Goal: Task Accomplishment & Management: Complete application form

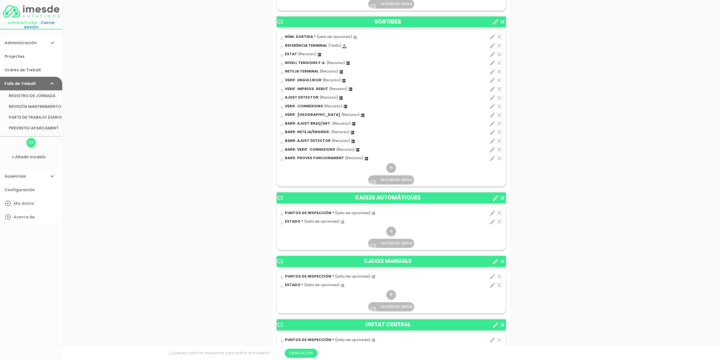
click at [491, 212] on icon "edit" at bounding box center [492, 212] width 7 height 7
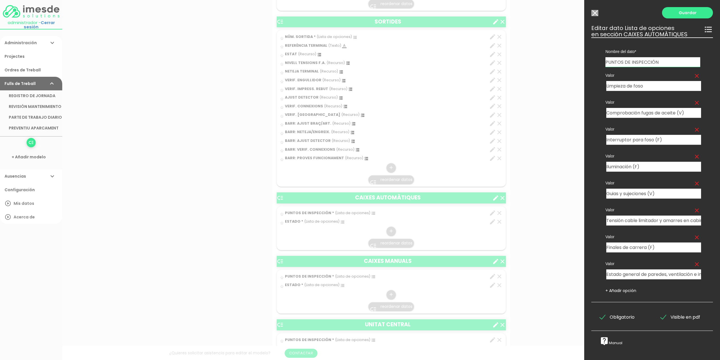
drag, startPoint x: 665, startPoint y: 63, endPoint x: 590, endPoint y: 65, distance: 75.3
click at [590, 65] on div "Guardar ESCOGE EL TIPO DE DATO looks_one NÚMERO format_color_text TEXTO access_…" at bounding box center [653, 180] width 136 height 360
drag, startPoint x: 615, startPoint y: 63, endPoint x: 602, endPoint y: 61, distance: 13.1
click at [602, 61] on div "Nombre del dato NÚM. ENTRADA NÚM. SORTIDA n PUNTOS DE INSPECCIÓN PUNTOS DE INSP…" at bounding box center [653, 51] width 103 height 29
type input "NÚM. [GEOGRAPHIC_DATA]"
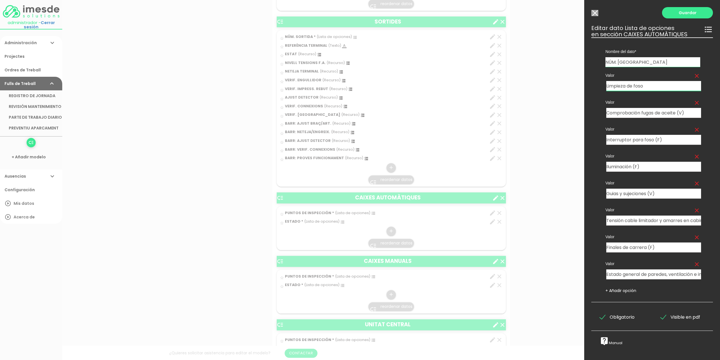
drag, startPoint x: 660, startPoint y: 85, endPoint x: 588, endPoint y: 82, distance: 71.4
click at [588, 82] on div "Guardar ESCOGE EL TIPO DE DATO looks_one NÚMERO format_color_text TEXTO access_…" at bounding box center [653, 180] width 136 height 360
type input "1"
drag, startPoint x: 687, startPoint y: 114, endPoint x: 588, endPoint y: 115, distance: 98.8
click at [589, 115] on div "Guardar ESCOGE EL TIPO DE DATO looks_one NÚMERO format_color_text TEXTO access_…" at bounding box center [653, 180] width 136 height 360
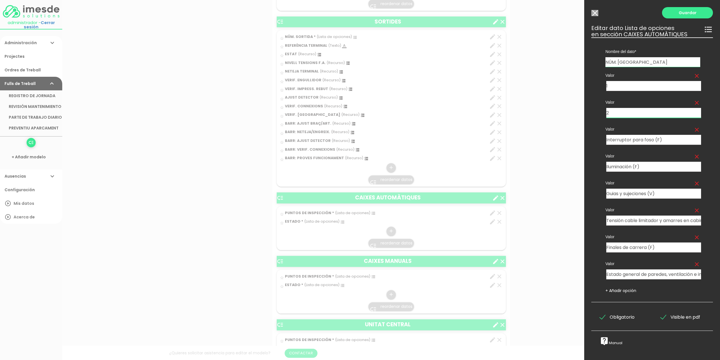
type input "2"
drag, startPoint x: 668, startPoint y: 137, endPoint x: 592, endPoint y: 136, distance: 76.4
click at [592, 136] on div "Nombre del dato NÚM. ENTRADA NÚM. SORTIDA NÚM. CAIXER PUNTOS DE INSPECCIÓN PUNT…" at bounding box center [653, 169] width 122 height 265
type input "3"
drag, startPoint x: 654, startPoint y: 166, endPoint x: 578, endPoint y: 163, distance: 75.9
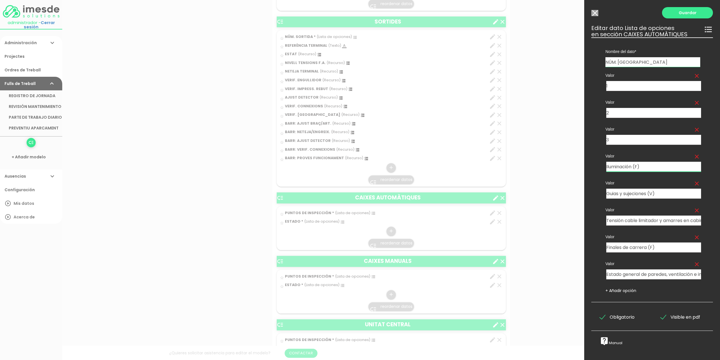
click at [510, 163] on form "Guardar all_inbox Nombre PREVENTIU APARCAMENT list Tipos de Ordre de Treball Ac…" at bounding box center [392, 219] width 238 height 1300
type input "4"
click at [694, 183] on icon "clear" at bounding box center [697, 183] width 7 height 7
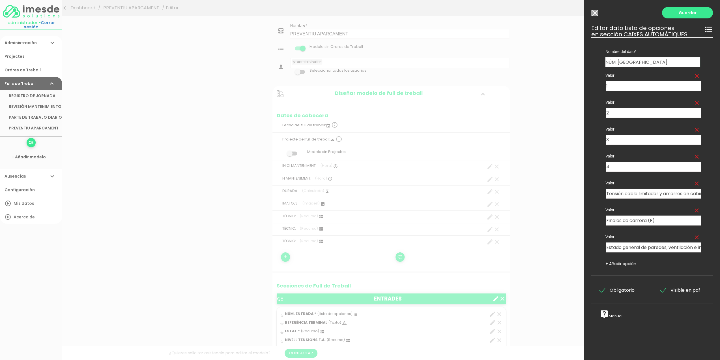
click at [694, 182] on icon "clear" at bounding box center [697, 183] width 7 height 7
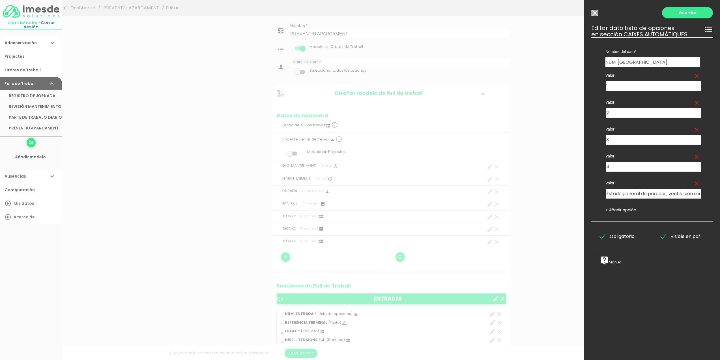
click at [694, 182] on icon "clear" at bounding box center [697, 183] width 7 height 7
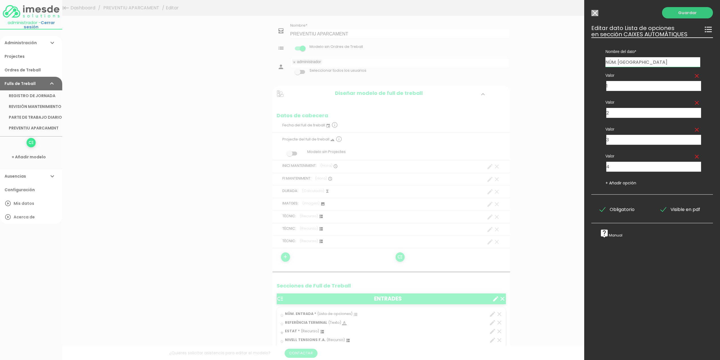
click at [682, 13] on link "Guardar" at bounding box center [687, 12] width 51 height 11
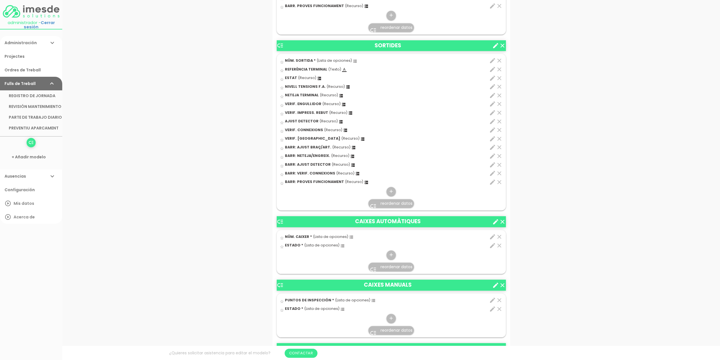
scroll to position [433, 0]
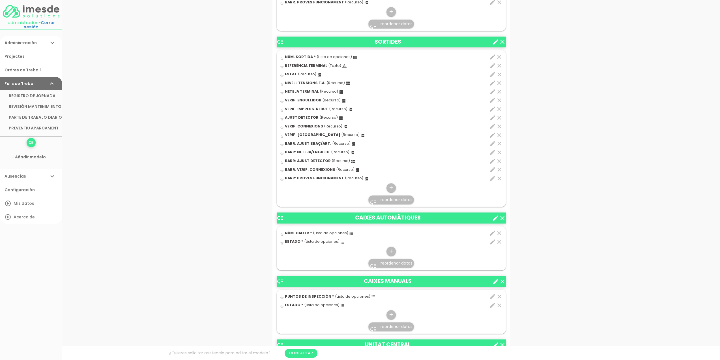
click at [500, 240] on icon "clear" at bounding box center [499, 241] width 7 height 7
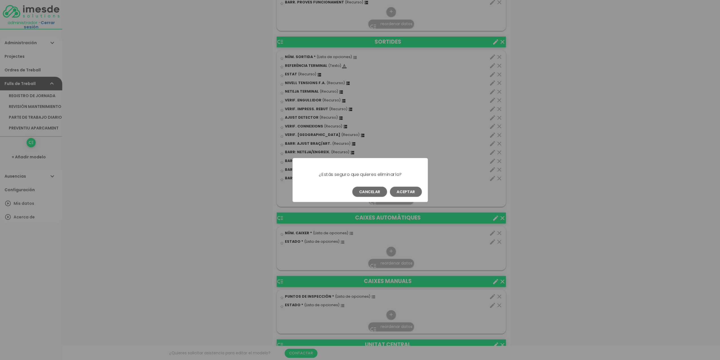
scroll to position [0, 0]
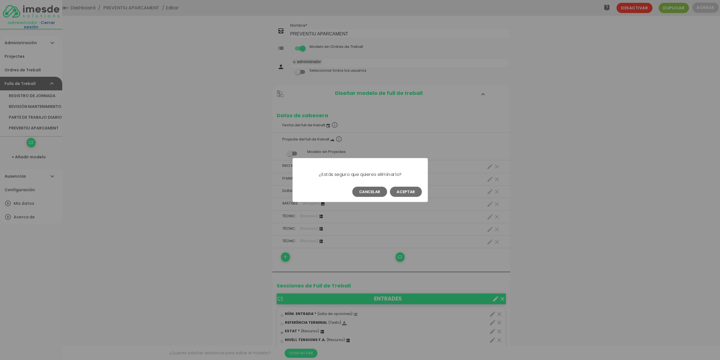
click at [405, 192] on button "Aceptar" at bounding box center [406, 192] width 32 height 10
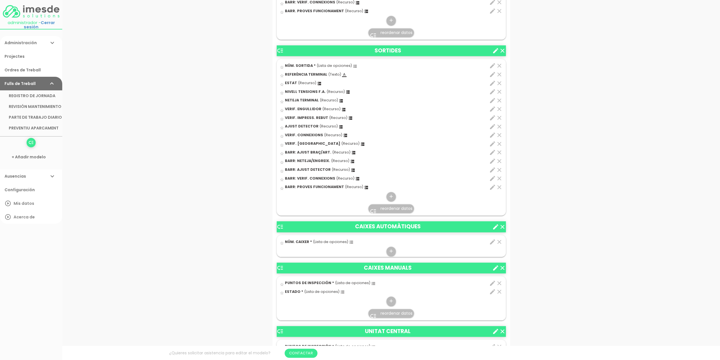
scroll to position [425, 0]
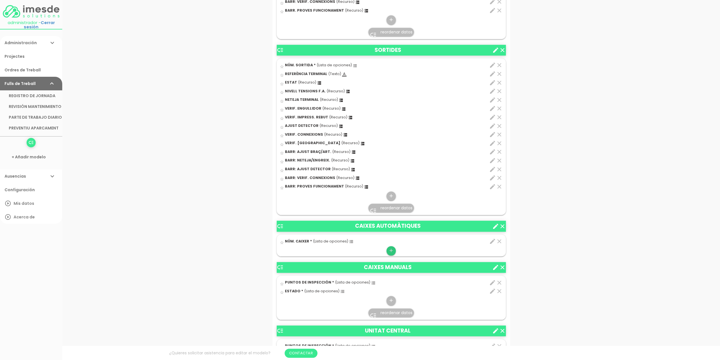
click at [392, 249] on icon "add" at bounding box center [391, 250] width 5 height 9
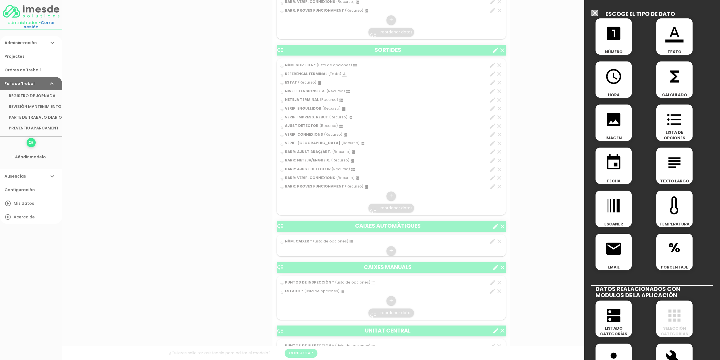
click at [666, 37] on icon "format_color_text" at bounding box center [675, 33] width 18 height 18
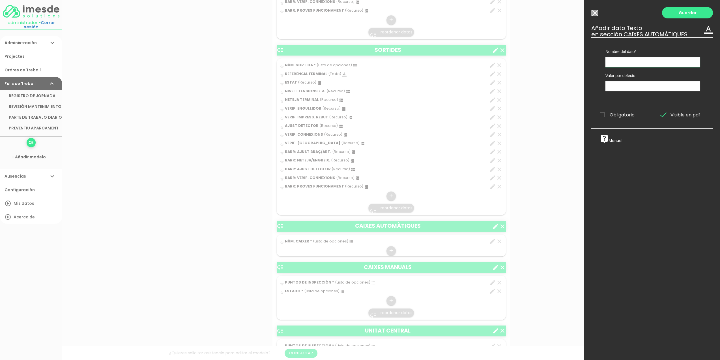
click at [620, 61] on input "text" at bounding box center [653, 62] width 95 height 10
type input "REF. TERMINAL"
click at [620, 87] on input "text" at bounding box center [653, 86] width 95 height 10
type input "-----"
click at [678, 14] on link "Guardar" at bounding box center [687, 12] width 51 height 11
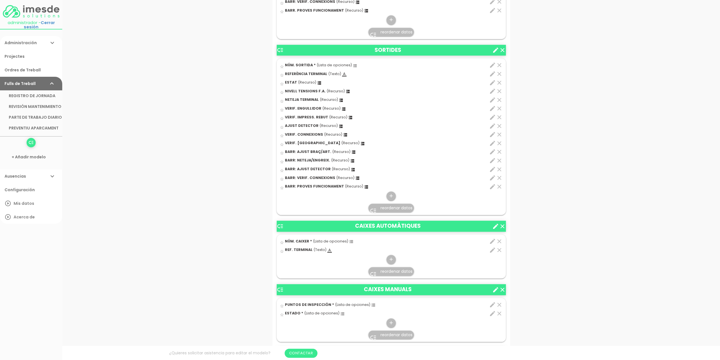
click at [491, 71] on icon "edit" at bounding box center [492, 73] width 7 height 7
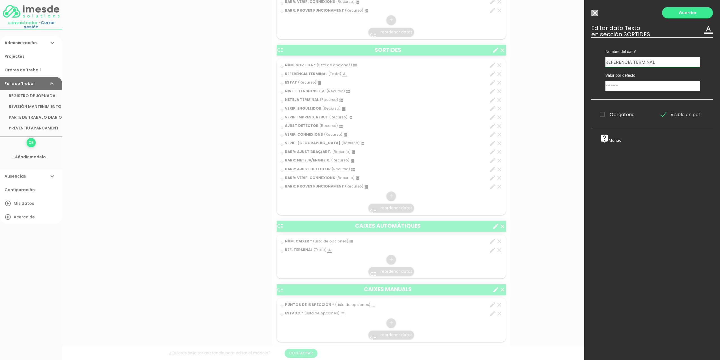
click at [629, 60] on input "REFERÈNCIA TERMINAL" at bounding box center [653, 62] width 95 height 10
click at [632, 61] on input "REFERÈNCIA TERMINAL" at bounding box center [653, 62] width 95 height 10
type input "REF. TERMINAL"
click at [675, 13] on link "Guardar" at bounding box center [687, 12] width 51 height 11
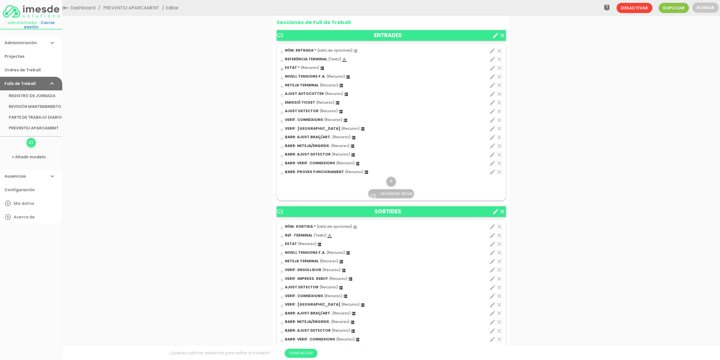
scroll to position [227, 0]
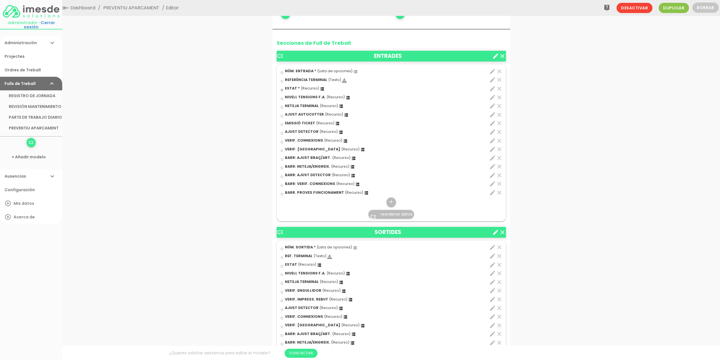
click at [491, 78] on icon "edit" at bounding box center [492, 79] width 7 height 7
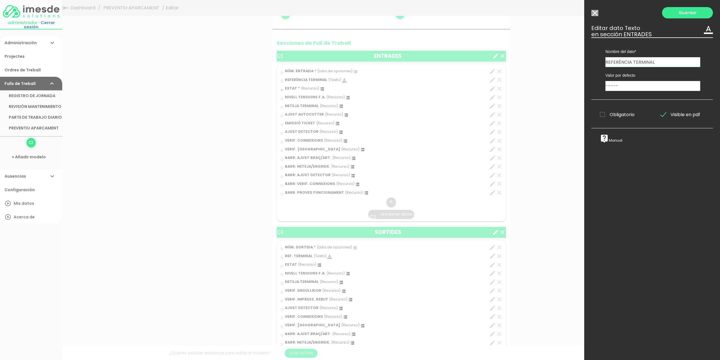
drag, startPoint x: 631, startPoint y: 63, endPoint x: 612, endPoint y: 63, distance: 19.0
click at [612, 63] on input "REFERÈNCIA TERMINAL" at bounding box center [653, 62] width 95 height 10
type input "REF. TERMINAL"
click at [680, 13] on link "Guardar" at bounding box center [687, 12] width 51 height 11
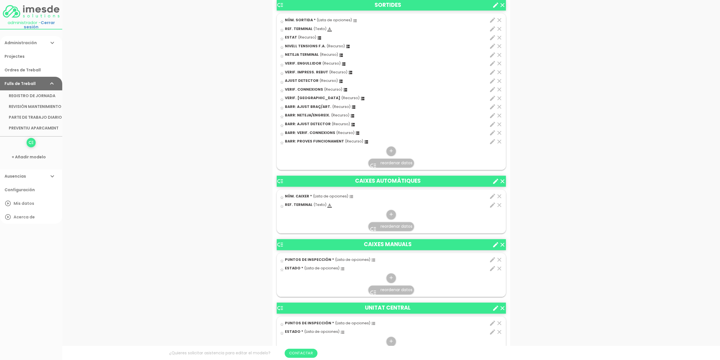
scroll to position [453, 0]
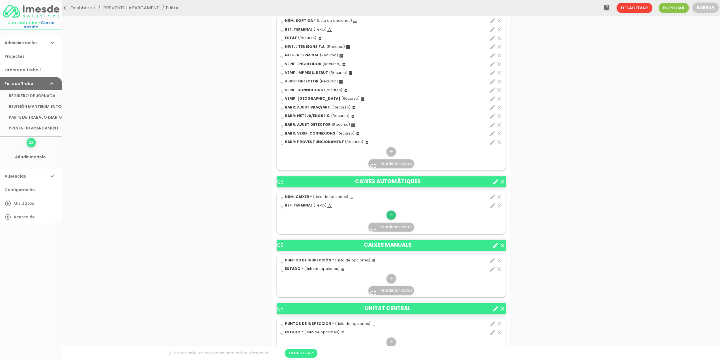
click at [391, 213] on icon "add" at bounding box center [391, 214] width 5 height 9
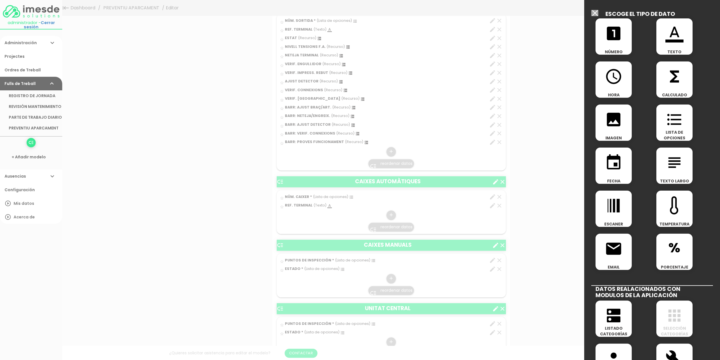
click at [611, 320] on icon "dns" at bounding box center [614, 315] width 18 height 18
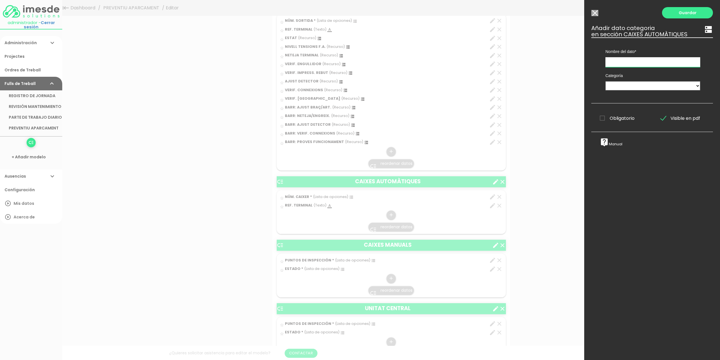
click at [630, 63] on input "text" at bounding box center [653, 62] width 95 height 10
type input "e"
type input "ESTAT"
click at [623, 86] on select "TÈCNICS S.A.T. ESTAT-GEN ACTUACIÓ ESTAT-DET" at bounding box center [653, 85] width 95 height 9
select select "728"
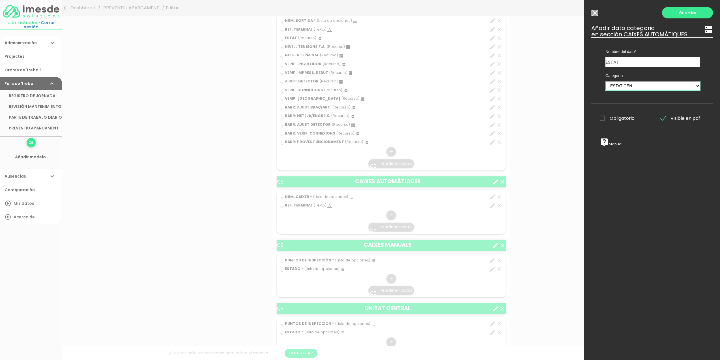
click at [606, 81] on select "TÈCNICS S.A.T. ESTAT-GEN ACTUACIÓ ESTAT-DET" at bounding box center [653, 85] width 95 height 9
click at [602, 116] on span "Obligatorio" at bounding box center [617, 118] width 35 height 7
click at [0, 0] on input "Obligatorio" at bounding box center [0, 0] width 0 height 0
click at [683, 13] on link "Guardar" at bounding box center [687, 12] width 51 height 11
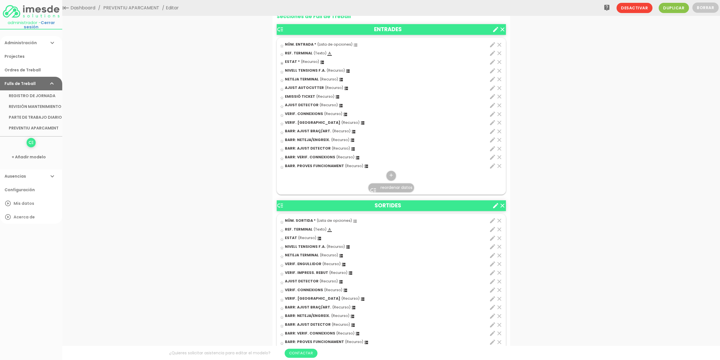
scroll to position [243, 0]
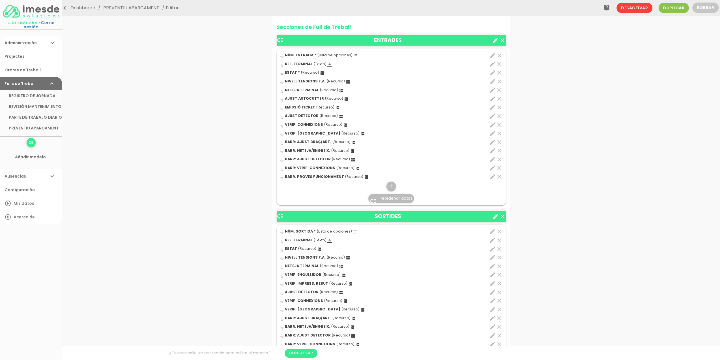
click at [491, 238] on icon "edit" at bounding box center [492, 240] width 7 height 7
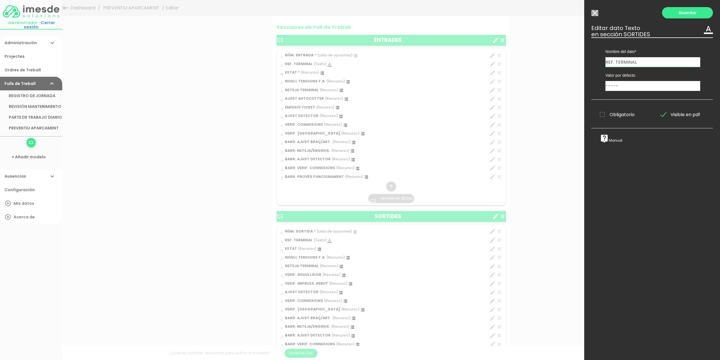
click at [604, 114] on span "Obligatorio" at bounding box center [617, 114] width 35 height 7
click at [0, 0] on input "Obligatorio" at bounding box center [0, 0] width 0 height 0
click at [684, 12] on link "Guardar" at bounding box center [687, 12] width 51 height 11
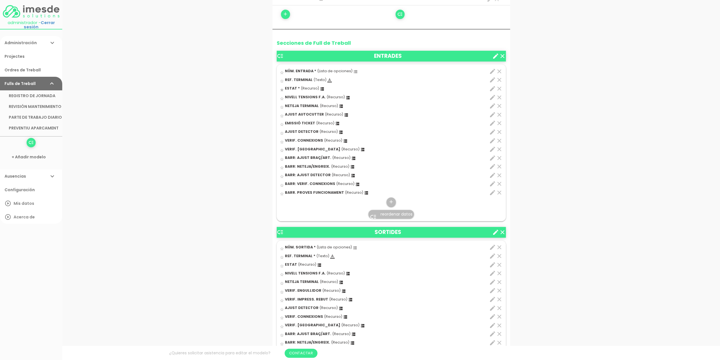
click at [491, 255] on icon "edit" at bounding box center [492, 255] width 7 height 7
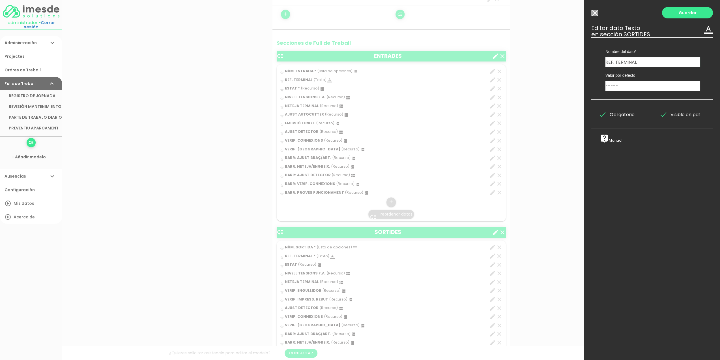
click at [606, 114] on span "Obligatorio" at bounding box center [617, 114] width 35 height 7
click at [0, 0] on input "Obligatorio" at bounding box center [0, 0] width 0 height 0
click at [684, 14] on link "Guardar" at bounding box center [687, 12] width 51 height 11
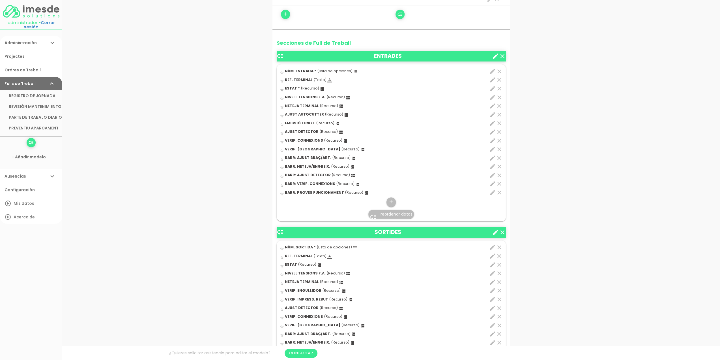
click at [492, 263] on icon "edit" at bounding box center [492, 264] width 7 height 7
select select "728"
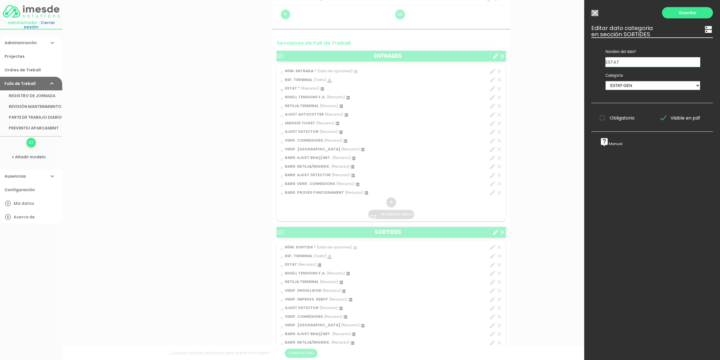
click at [605, 118] on span "Obligatorio" at bounding box center [617, 117] width 35 height 7
click at [0, 0] on input "Obligatorio" at bounding box center [0, 0] width 0 height 0
click at [684, 17] on link "Guardar" at bounding box center [687, 12] width 51 height 11
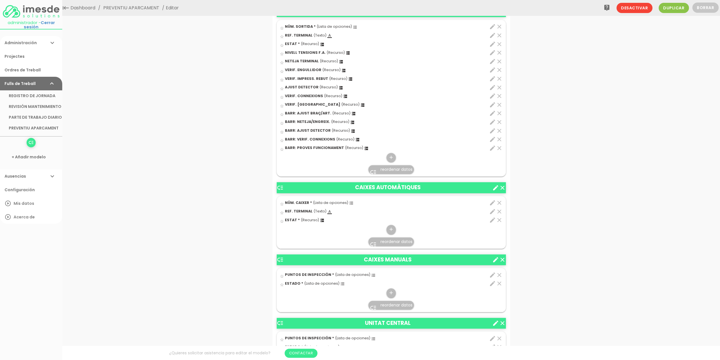
scroll to position [469, 0]
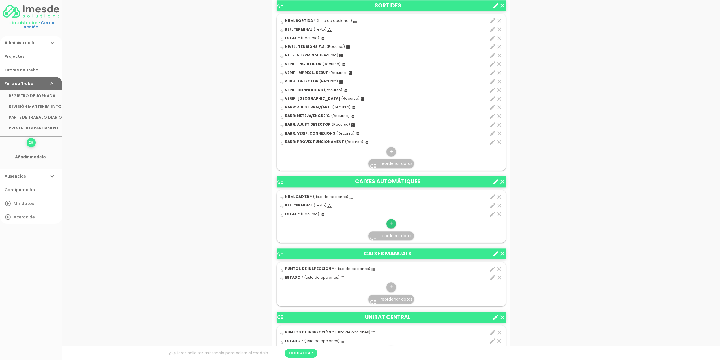
click at [390, 222] on icon "add" at bounding box center [391, 223] width 5 height 9
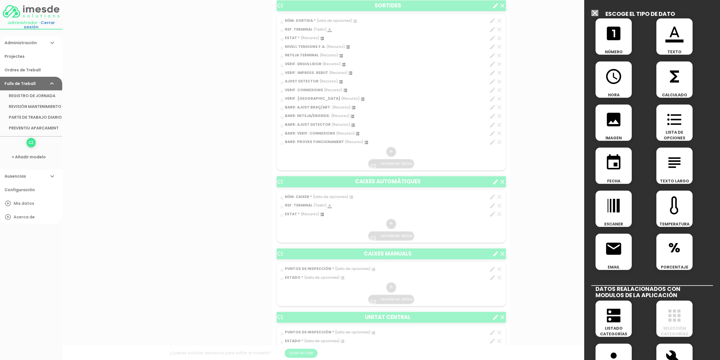
click at [608, 320] on icon "dns" at bounding box center [614, 315] width 18 height 18
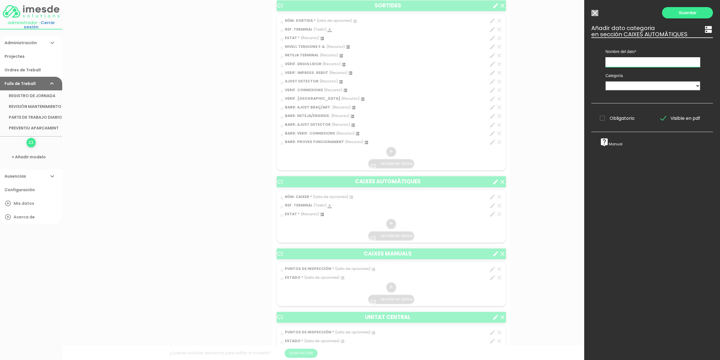
click at [640, 58] on input "text" at bounding box center [653, 62] width 95 height 10
type input "NIVELL TENSIONS F.A."
click at [638, 84] on select "TÈCNICS S.A.T. ESTAT-GEN ACTUACIÓ ESTAT-DET" at bounding box center [653, 85] width 95 height 9
select select "730"
click at [606, 81] on select "TÈCNICS S.A.T. ESTAT-GEN ACTUACIÓ ESTAT-DET" at bounding box center [653, 85] width 95 height 9
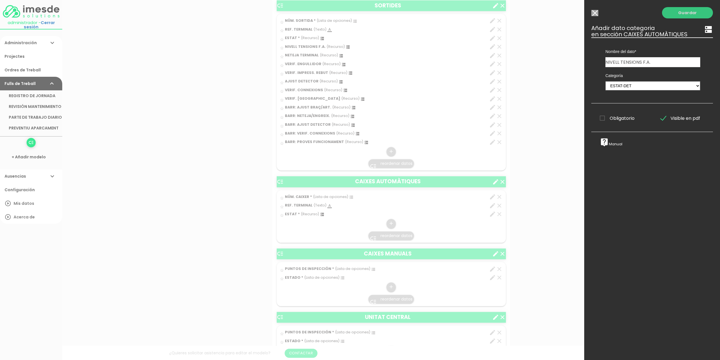
click at [684, 13] on link "Guardar" at bounding box center [687, 12] width 51 height 11
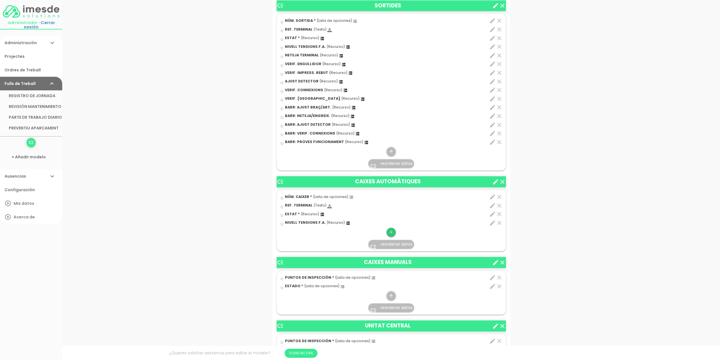
click at [391, 231] on icon "add" at bounding box center [391, 232] width 5 height 9
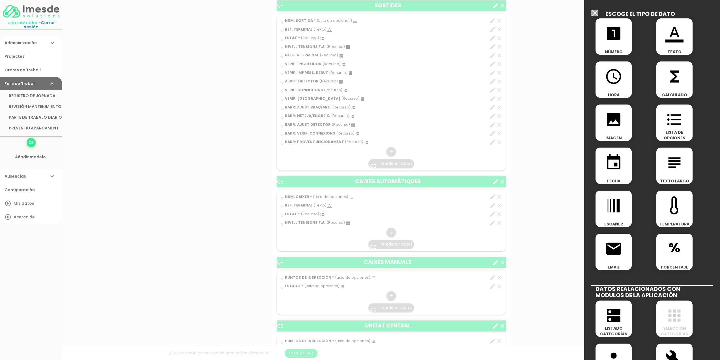
click at [615, 312] on icon "dns" at bounding box center [614, 315] width 18 height 18
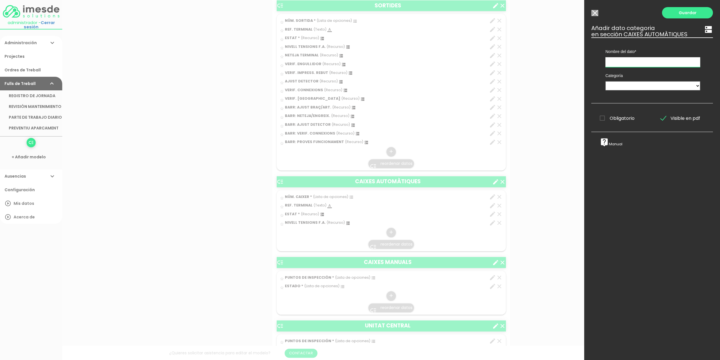
click at [630, 64] on input "text" at bounding box center [653, 62] width 95 height 10
type input "NETEJA SEL. MONEDES"
click at [626, 89] on select "TÈCNICS S.A.T. ESTAT-GEN ACTUACIÓ ESTAT-DET" at bounding box center [653, 85] width 95 height 9
select select "729"
click at [606, 81] on select "TÈCNICS S.A.T. ESTAT-GEN ACTUACIÓ ESTAT-DET" at bounding box center [653, 85] width 95 height 9
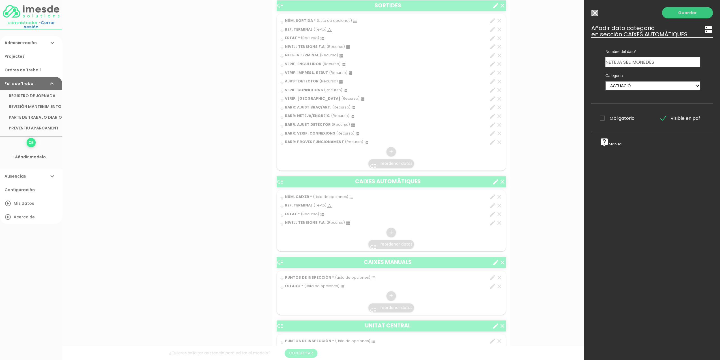
click at [680, 13] on link "Guardar" at bounding box center [687, 12] width 51 height 11
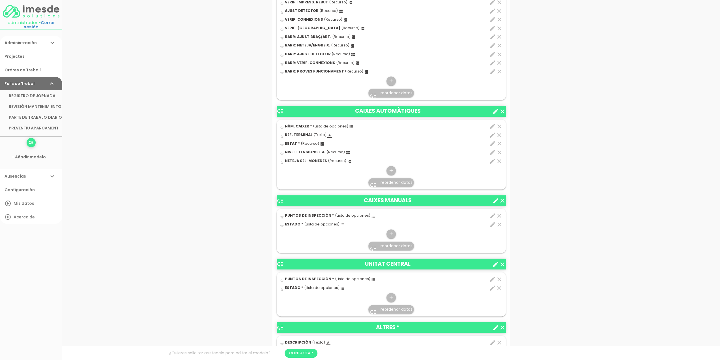
scroll to position [526, 0]
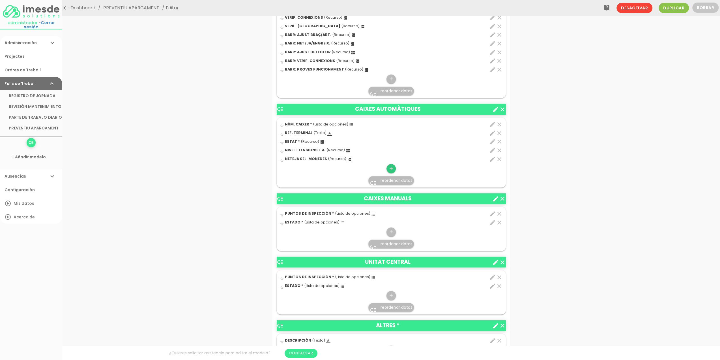
click at [392, 166] on icon "add" at bounding box center [391, 168] width 5 height 9
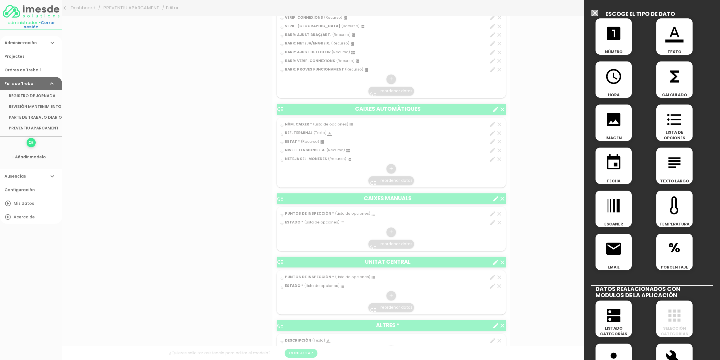
click at [612, 316] on icon "dns" at bounding box center [614, 315] width 18 height 18
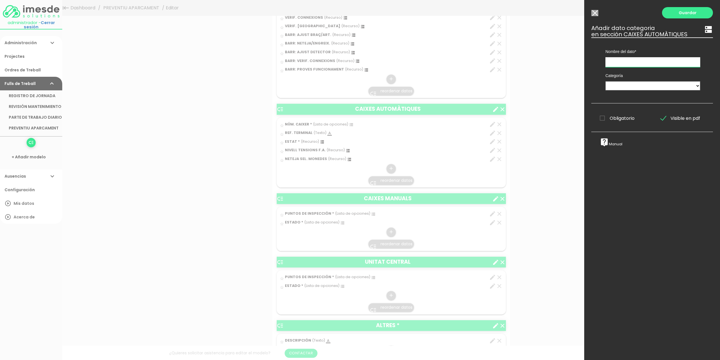
click at [624, 63] on input "text" at bounding box center [653, 62] width 95 height 10
type input "NETEJA SEL. BITLLETS"
click at [627, 85] on select "TÈCNICS S.A.T. ESTAT-GEN ACTUACIÓ ESTAT-DET" at bounding box center [653, 85] width 95 height 9
select select "729"
click at [606, 81] on select "TÈCNICS S.A.T. ESTAT-GEN ACTUACIÓ ESTAT-DET" at bounding box center [653, 85] width 95 height 9
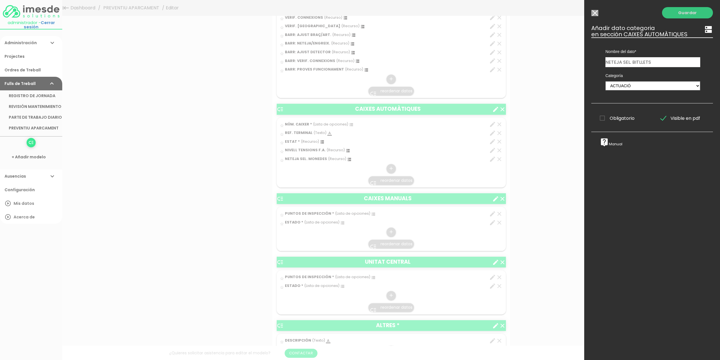
click at [683, 12] on link "Guardar" at bounding box center [687, 12] width 51 height 11
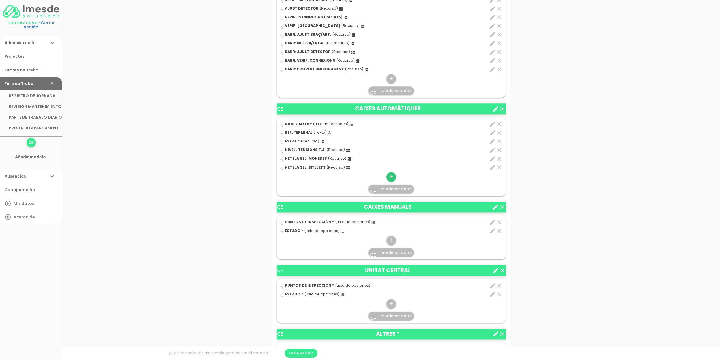
click at [392, 177] on icon "add" at bounding box center [391, 176] width 5 height 9
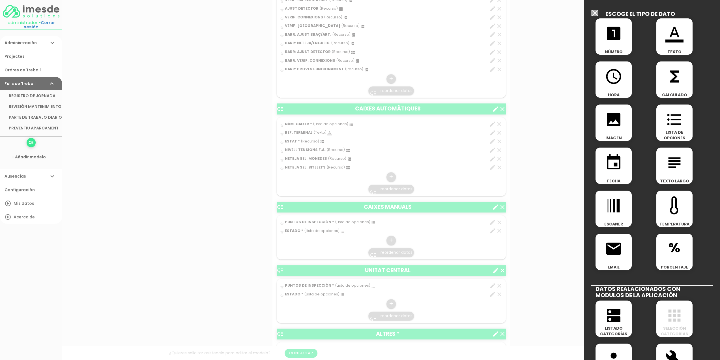
click at [609, 316] on icon "dns" at bounding box center [614, 315] width 18 height 18
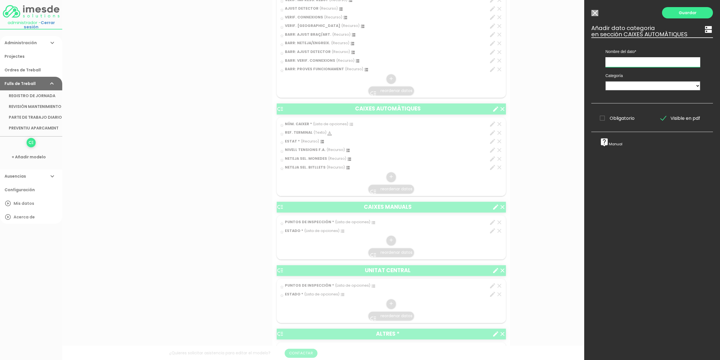
click at [623, 61] on input "text" at bounding box center [653, 62] width 95 height 10
type input "NETEJA CONJUNT VAL."
click at [618, 85] on select "TÈCNICS S.A.T. ESTAT-GEN ACTUACIÓ ESTAT-DET" at bounding box center [653, 85] width 95 height 9
select select "729"
click at [606, 81] on select "TÈCNICS S.A.T. ESTAT-GEN ACTUACIÓ ESTAT-DET" at bounding box center [653, 85] width 95 height 9
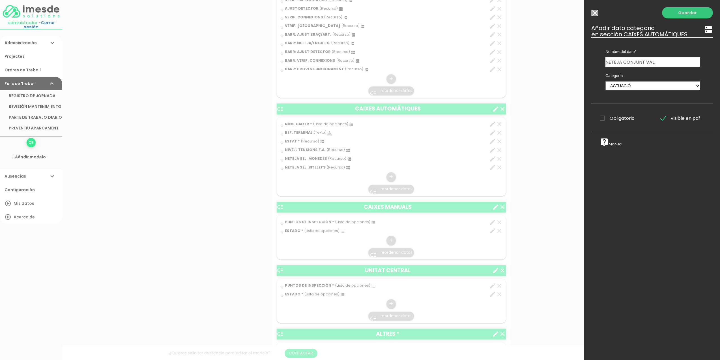
click at [686, 14] on link "Guardar" at bounding box center [687, 12] width 51 height 11
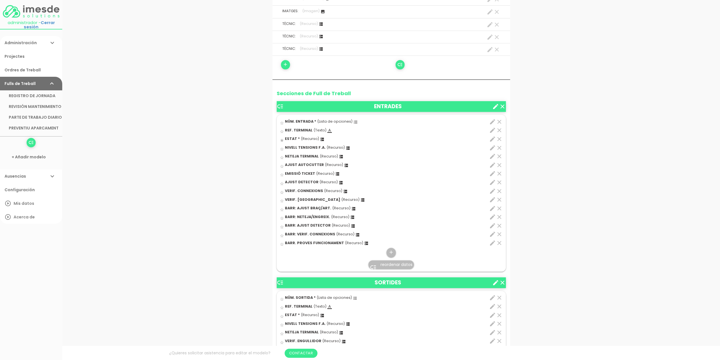
scroll to position [198, 0]
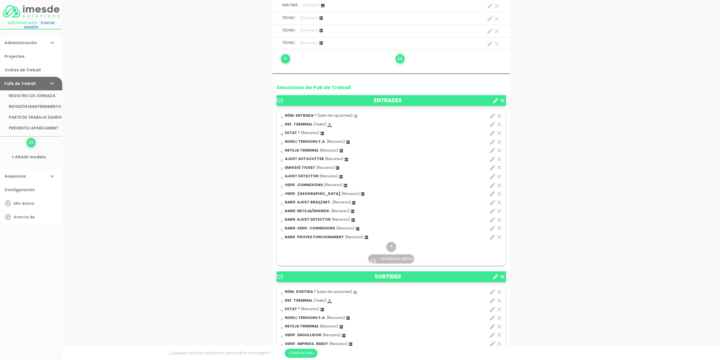
click at [490, 236] on icon "edit" at bounding box center [492, 237] width 7 height 7
select select "729"
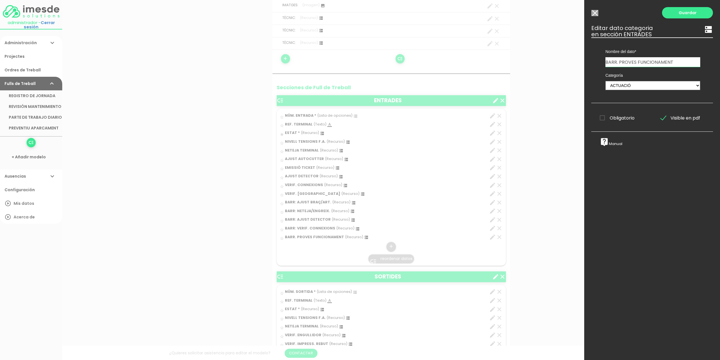
drag, startPoint x: 676, startPoint y: 62, endPoint x: 657, endPoint y: 64, distance: 19.4
click at [657, 64] on input "BARR. PROVES FUNCIONAMENT" at bounding box center [653, 62] width 95 height 10
type input "BARR. PROVES FUNCION."
click at [680, 14] on link "Guardar" at bounding box center [687, 12] width 51 height 11
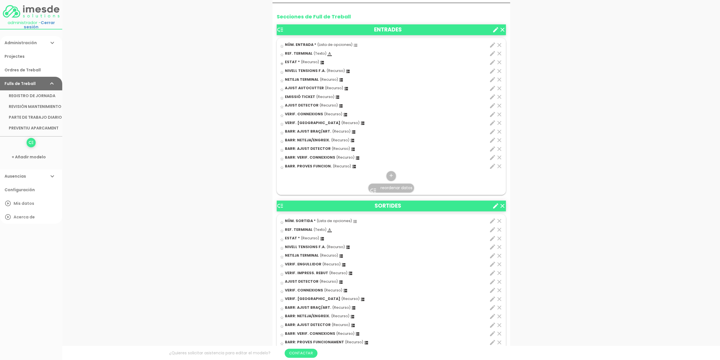
scroll to position [311, 0]
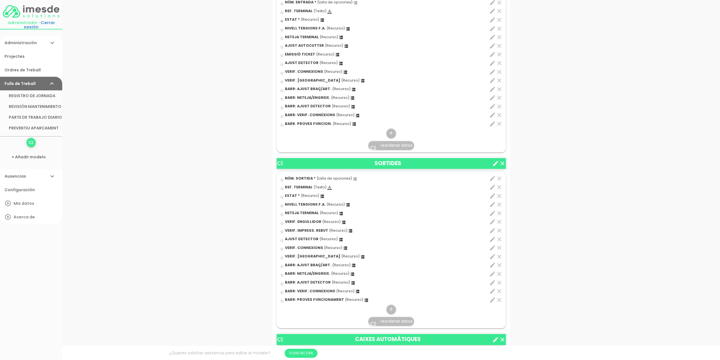
click at [491, 298] on icon "edit" at bounding box center [492, 299] width 7 height 7
select select "729"
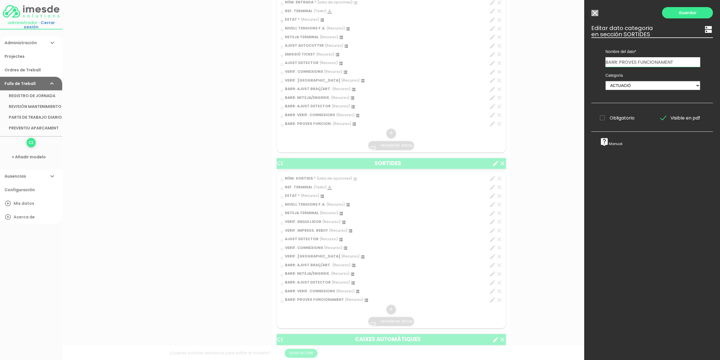
drag, startPoint x: 669, startPoint y: 61, endPoint x: 657, endPoint y: 62, distance: 12.3
click at [657, 62] on input "BARR: PROVES FUNCIONAMENT" at bounding box center [653, 62] width 95 height 10
type input "BARR: PROVES FUNCION."
click at [682, 12] on link "Guardar" at bounding box center [687, 12] width 51 height 11
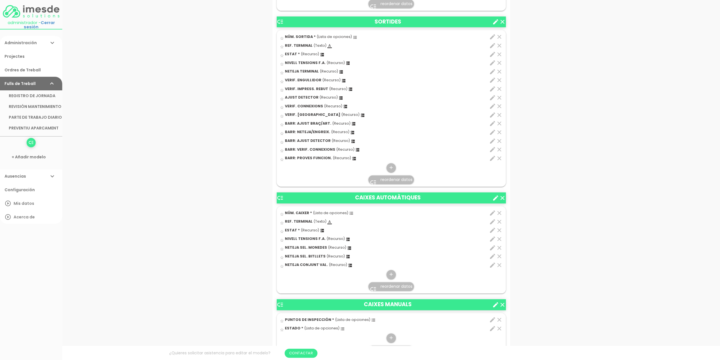
scroll to position [481, 0]
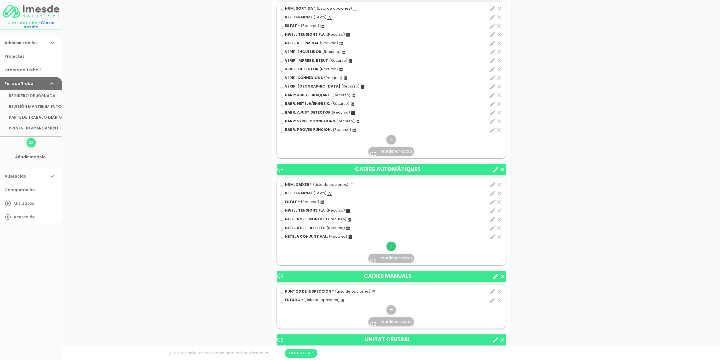
click at [393, 242] on icon "add" at bounding box center [391, 245] width 5 height 9
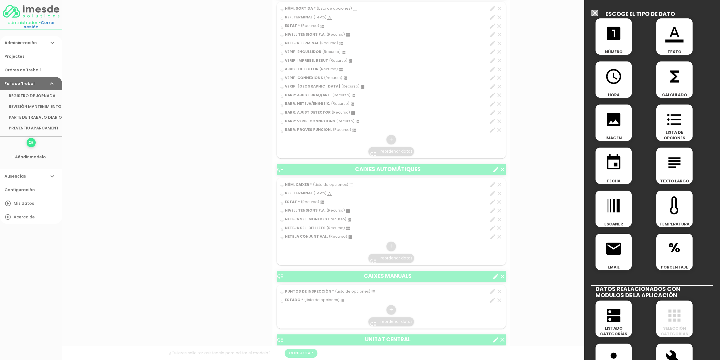
click at [614, 319] on icon "dns" at bounding box center [614, 315] width 18 height 18
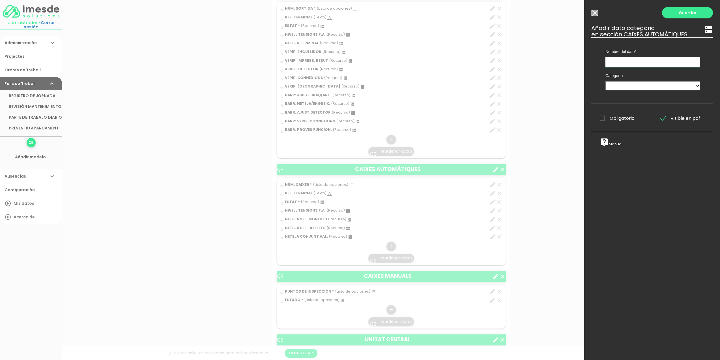
click at [621, 63] on input "text" at bounding box center [653, 62] width 95 height 10
type input "VERIF. CONNEXIONS"
click at [626, 86] on select "TÈCNICS S.A.T. ESTAT-GEN ACTUACIÓ ESTAT-DET" at bounding box center [653, 85] width 95 height 9
select select "729"
click at [606, 81] on select "TÈCNICS S.A.T. ESTAT-GEN ACTUACIÓ ESTAT-DET" at bounding box center [653, 85] width 95 height 9
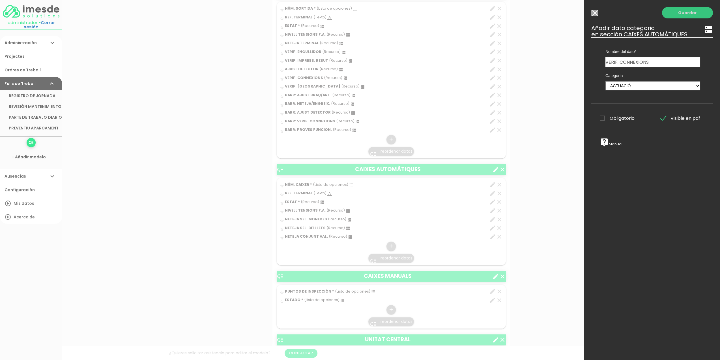
click at [684, 13] on link "Guardar" at bounding box center [687, 12] width 51 height 11
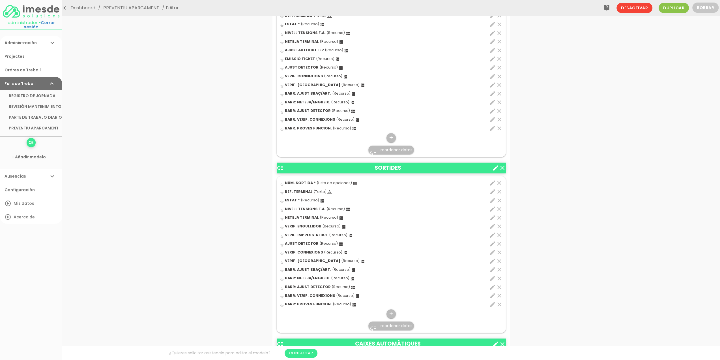
scroll to position [290, 0]
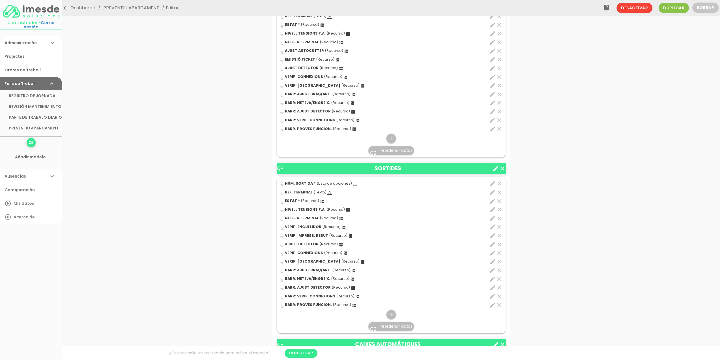
drag, startPoint x: 284, startPoint y: 233, endPoint x: 321, endPoint y: 235, distance: 36.6
click at [320, 235] on div "star_border VERIF. IMPRESS. REBUT (Recurso) dns" at bounding box center [373, 236] width 186 height 9
click at [0, 0] on input "star_border" at bounding box center [0, 0] width 0 height 0
click at [493, 234] on icon "edit" at bounding box center [492, 235] width 7 height 7
select select "729"
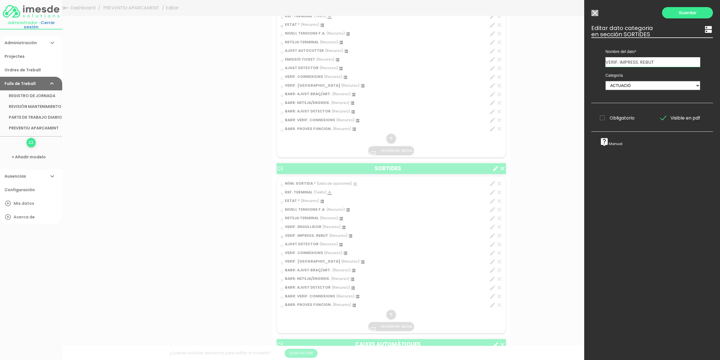
drag, startPoint x: 658, startPoint y: 64, endPoint x: 597, endPoint y: 68, distance: 61.0
click at [597, 68] on div "Nombre del dato NÚM. ENTRADA NÚM. SORTIDA NÚM. CAIXER PUNTOS DE INSPECCIÓN PUNT…" at bounding box center [653, 70] width 122 height 66
click at [590, 13] on div "Guardar ESCOGE EL TIPO DE DATO looks_one NÚMERO format_color_text TEXTO access_…" at bounding box center [653, 180] width 136 height 360
click at [594, 13] on input "Modelo sin Ordres de Treball" at bounding box center [595, 13] width 7 height 6
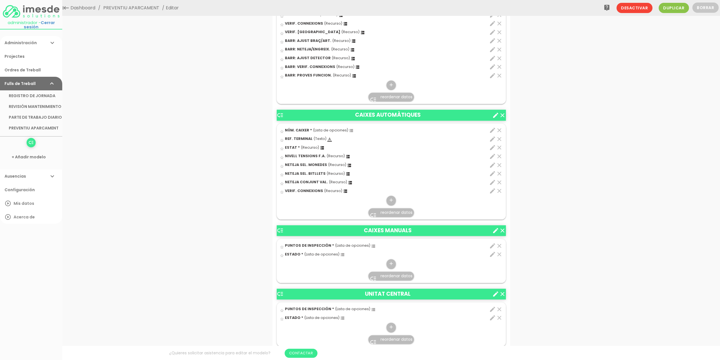
scroll to position [517, 0]
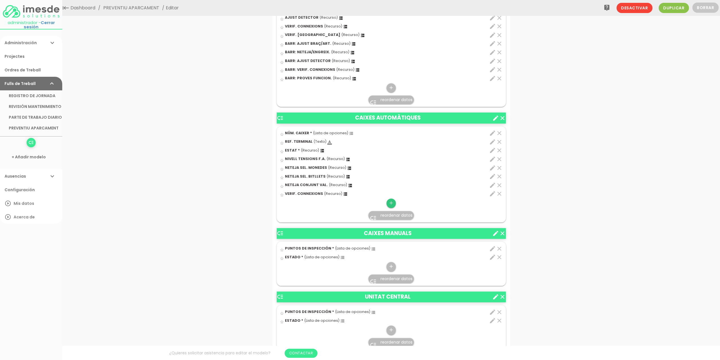
click at [390, 201] on icon "add" at bounding box center [391, 202] width 5 height 9
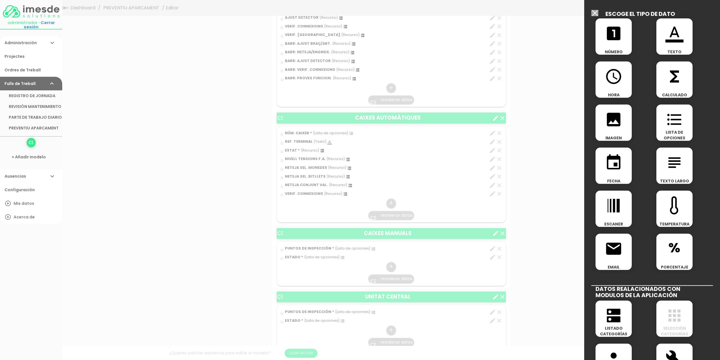
click at [611, 314] on icon "dns" at bounding box center [614, 315] width 18 height 18
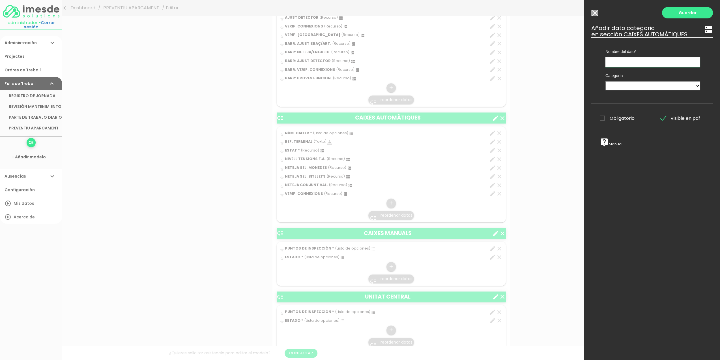
click at [625, 61] on input "text" at bounding box center [653, 62] width 95 height 10
paste input "VERIF. IMPRESS. REBUT"
type input "VERIF. IMPRESS. REBUT"
click at [618, 85] on select "TÈCNICS S.A.T. ESTAT-GEN ACTUACIÓ ESTAT-DET" at bounding box center [653, 85] width 95 height 9
select select "729"
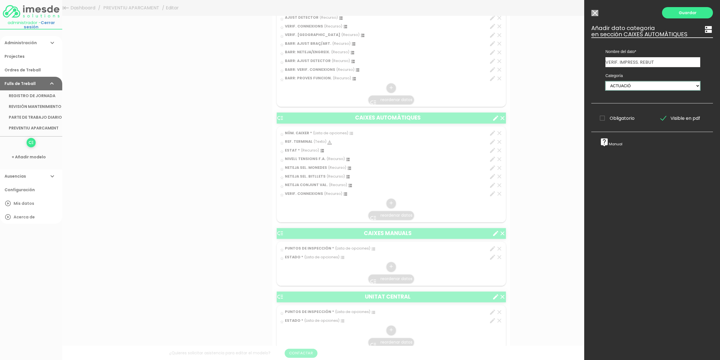
click at [606, 81] on select "TÈCNICS S.A.T. ESTAT-GEN ACTUACIÓ ESTAT-DET" at bounding box center [653, 85] width 95 height 9
click at [683, 16] on link "Guardar" at bounding box center [687, 12] width 51 height 11
click at [683, 15] on link "Guardar" at bounding box center [687, 12] width 51 height 11
click at [675, 12] on link "Guardar" at bounding box center [687, 12] width 51 height 11
click at [662, 60] on input "VERIF. IMPRESS. REBUT" at bounding box center [653, 62] width 95 height 10
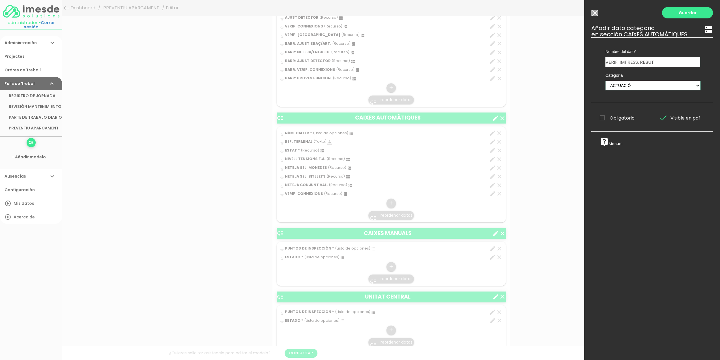
click at [609, 86] on select "TÈCNICS S.A.T. ESTAT-GEN ACTUACIÓ ESTAT-DET" at bounding box center [653, 85] width 95 height 9
click at [606, 81] on select "TÈCNICS S.A.T. ESTAT-GEN ACTUACIÓ ESTAT-DET" at bounding box center [653, 85] width 95 height 9
click at [594, 61] on div "Nombre del dato NÚM. ENTRADA NÚM. SORTIDA NÚM. CAIXER PUNTOS DE INSPECCIÓN PUNT…" at bounding box center [653, 70] width 122 height 66
click at [679, 13] on link "Guardar" at bounding box center [687, 12] width 51 height 11
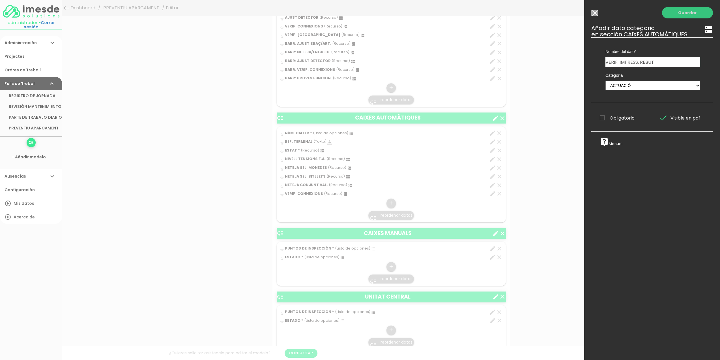
click at [679, 13] on link "Guardar" at bounding box center [687, 12] width 51 height 11
drag, startPoint x: 679, startPoint y: 13, endPoint x: 675, endPoint y: 13, distance: 4.0
click at [679, 13] on link "Guardar" at bounding box center [687, 12] width 51 height 11
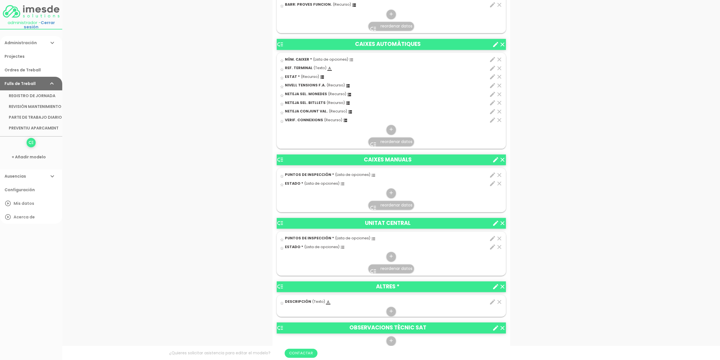
scroll to position [589, 0]
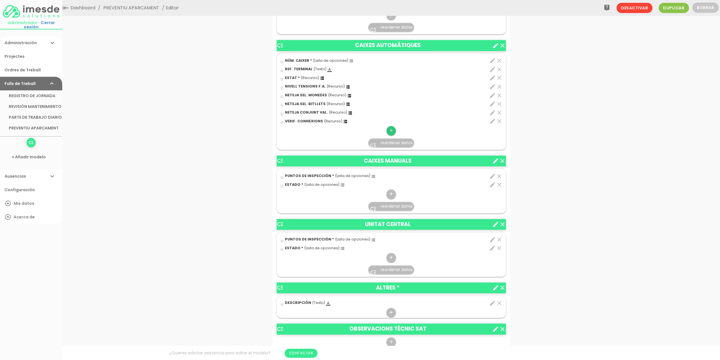
click at [392, 130] on icon "add" at bounding box center [391, 130] width 5 height 9
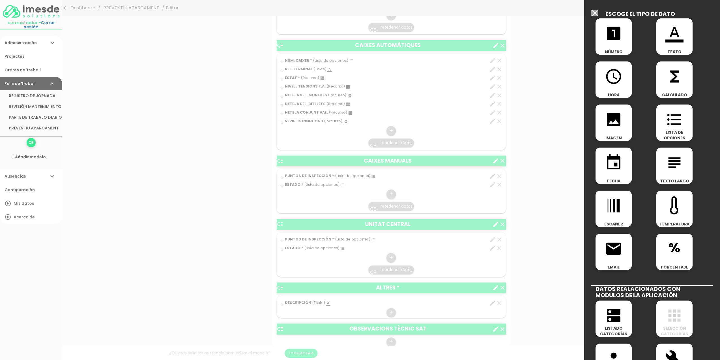
click at [611, 322] on icon "dns" at bounding box center [614, 315] width 18 height 18
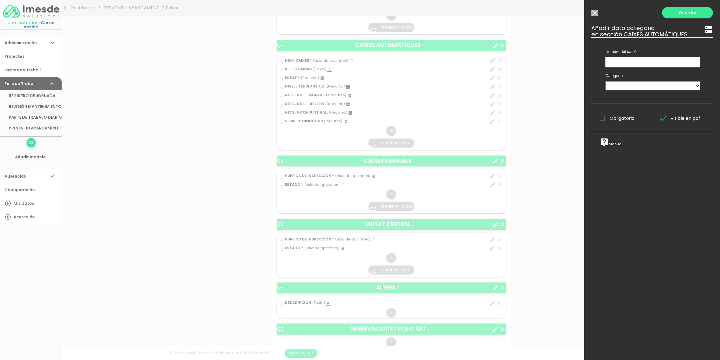
click at [623, 63] on input "text" at bounding box center [653, 62] width 95 height 10
paste input "VERIF. IMPRESS. REBUT"
type input "VERIF. IMPRESS. REBUT"
click at [613, 84] on select "TÈCNICS S.A.T. ESTAT-GEN ACTUACIÓ ESTAT-DET" at bounding box center [653, 85] width 95 height 9
select select "729"
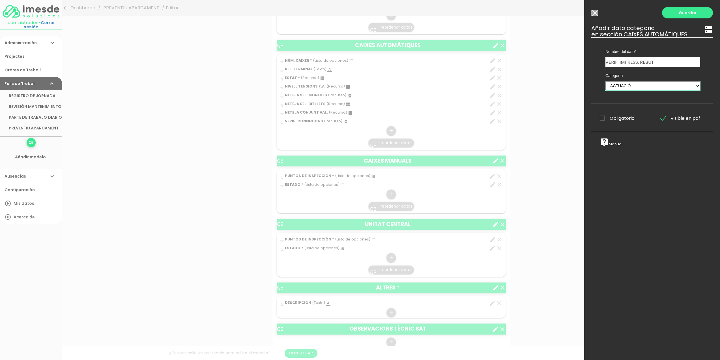
click at [606, 81] on select "TÈCNICS S.A.T. ESTAT-GEN ACTUACIÓ ESTAT-DET" at bounding box center [653, 85] width 95 height 9
click at [679, 15] on link "Guardar" at bounding box center [687, 12] width 51 height 11
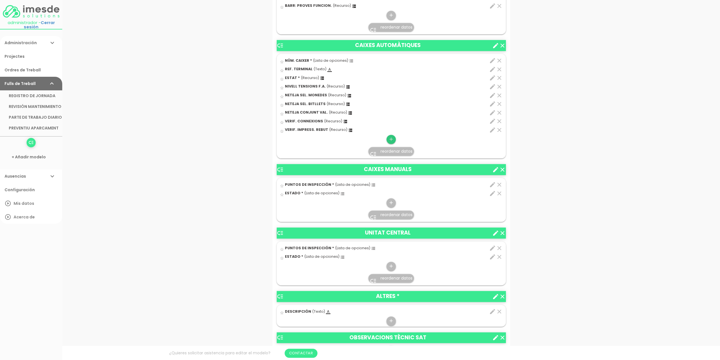
click at [391, 138] on icon "add" at bounding box center [391, 139] width 5 height 9
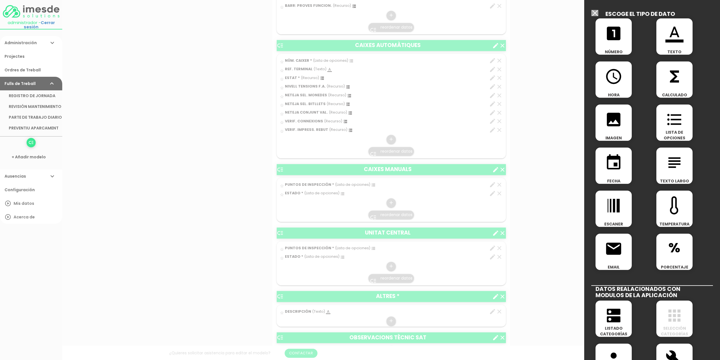
click at [616, 317] on icon "dns" at bounding box center [614, 315] width 18 height 18
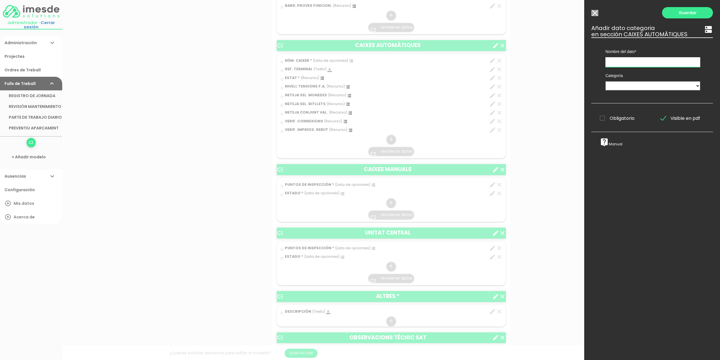
click at [619, 64] on input "text" at bounding box center [653, 62] width 95 height 10
type input "COMPROV. HOPPERS"
click at [619, 85] on select "TÈCNICS S.A.T. ESTAT-GEN ACTUACIÓ ESTAT-DET" at bounding box center [653, 85] width 95 height 9
select select "729"
click at [606, 81] on select "TÈCNICS S.A.T. ESTAT-GEN ACTUACIÓ ESTAT-DET" at bounding box center [653, 85] width 95 height 9
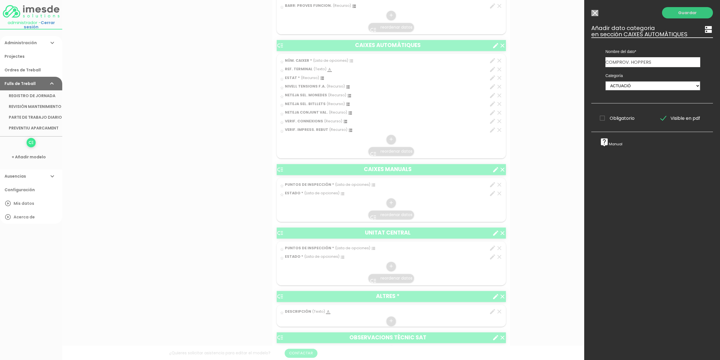
click at [683, 12] on link "Guardar" at bounding box center [687, 12] width 51 height 11
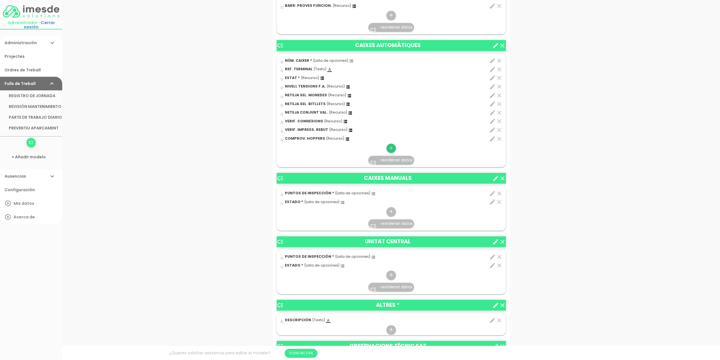
click at [392, 145] on icon "add" at bounding box center [391, 148] width 5 height 9
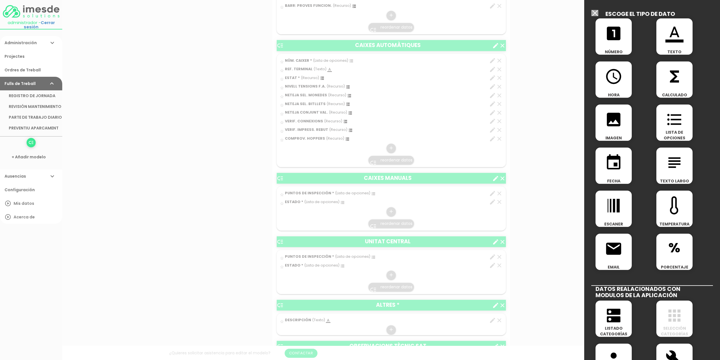
click at [608, 313] on icon "dns" at bounding box center [614, 315] width 18 height 18
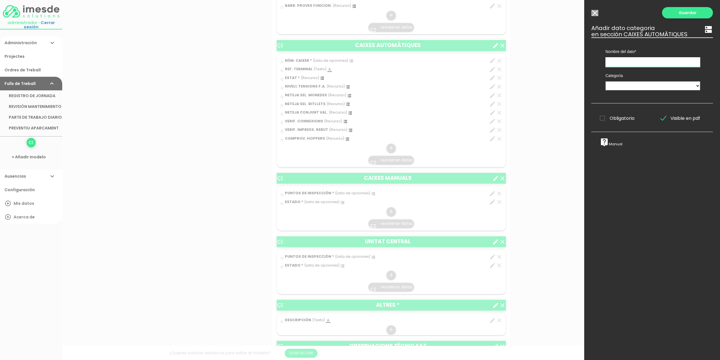
click at [627, 63] on input "text" at bounding box center [653, 62] width 95 height 10
type input "COMPROV. QR"
click at [622, 85] on select "TÈCNICS S.A.T. ESTAT-GEN ACTUACIÓ ESTAT-DET" at bounding box center [653, 85] width 95 height 9
select select "729"
click at [606, 81] on select "TÈCNICS S.A.T. ESTAT-GEN ACTUACIÓ ESTAT-DET" at bounding box center [653, 85] width 95 height 9
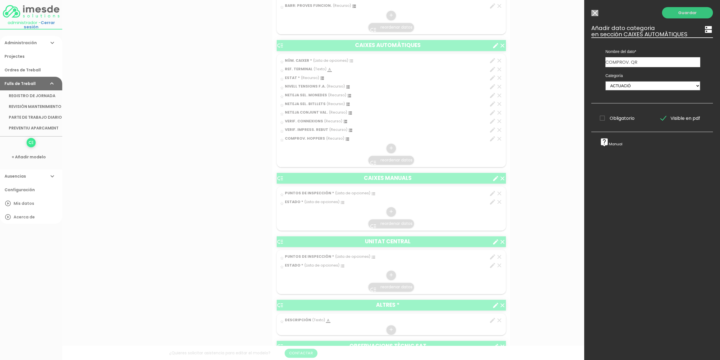
click at [682, 14] on link "Guardar" at bounding box center [687, 12] width 51 height 11
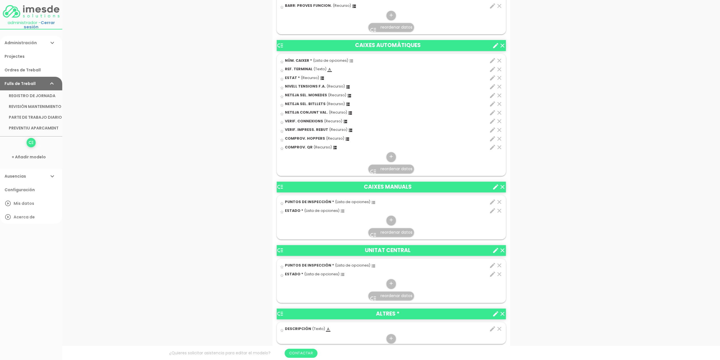
click at [493, 199] on icon "edit" at bounding box center [492, 201] width 7 height 7
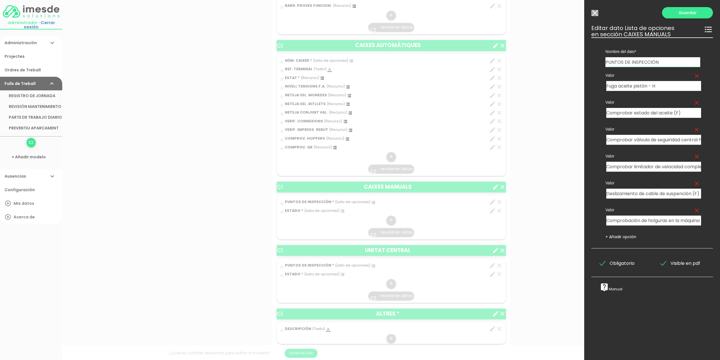
drag, startPoint x: 662, startPoint y: 61, endPoint x: 593, endPoint y: 64, distance: 68.5
click at [593, 64] on div "Nombre del dato NÚM. ENTRADA NÚM. SORTIDA NÚM. CAIXER PUNTOS DE INSPECCIÓN PUNT…" at bounding box center [653, 142] width 122 height 211
type input "NÚM. TPV"
drag, startPoint x: 665, startPoint y: 86, endPoint x: 582, endPoint y: 85, distance: 83.2
click at [510, 85] on form "Guardar all_inbox Nombre PREVENTIU APARCAMENT list Tipos de Ordre de Treball Ac…" at bounding box center [392, 105] width 238 height 1378
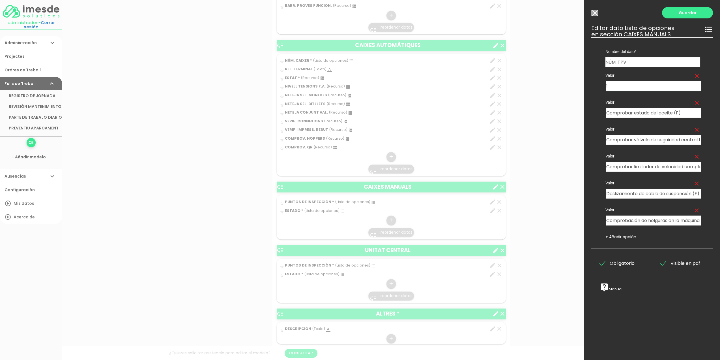
type input "1"
drag, startPoint x: 683, startPoint y: 113, endPoint x: 584, endPoint y: 113, distance: 99.1
click at [510, 113] on form "Guardar all_inbox Nombre PREVENTIU APARCAMENT list Tipos de Ordre de Treball Ac…" at bounding box center [392, 105] width 238 height 1378
type input "2"
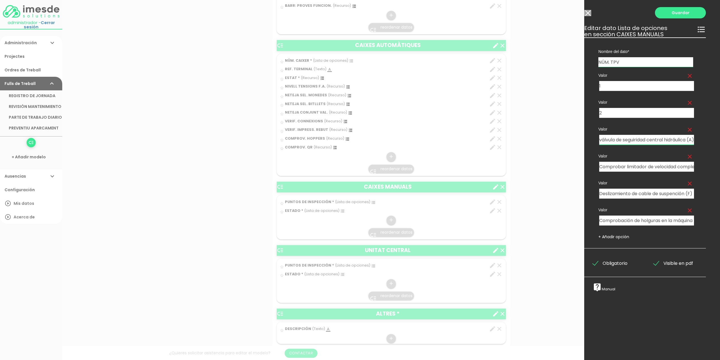
drag, startPoint x: 607, startPoint y: 138, endPoint x: 724, endPoint y: 144, distance: 117.3
type input "3"
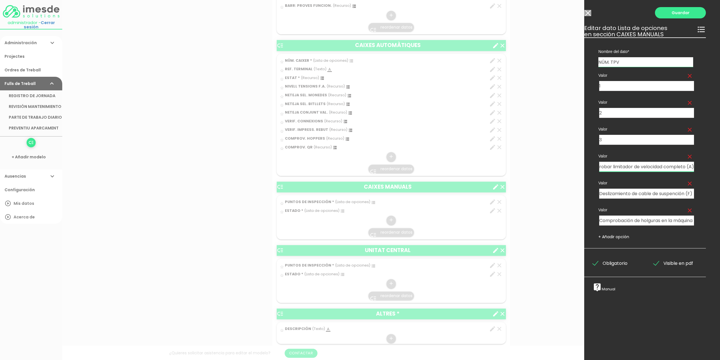
drag, startPoint x: 600, startPoint y: 166, endPoint x: 724, endPoint y: 170, distance: 124.6
type input "4"
click at [687, 184] on icon "clear" at bounding box center [690, 183] width 7 height 7
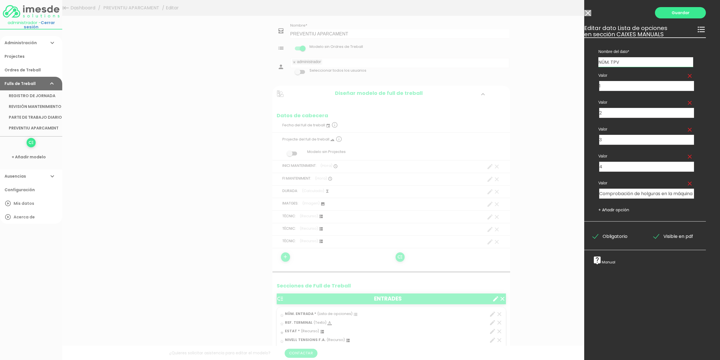
click at [687, 182] on icon "clear" at bounding box center [690, 183] width 7 height 7
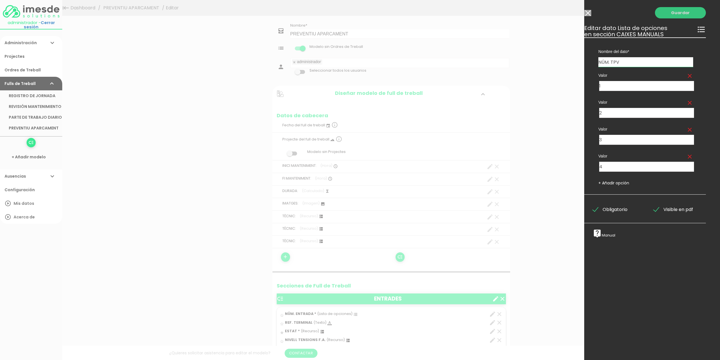
click at [677, 12] on link "Guardar" at bounding box center [680, 12] width 51 height 11
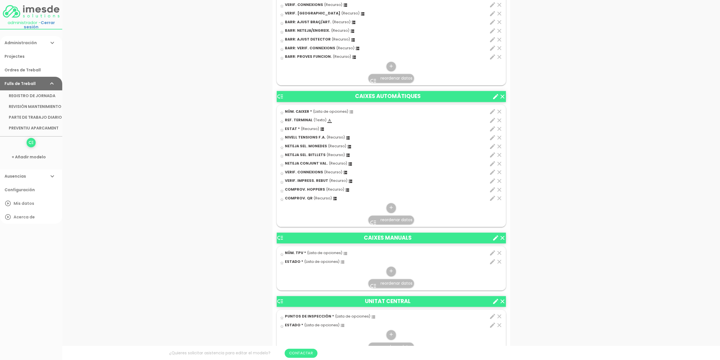
scroll to position [538, 0]
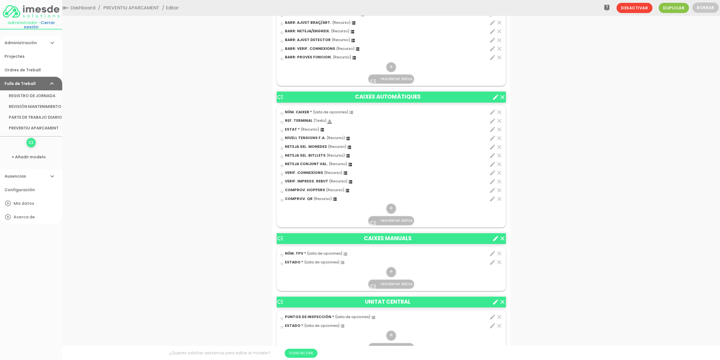
click at [499, 261] on icon "clear" at bounding box center [499, 262] width 7 height 7
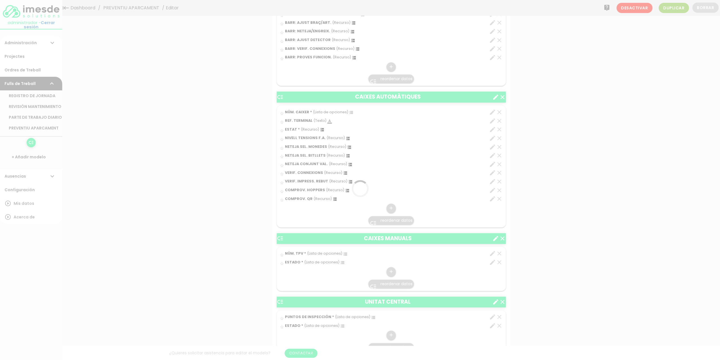
scroll to position [0, 0]
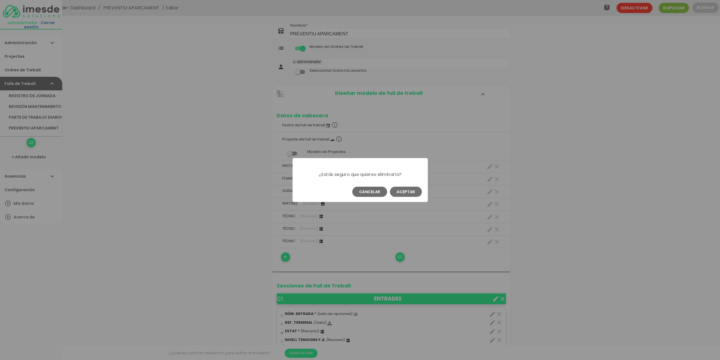
click at [412, 191] on button "Aceptar" at bounding box center [406, 192] width 32 height 10
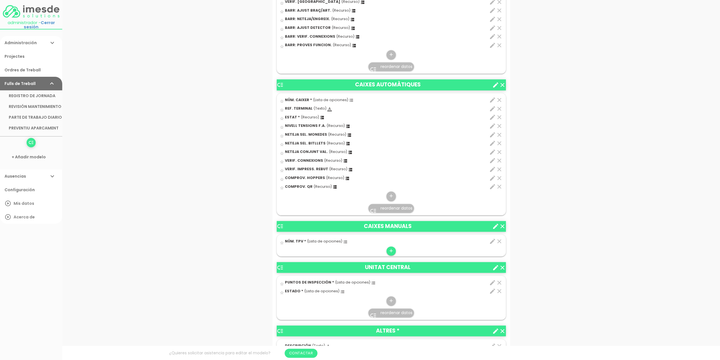
scroll to position [566, 0]
click at [391, 249] on icon "add" at bounding box center [391, 250] width 5 height 9
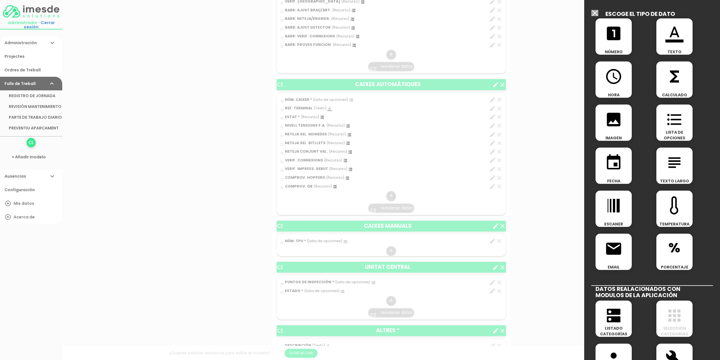
click at [672, 43] on div "format_color_text TEXTO" at bounding box center [675, 36] width 36 height 36
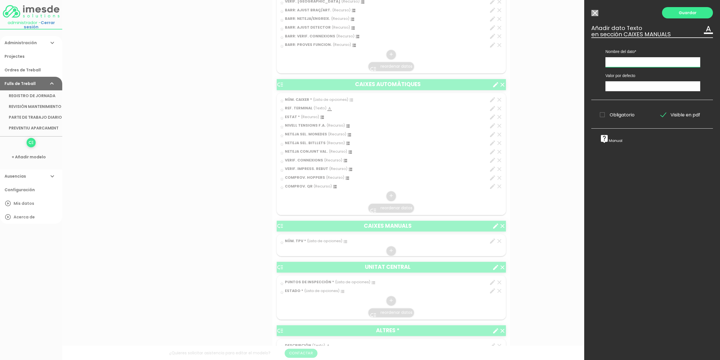
click at [632, 60] on input "text" at bounding box center [653, 62] width 95 height 10
type input "REF. TERMINAL"
click at [623, 87] on input "text" at bounding box center [653, 86] width 95 height 10
type input "-----"
click at [683, 14] on link "Guardar" at bounding box center [687, 12] width 51 height 11
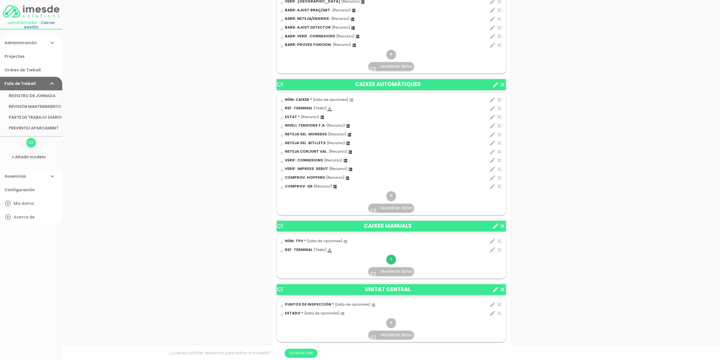
click at [392, 258] on icon "add" at bounding box center [391, 258] width 5 height 9
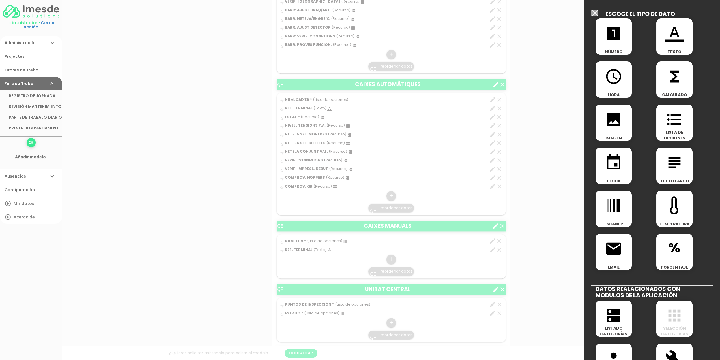
click at [608, 316] on icon "dns" at bounding box center [614, 315] width 18 height 18
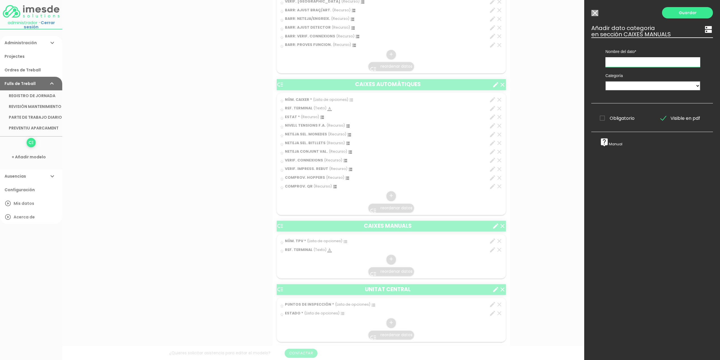
click at [622, 61] on input "text" at bounding box center [653, 62] width 95 height 10
type input "ESTAT"
click at [629, 84] on select "TÈCNICS S.A.T. ESTAT-GEN ACTUACIÓ ESTAT-DET" at bounding box center [653, 85] width 95 height 9
select select "728"
click at [606, 81] on select "TÈCNICS S.A.T. ESTAT-GEN ACTUACIÓ ESTAT-DET" at bounding box center [653, 85] width 95 height 9
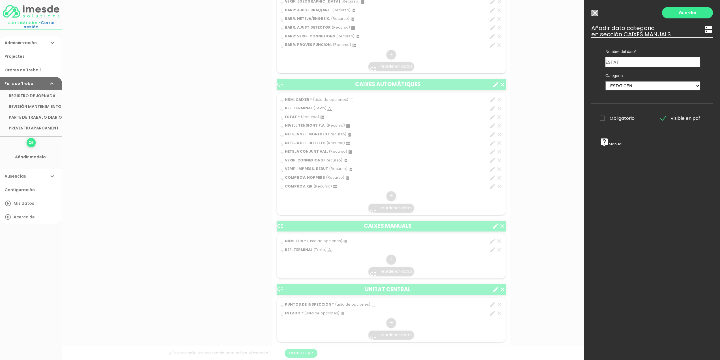
click at [602, 118] on span "Obligatorio" at bounding box center [617, 118] width 35 height 7
click at [0, 0] on input "Obligatorio" at bounding box center [0, 0] width 0 height 0
click at [684, 13] on link "Guardar" at bounding box center [687, 12] width 51 height 11
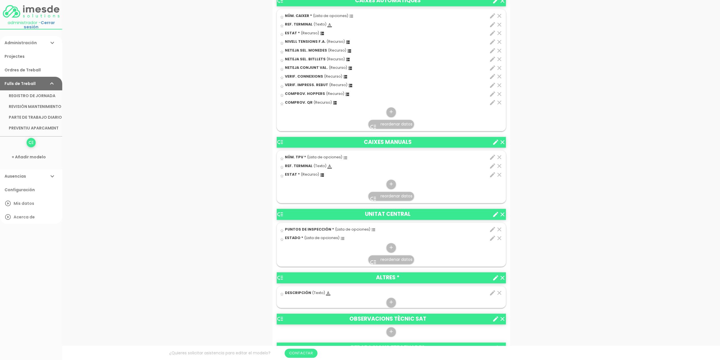
scroll to position [651, 0]
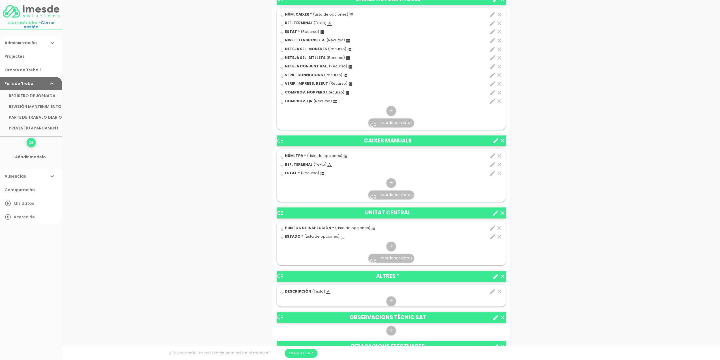
click at [500, 226] on icon "clear" at bounding box center [499, 227] width 7 height 7
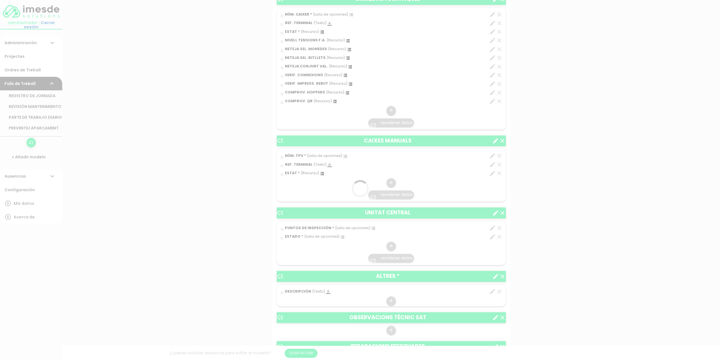
scroll to position [0, 0]
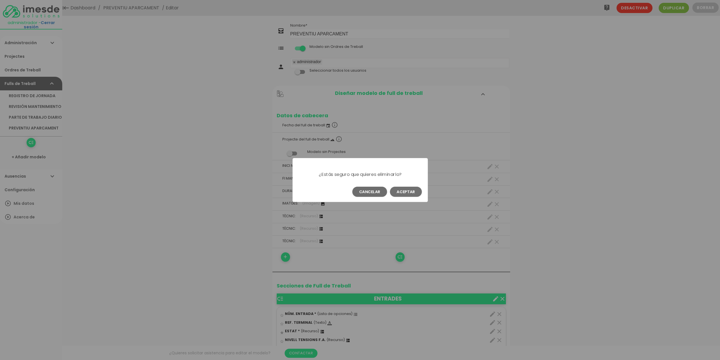
click at [407, 190] on button "Aceptar" at bounding box center [406, 192] width 32 height 10
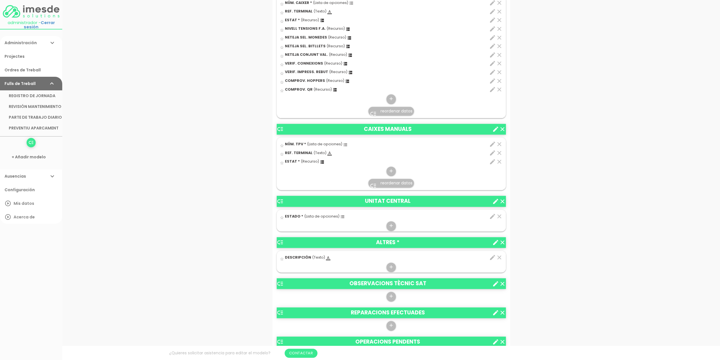
scroll to position [679, 0]
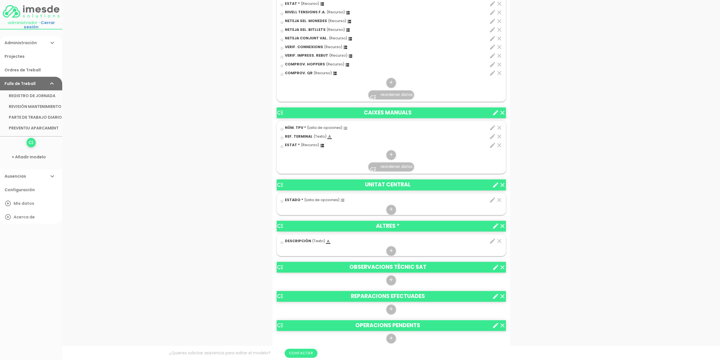
click at [500, 198] on icon "clear" at bounding box center [499, 199] width 7 height 7
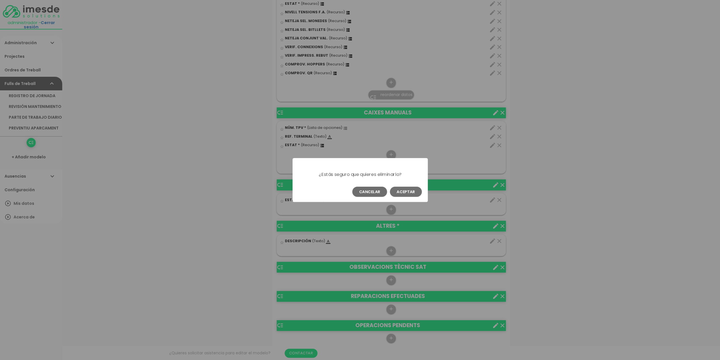
scroll to position [0, 0]
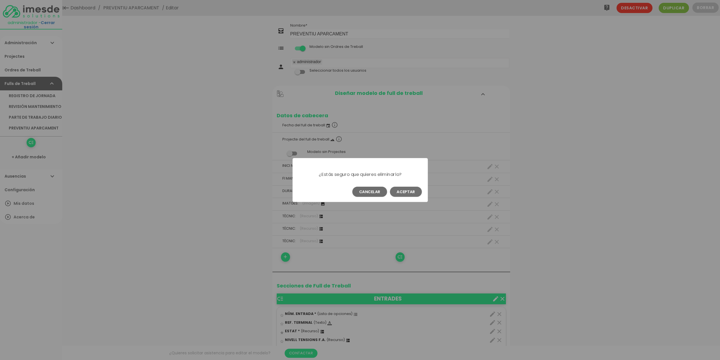
click at [410, 190] on button "Aceptar" at bounding box center [406, 192] width 32 height 10
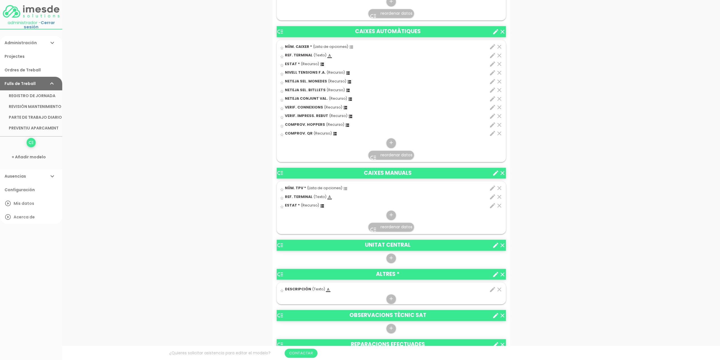
scroll to position [679, 0]
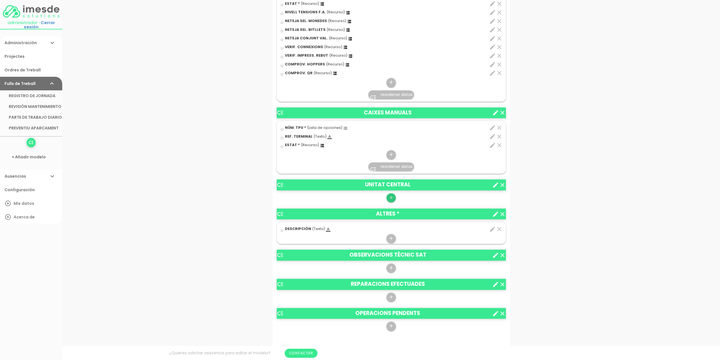
click at [392, 197] on icon "add" at bounding box center [391, 197] width 5 height 9
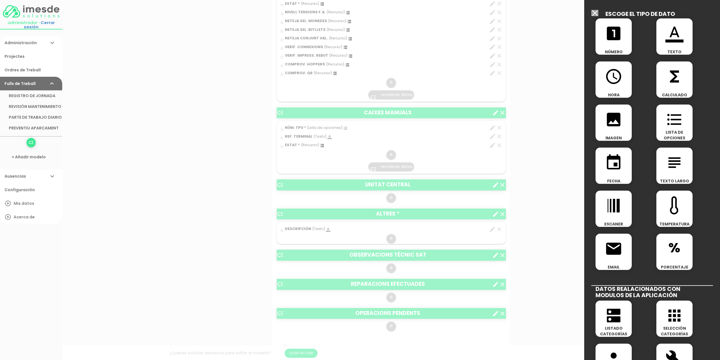
click at [668, 124] on icon "format_list_bulleted" at bounding box center [675, 119] width 18 height 18
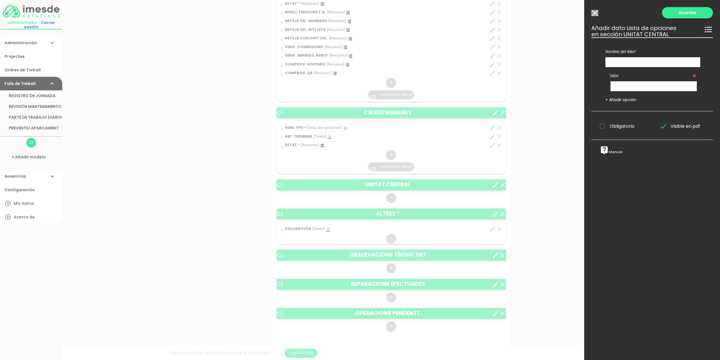
click at [595, 12] on input "Modelo sin Ordres de Treball" at bounding box center [595, 13] width 7 height 6
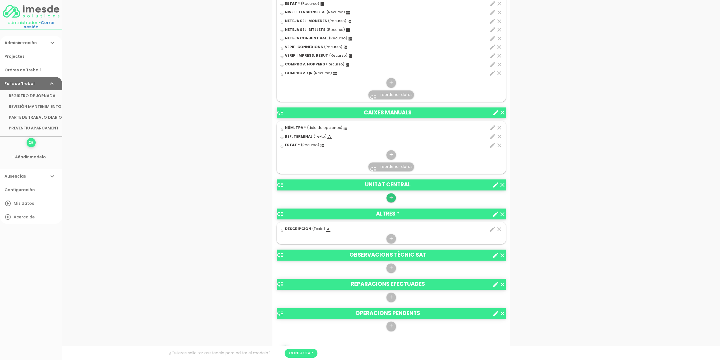
click at [390, 196] on icon "add" at bounding box center [391, 197] width 5 height 9
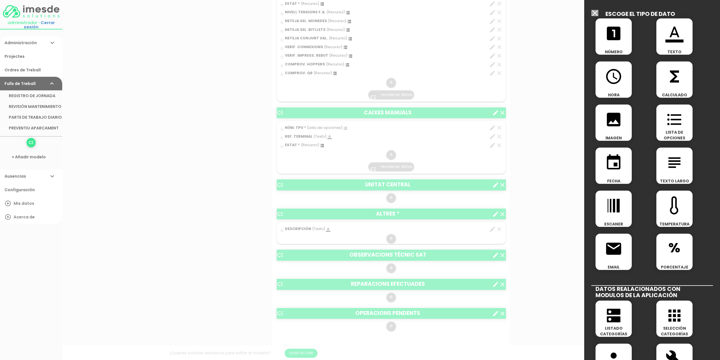
click at [610, 316] on icon "dns" at bounding box center [614, 315] width 18 height 18
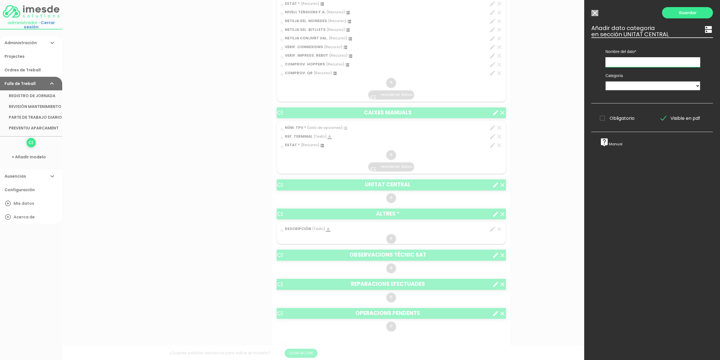
click at [624, 62] on input "text" at bounding box center [653, 62] width 95 height 10
click at [618, 62] on input "VERIFF. VENTILADORS" at bounding box center [653, 62] width 95 height 10
type input "VERIF. VENTILADORS"
click at [622, 85] on select "TÈCNICS S.A.T. ESTAT-GEN ACTUACIÓ ESTAT-DET" at bounding box center [653, 85] width 95 height 9
select select "729"
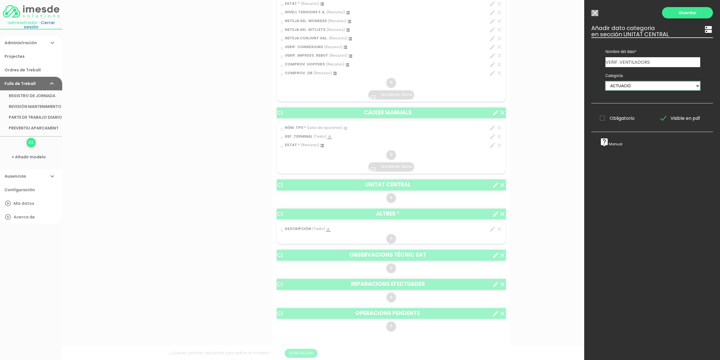
click at [606, 81] on select "TÈCNICS S.A.T. ESTAT-GEN ACTUACIÓ ESTAT-DET" at bounding box center [653, 85] width 95 height 9
click at [684, 14] on link "Guardar" at bounding box center [687, 12] width 51 height 11
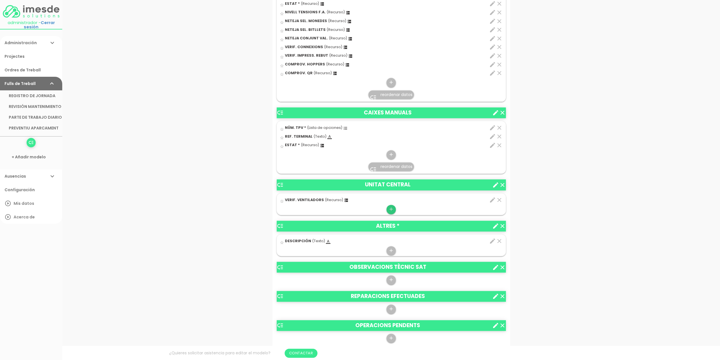
click at [391, 207] on icon "add" at bounding box center [391, 209] width 5 height 9
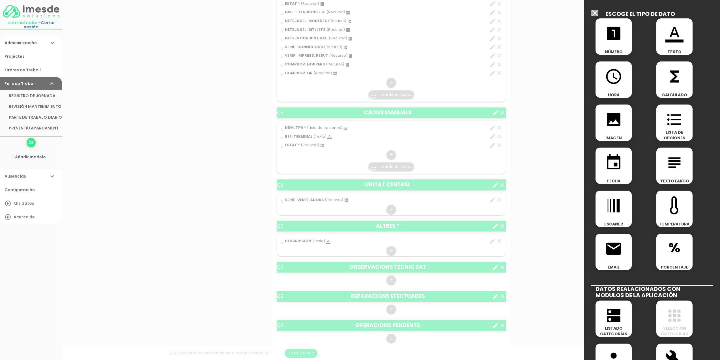
click at [609, 317] on icon "dns" at bounding box center [614, 315] width 18 height 18
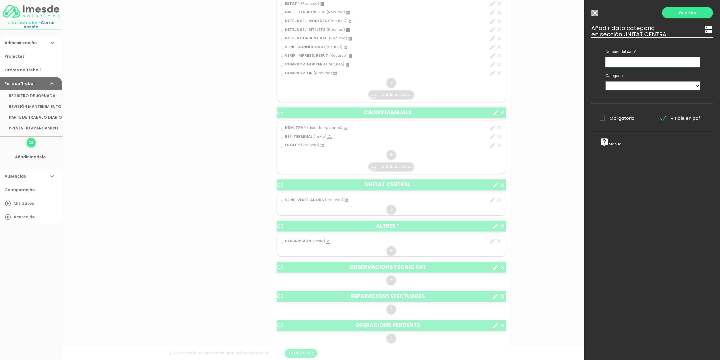
click at [634, 63] on input "text" at bounding box center [653, 62] width 95 height 10
type input "NETEJA VENTILADORS"
click at [615, 85] on select "TÈCNICS S.A.T. ESTAT-GEN ACTUACIÓ ESTAT-DET" at bounding box center [653, 85] width 95 height 9
select select "729"
click at [606, 81] on select "TÈCNICS S.A.T. ESTAT-GEN ACTUACIÓ ESTAT-DET" at bounding box center [653, 85] width 95 height 9
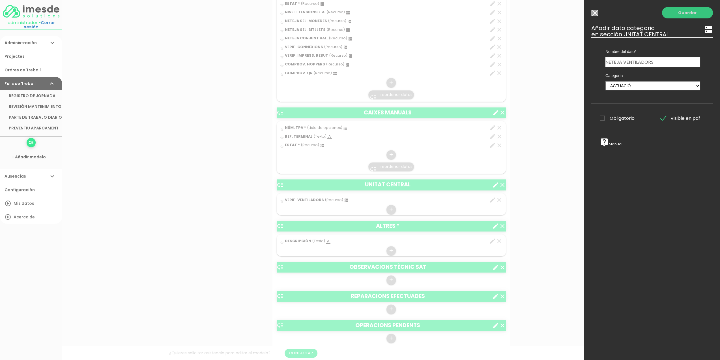
click at [682, 15] on link "Guardar" at bounding box center [687, 12] width 51 height 11
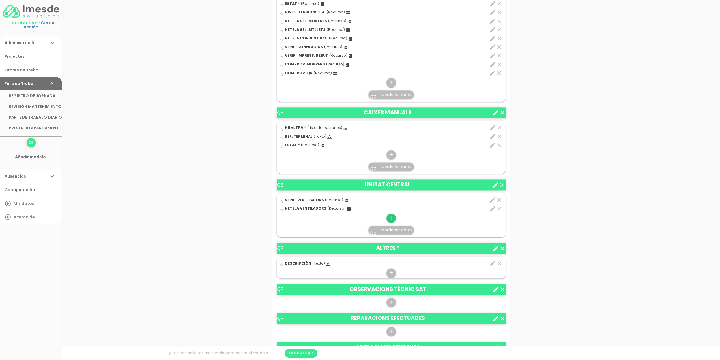
click at [390, 216] on icon "add" at bounding box center [391, 217] width 5 height 9
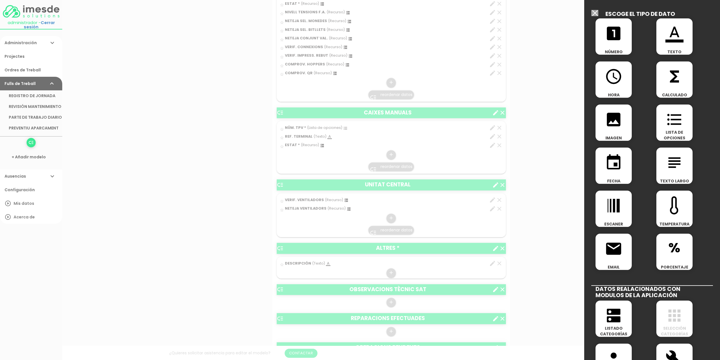
click at [614, 320] on icon "dns" at bounding box center [614, 315] width 18 height 18
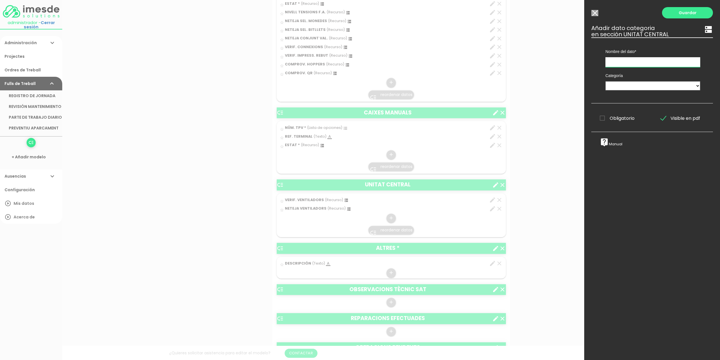
click at [640, 63] on input "text" at bounding box center [653, 62] width 95 height 10
click at [611, 63] on input "VVERIF. ACTUALITZACIONS" at bounding box center [653, 62] width 95 height 10
type input "ACTUALITZACIONS"
click at [634, 85] on select "TÈCNICS S.A.T. ESTAT-GEN ACTUACIÓ ESTAT-DET" at bounding box center [653, 85] width 95 height 9
select select "729"
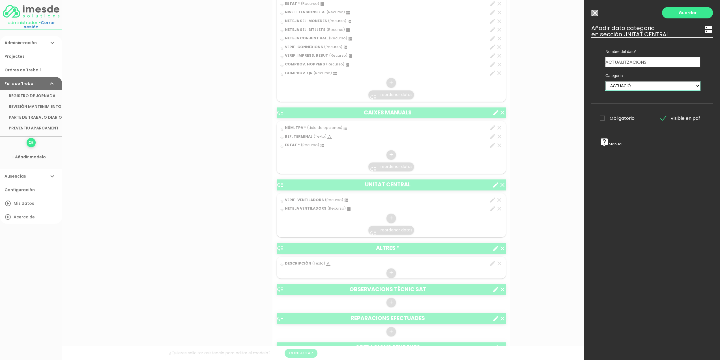
click at [606, 81] on select "TÈCNICS S.A.T. ESTAT-GEN ACTUACIÓ ESTAT-DET" at bounding box center [653, 85] width 95 height 9
click at [684, 14] on link "Guardar" at bounding box center [687, 12] width 51 height 11
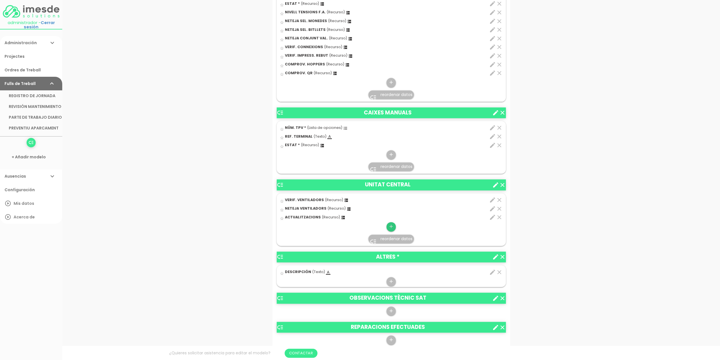
click at [390, 223] on icon "add" at bounding box center [391, 226] width 5 height 9
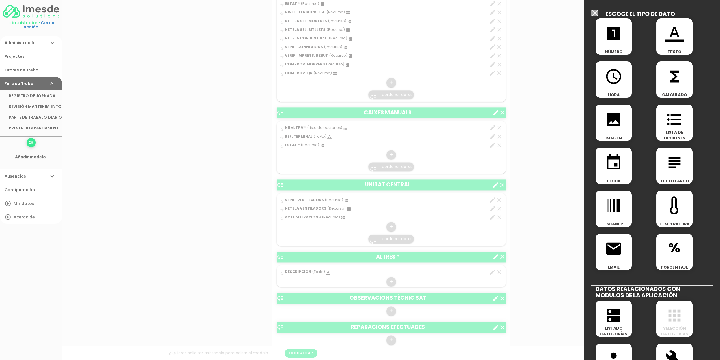
click at [609, 38] on icon "looks_one" at bounding box center [614, 33] width 18 height 18
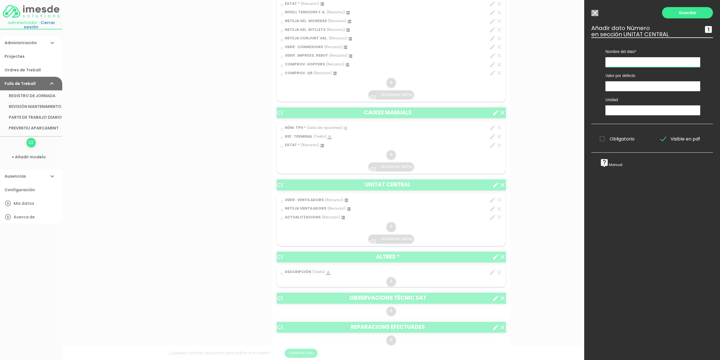
click at [620, 61] on input "text" at bounding box center [653, 62] width 95 height 10
type input "ESPAI LLIURE HD1"
click at [628, 86] on input "number" at bounding box center [653, 86] width 95 height 10
click at [621, 111] on input "text" at bounding box center [653, 110] width 95 height 10
type input "Gb"
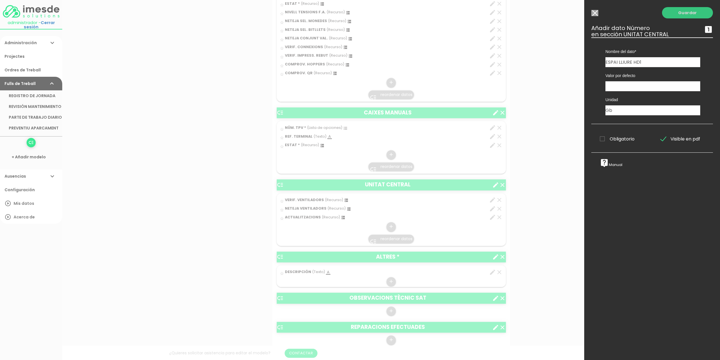
click at [683, 13] on link "Guardar" at bounding box center [687, 12] width 51 height 11
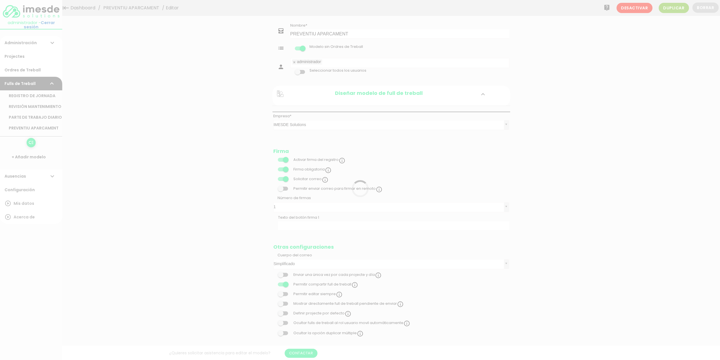
scroll to position [679, 0]
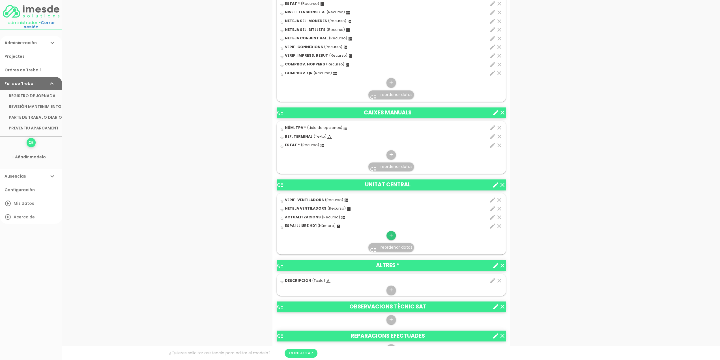
click at [391, 233] on icon "add" at bounding box center [391, 235] width 5 height 9
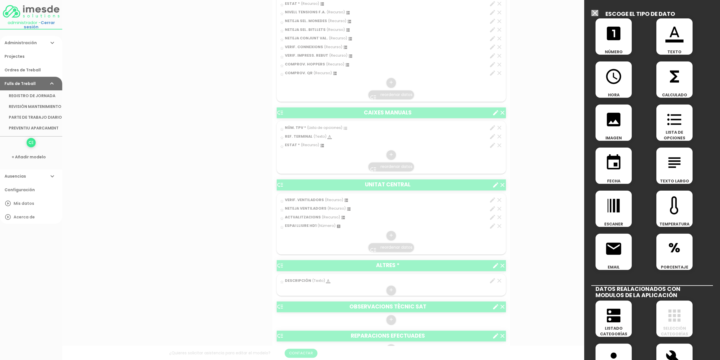
click at [617, 43] on div "looks_one NÚMERO" at bounding box center [614, 36] width 36 height 36
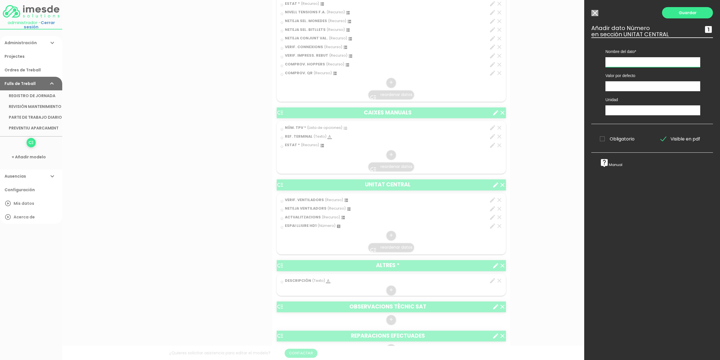
click at [618, 63] on input "text" at bounding box center [653, 62] width 95 height 10
type input "ESPAI LLIURE HD2"
click at [619, 84] on input "number" at bounding box center [653, 86] width 95 height 10
click at [616, 108] on input "text" at bounding box center [653, 110] width 95 height 10
type input "Gb"
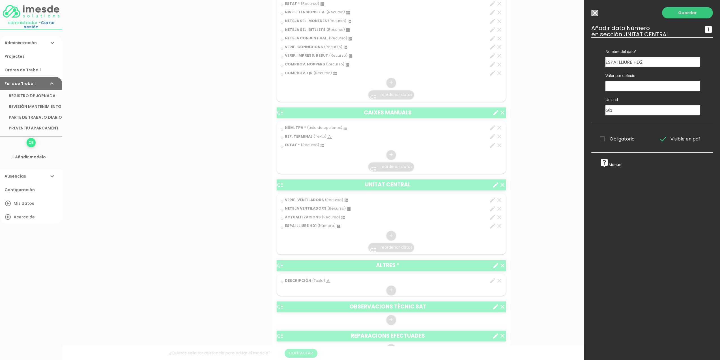
click at [684, 13] on link "Guardar" at bounding box center [687, 12] width 51 height 11
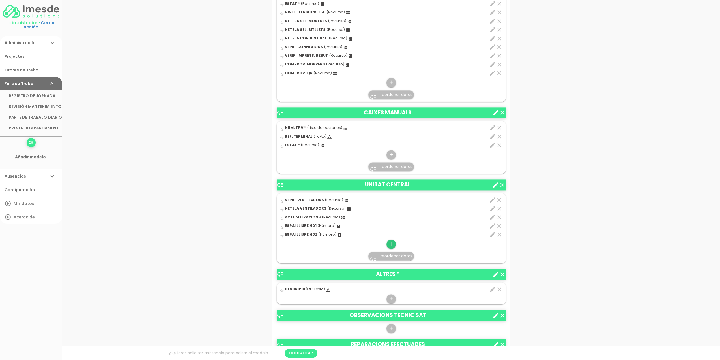
click at [392, 241] on icon "add" at bounding box center [391, 243] width 5 height 9
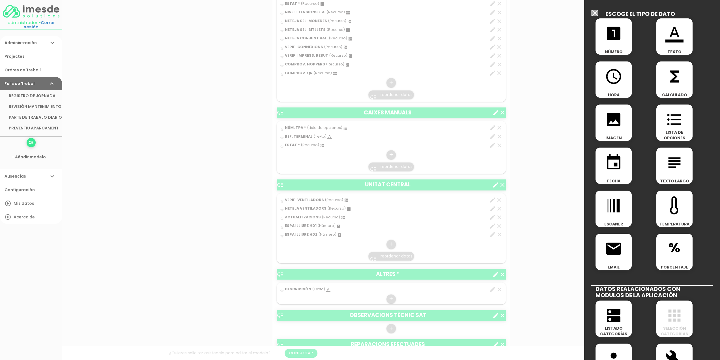
click at [611, 316] on icon "dns" at bounding box center [614, 315] width 18 height 18
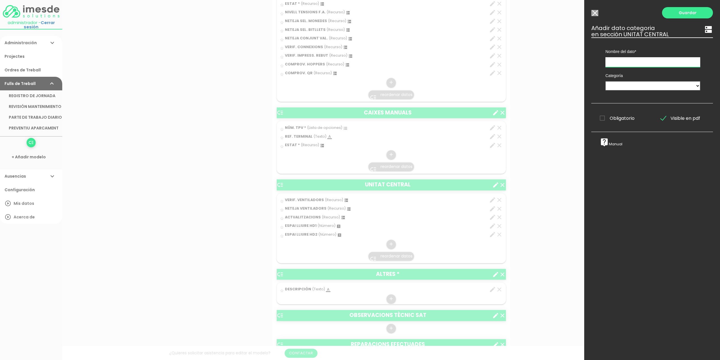
click at [626, 61] on input "text" at bounding box center [653, 62] width 95 height 10
click at [592, 14] on input "Modelo sin Ordres de Treball" at bounding box center [595, 13] width 7 height 6
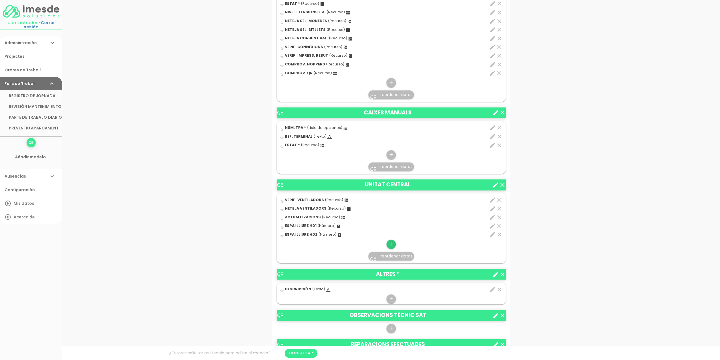
click at [391, 241] on icon "add" at bounding box center [391, 243] width 5 height 9
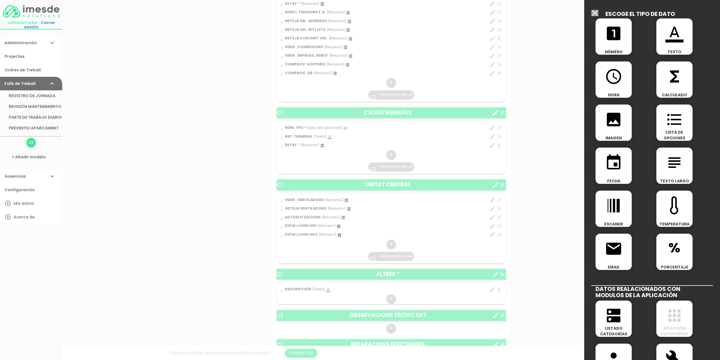
click at [673, 208] on icon at bounding box center [675, 205] width 18 height 18
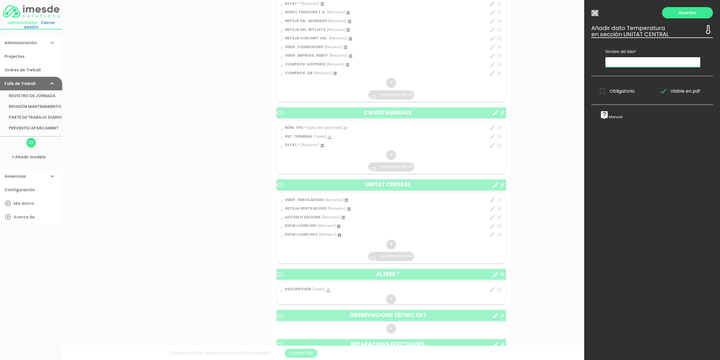
click at [620, 60] on input "text" at bounding box center [653, 62] width 95 height 10
click at [618, 62] on input "text" at bounding box center [653, 62] width 95 height 10
type input "TEMP. CPU"
click at [684, 13] on link "Guardar" at bounding box center [687, 12] width 51 height 11
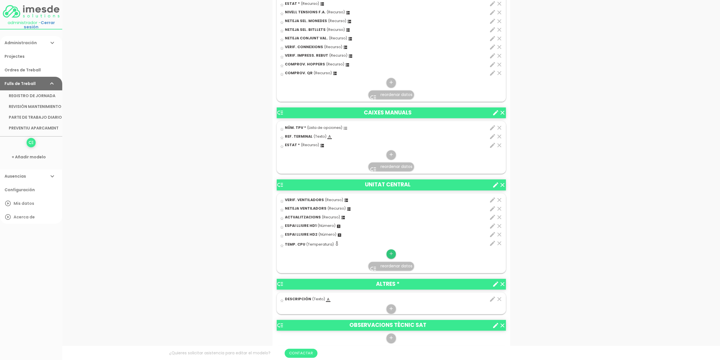
click at [391, 249] on icon "add" at bounding box center [391, 253] width 5 height 9
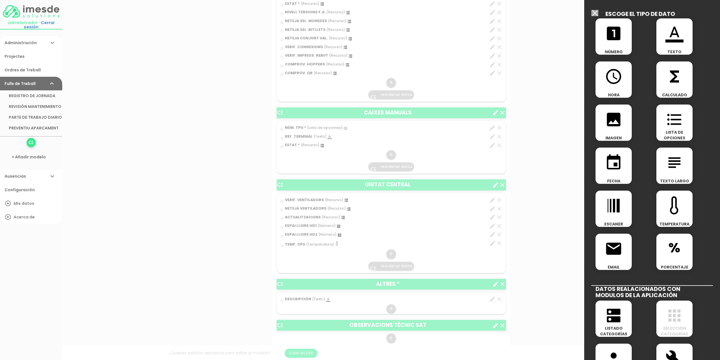
click at [669, 245] on span "%" at bounding box center [675, 246] width 36 height 24
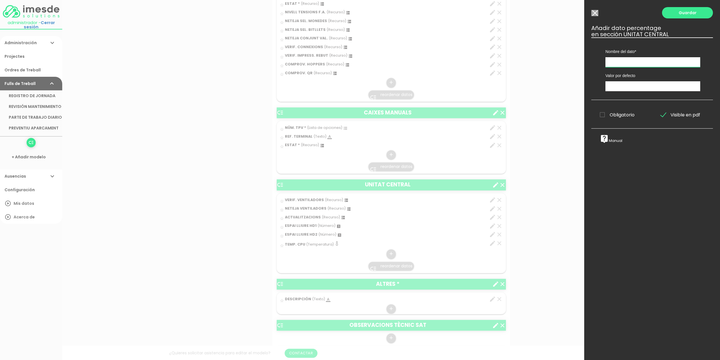
click at [626, 61] on input "text" at bounding box center [653, 62] width 95 height 10
click at [617, 65] on input "text" at bounding box center [653, 62] width 95 height 10
type input "% US CPU"
click at [680, 12] on link "Guardar" at bounding box center [687, 12] width 51 height 11
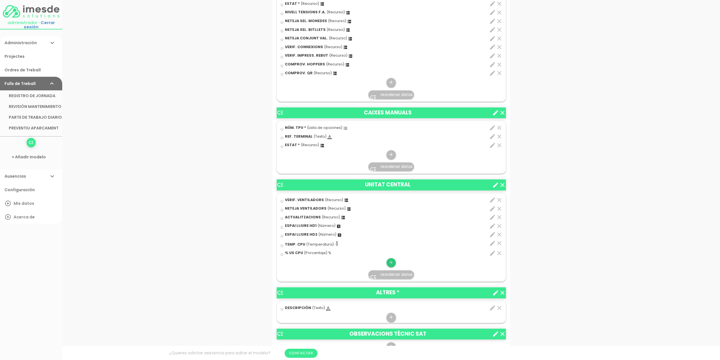
click at [389, 261] on icon "add" at bounding box center [391, 262] width 5 height 9
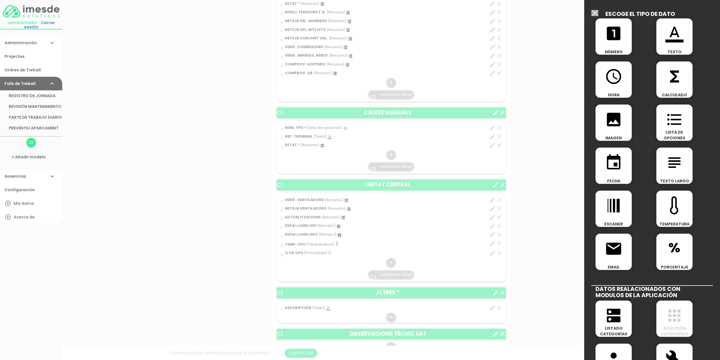
click at [667, 247] on span "%" at bounding box center [675, 246] width 36 height 24
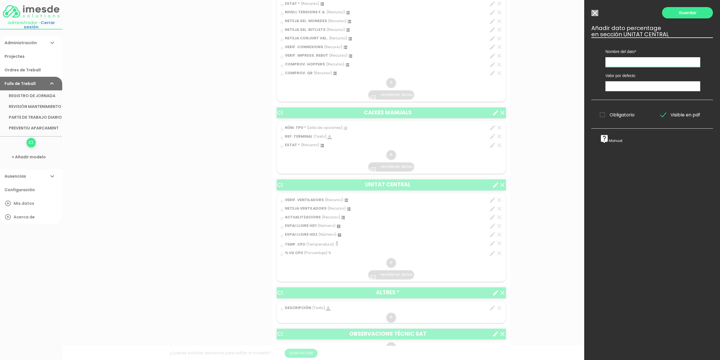
click at [624, 63] on input "text" at bounding box center [653, 62] width 95 height 10
type input "% MEMÒRIA RAM"
click at [683, 12] on link "Guardar" at bounding box center [687, 12] width 51 height 11
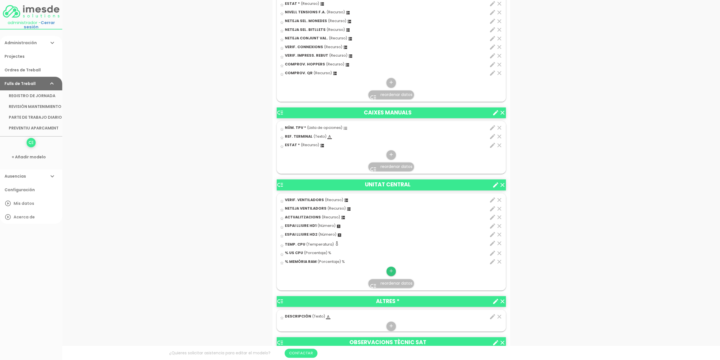
click at [388, 269] on link "add" at bounding box center [391, 270] width 9 height 9
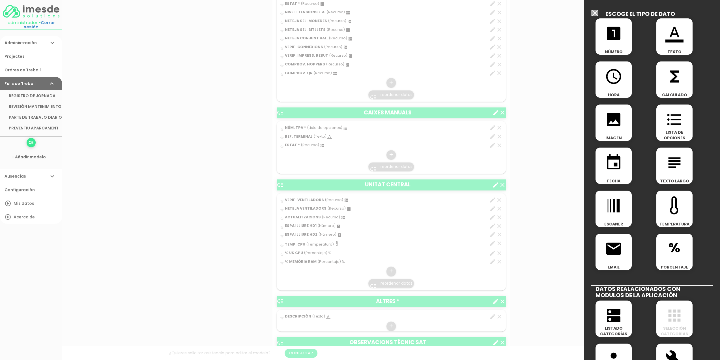
click at [616, 40] on icon "looks_one" at bounding box center [614, 33] width 18 height 18
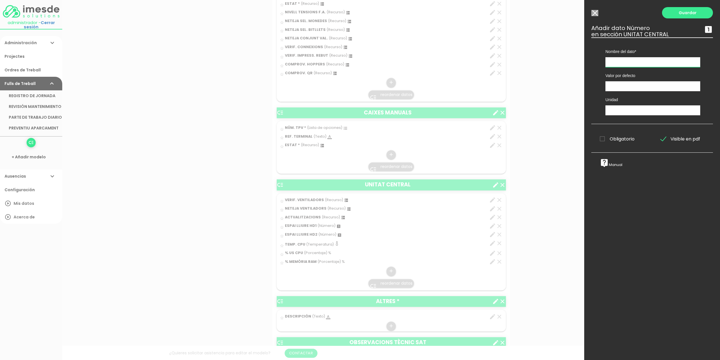
click at [618, 62] on input "text" at bounding box center [653, 62] width 95 height 10
type input "RAM INSTAL·LADA"
click at [618, 110] on input "text" at bounding box center [653, 110] width 95 height 10
type input "Gb"
click at [686, 12] on link "Guardar" at bounding box center [687, 12] width 51 height 11
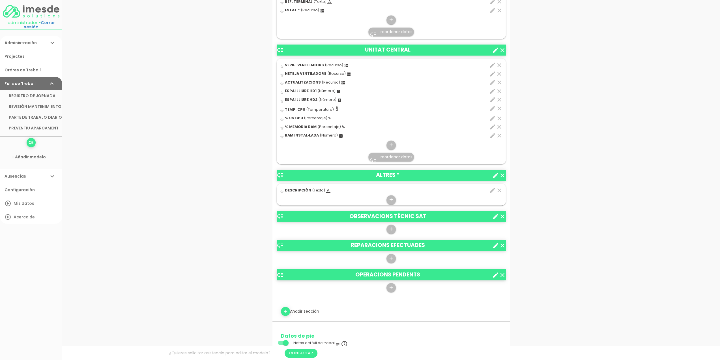
scroll to position [821, 0]
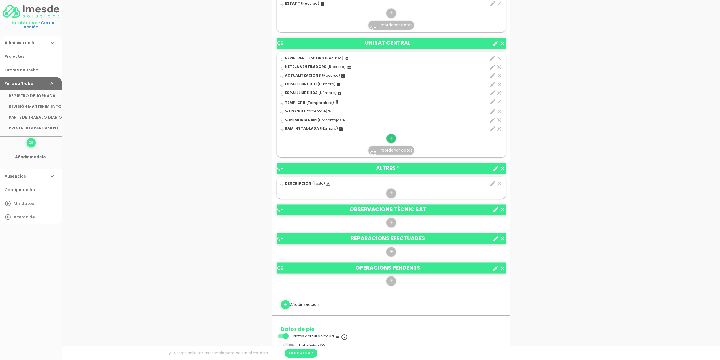
click at [391, 136] on icon "add" at bounding box center [391, 138] width 5 height 9
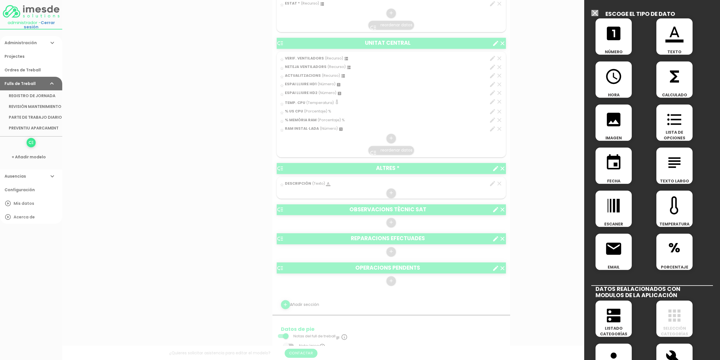
click at [615, 321] on icon "dns" at bounding box center [614, 315] width 18 height 18
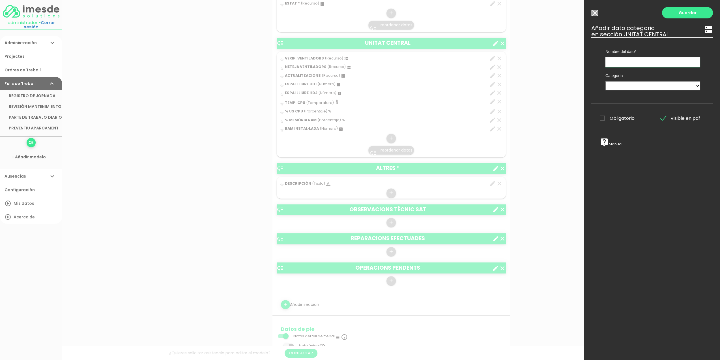
click at [627, 63] on input "text" at bounding box center [653, 62] width 95 height 10
type input "PURGA BBDD"
click at [619, 85] on select "TÈCNICS S.A.T. ESTAT-GEN ACTUACIÓ ESTAT-DET" at bounding box center [653, 85] width 95 height 9
select select "729"
click at [606, 81] on select "TÈCNICS S.A.T. ESTAT-GEN ACTUACIÓ ESTAT-DET" at bounding box center [653, 85] width 95 height 9
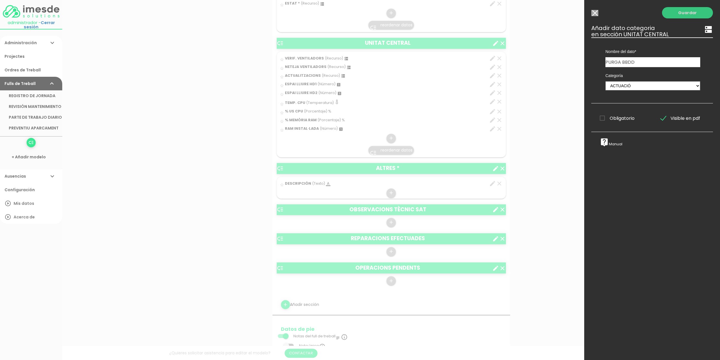
click at [682, 13] on link "Guardar" at bounding box center [687, 12] width 51 height 11
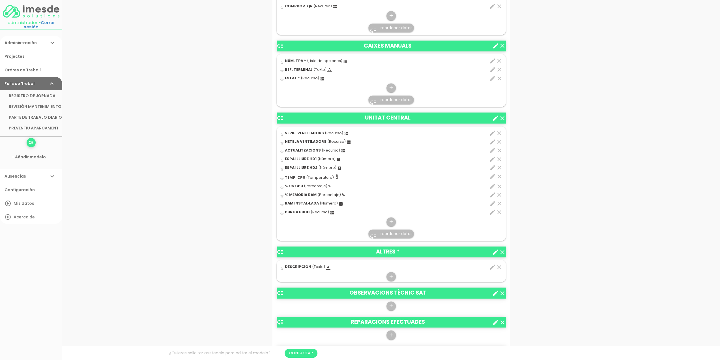
scroll to position [773, 0]
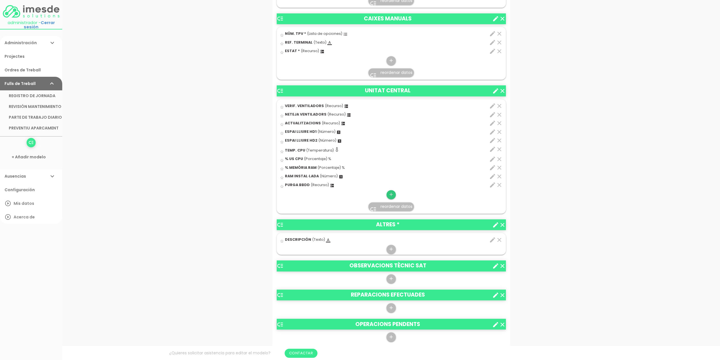
click at [391, 192] on icon "add" at bounding box center [391, 194] width 5 height 9
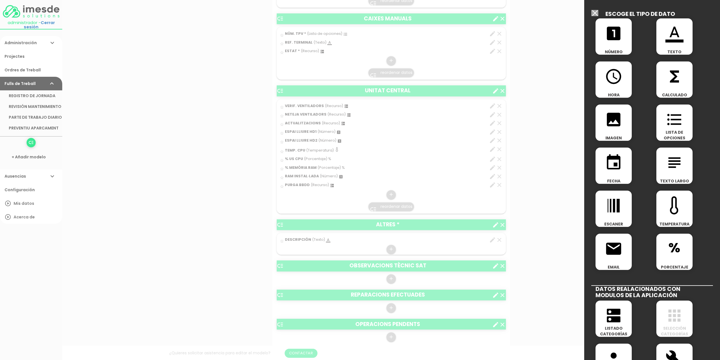
click at [668, 254] on span "%" at bounding box center [675, 246] width 36 height 24
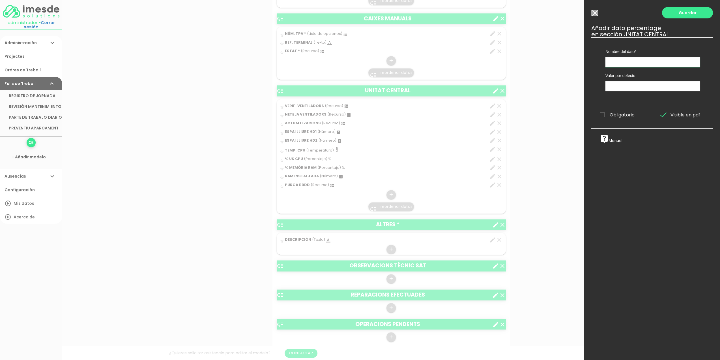
click at [620, 62] on input "text" at bounding box center [653, 62] width 95 height 10
type input "% US XARXA"
click at [684, 15] on link "Guardar" at bounding box center [687, 12] width 51 height 11
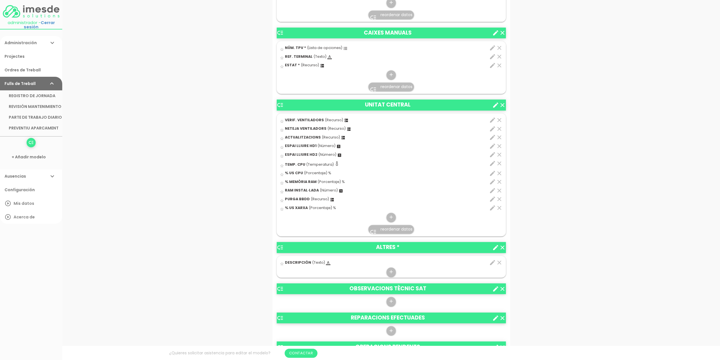
scroll to position [774, 0]
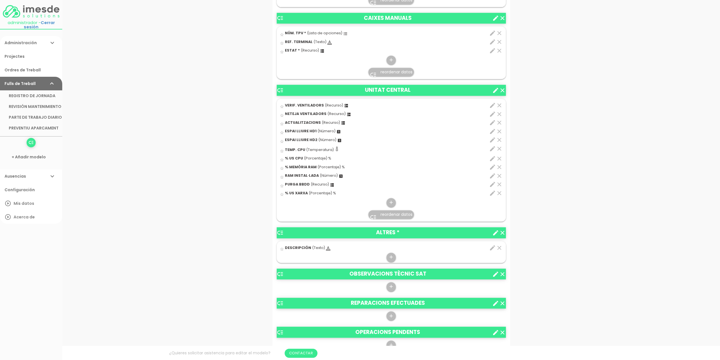
click at [393, 212] on span "reordenar datos" at bounding box center [397, 214] width 32 height 6
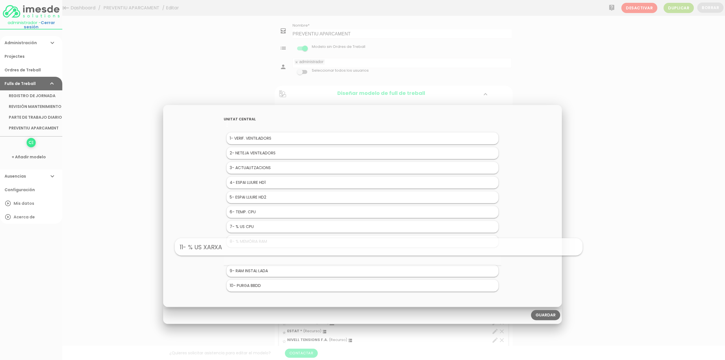
drag, startPoint x: 245, startPoint y: 286, endPoint x: 261, endPoint y: 247, distance: 42.5
click at [547, 317] on link "Guardar" at bounding box center [545, 315] width 29 height 10
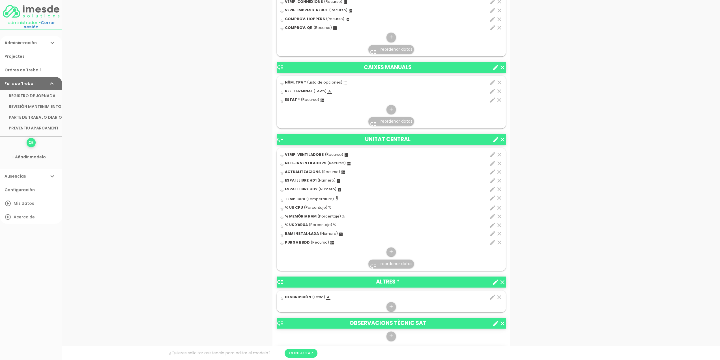
scroll to position [764, 0]
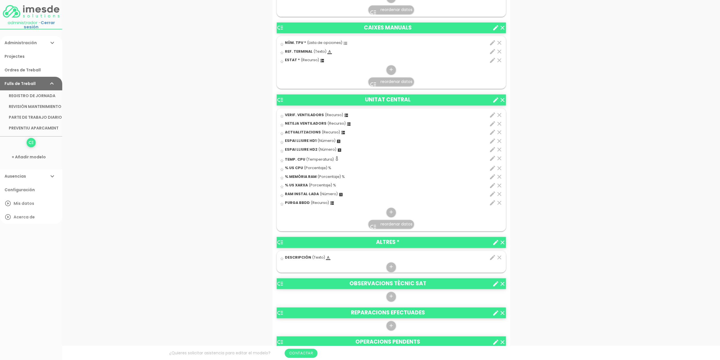
click at [397, 224] on span "reordenar datos" at bounding box center [397, 224] width 32 height 6
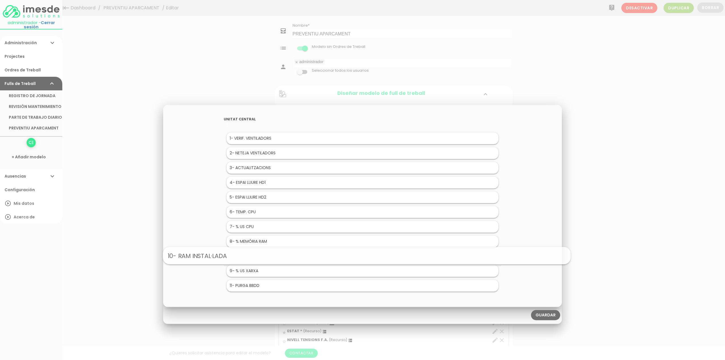
drag, startPoint x: 265, startPoint y: 270, endPoint x: 269, endPoint y: 254, distance: 16.7
click at [545, 316] on link "Guardar" at bounding box center [545, 315] width 29 height 10
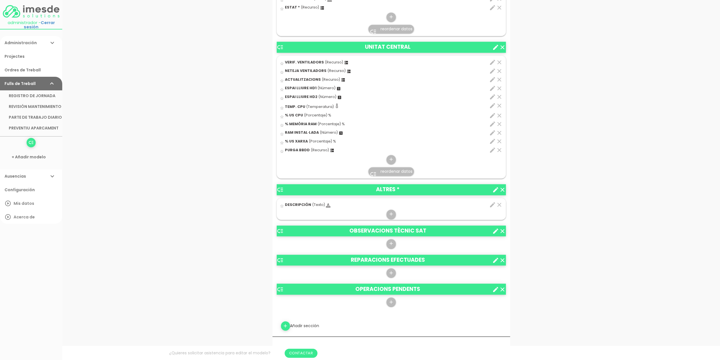
scroll to position [821, 0]
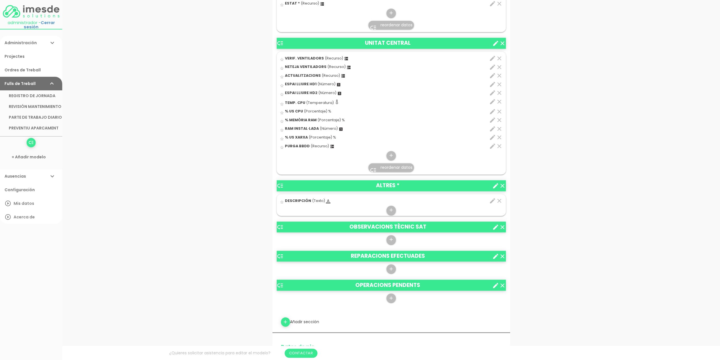
click at [491, 199] on icon "edit" at bounding box center [492, 200] width 7 height 7
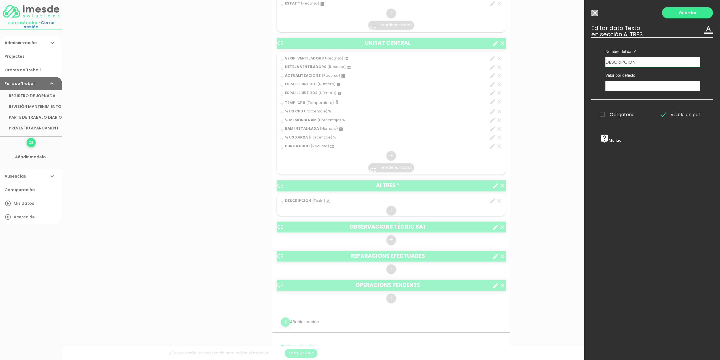
drag, startPoint x: 639, startPoint y: 62, endPoint x: 573, endPoint y: 63, distance: 66.8
type input "REF. EQUIP"
click at [634, 86] on input "text" at bounding box center [653, 86] width 95 height 10
drag, startPoint x: 682, startPoint y: 11, endPoint x: 604, endPoint y: 53, distance: 88.9
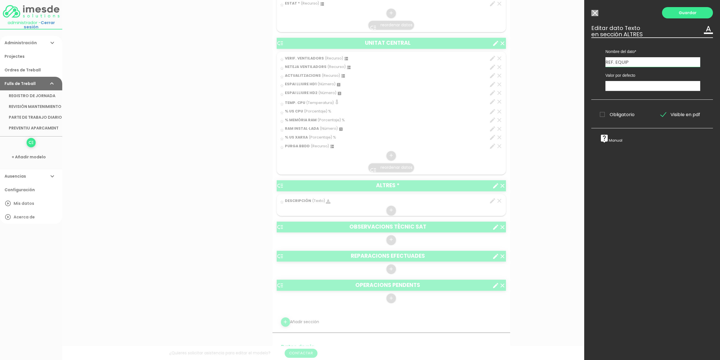
click at [604, 53] on div "Guardar ESCOGE EL TIPO DE DATO looks_one NÚMERO format_color_text TEXTO access_…" at bounding box center [653, 180] width 136 height 360
click at [602, 114] on span "Obligatorio" at bounding box center [617, 114] width 35 height 7
click at [0, 0] on input "Obligatorio" at bounding box center [0, 0] width 0 height 0
click at [683, 10] on link "Guardar" at bounding box center [687, 12] width 51 height 11
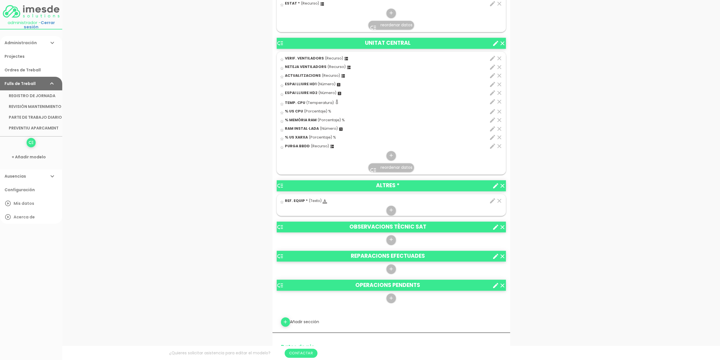
click at [494, 198] on icon "edit" at bounding box center [492, 200] width 7 height 7
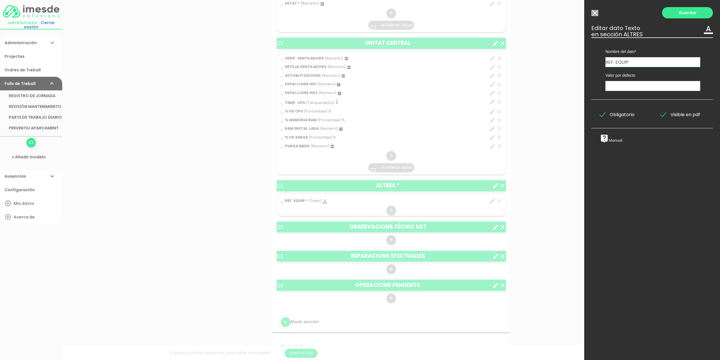
click at [595, 13] on input "Modelo sin Ordres de Treball" at bounding box center [595, 13] width 7 height 6
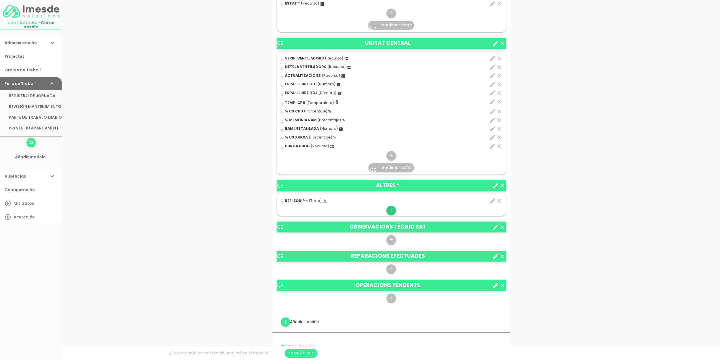
click at [391, 210] on icon "add" at bounding box center [391, 210] width 5 height 9
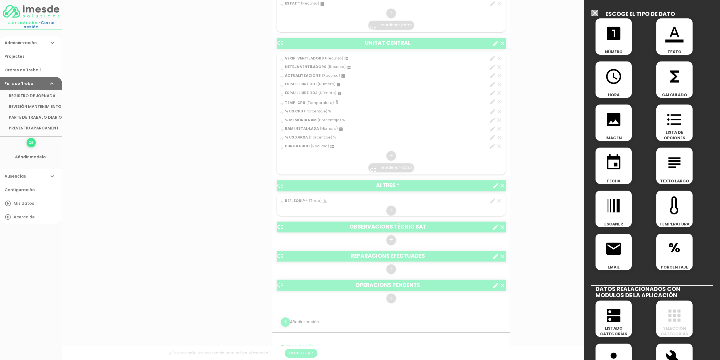
click at [613, 318] on icon "dns" at bounding box center [614, 315] width 18 height 18
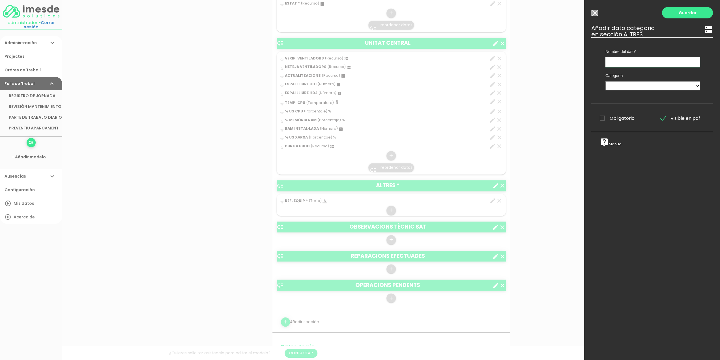
click at [626, 62] on input "text" at bounding box center [653, 62] width 95 height 10
type input "ESTAT"
click at [617, 85] on select "TÈCNICS S.A.T. ESTAT-GEN ACTUACIÓ ESTAT-DET" at bounding box center [653, 85] width 95 height 9
select select "728"
click at [606, 81] on select "TÈCNICS S.A.T. ESTAT-GEN ACTUACIÓ ESTAT-DET" at bounding box center [653, 85] width 95 height 9
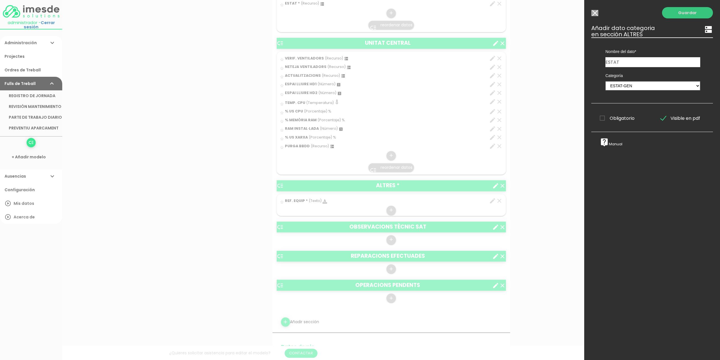
click at [683, 13] on link "Guardar" at bounding box center [687, 12] width 51 height 11
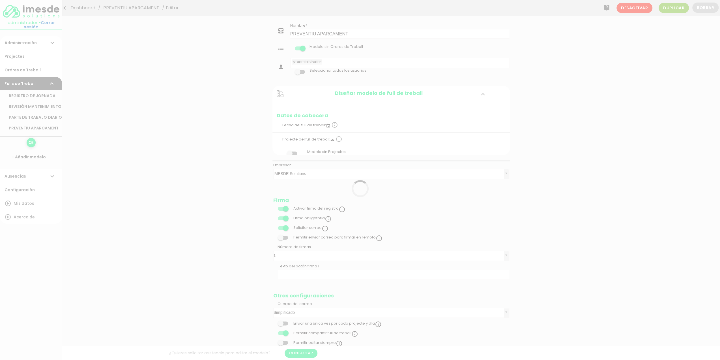
scroll to position [821, 0]
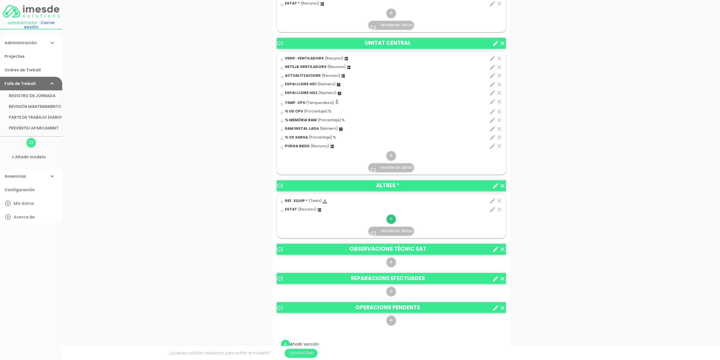
click at [391, 215] on icon "add" at bounding box center [391, 218] width 5 height 9
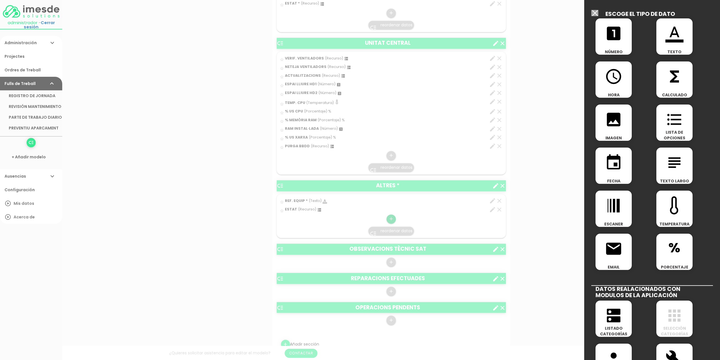
scroll to position [0, 0]
click at [672, 161] on icon "subject" at bounding box center [675, 162] width 18 height 18
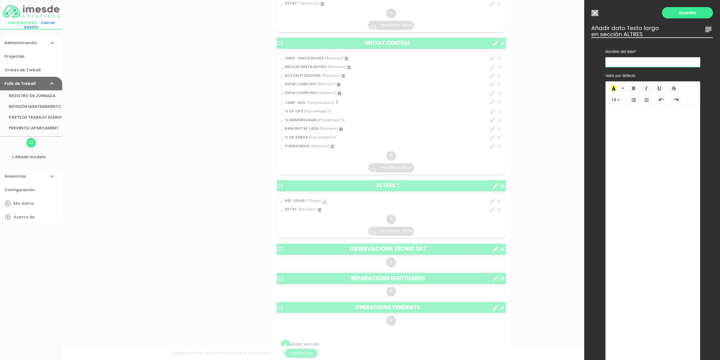
click at [633, 61] on input "text" at bounding box center [653, 62] width 95 height 10
type input "ACTUACIONS"
click at [686, 12] on link "Guardar" at bounding box center [687, 12] width 51 height 11
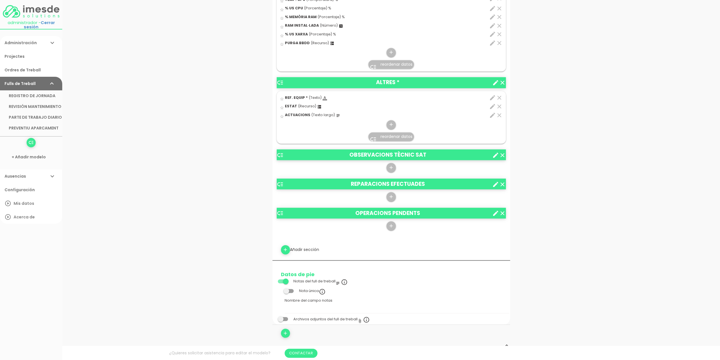
scroll to position [934, 0]
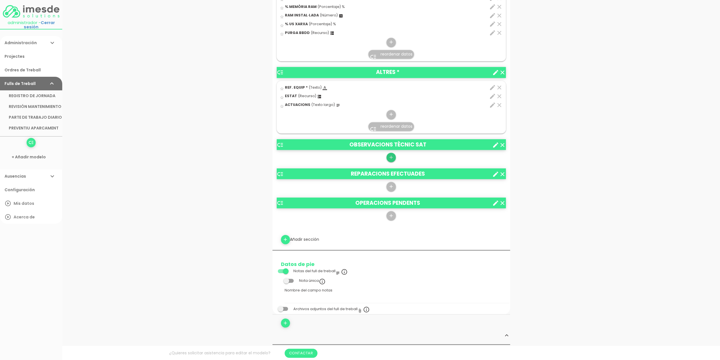
click at [393, 155] on icon "add" at bounding box center [391, 157] width 5 height 9
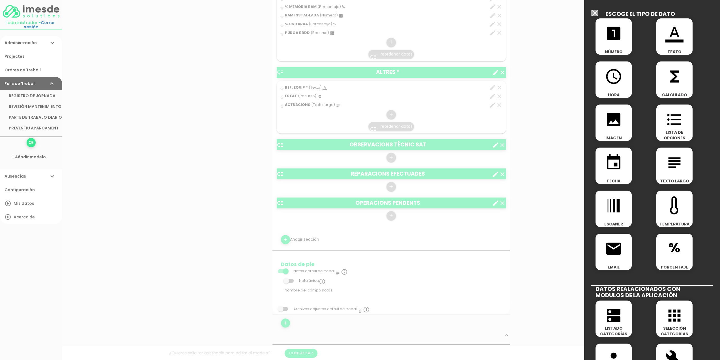
click at [675, 160] on icon "subject" at bounding box center [675, 162] width 18 height 18
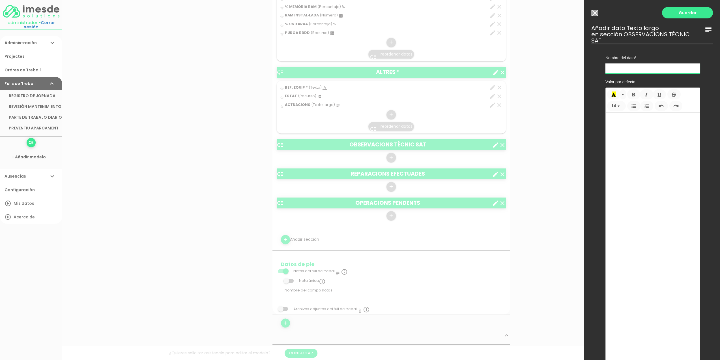
click at [618, 70] on input "text" at bounding box center [653, 68] width 95 height 10
type input "OBSERVACIONS"
click at [684, 13] on link "Guardar" at bounding box center [687, 12] width 51 height 11
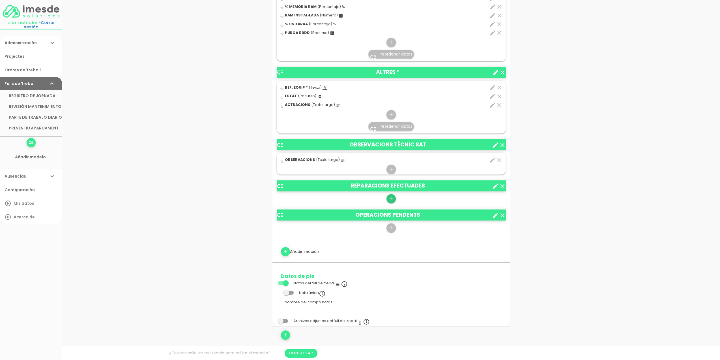
click at [392, 197] on icon "add" at bounding box center [391, 198] width 5 height 9
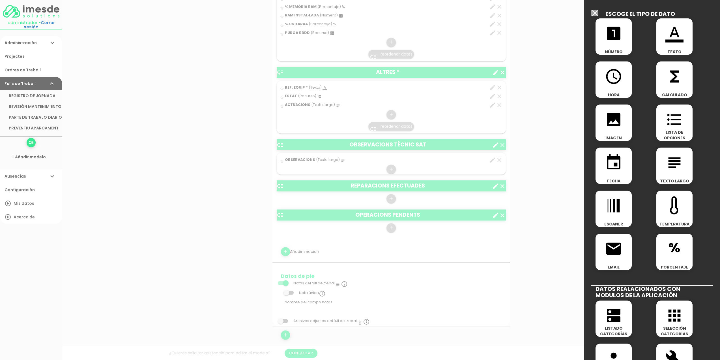
click at [672, 165] on icon "subject" at bounding box center [675, 162] width 18 height 18
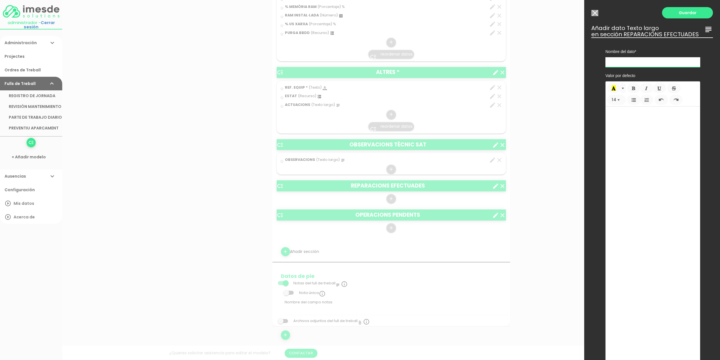
click at [620, 67] on input "text" at bounding box center [653, 62] width 95 height 10
type input "REPARACIONS"
click at [680, 12] on link "Guardar" at bounding box center [687, 12] width 51 height 11
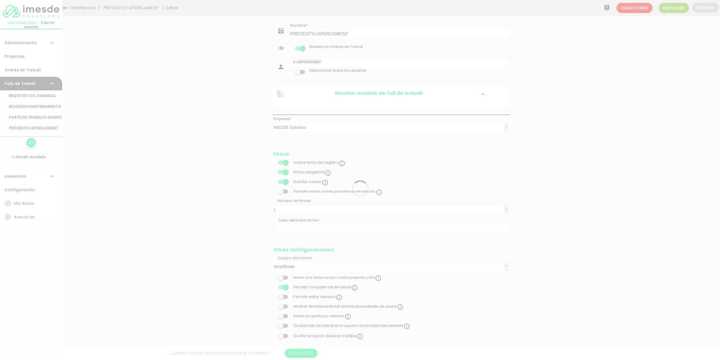
scroll to position [934, 0]
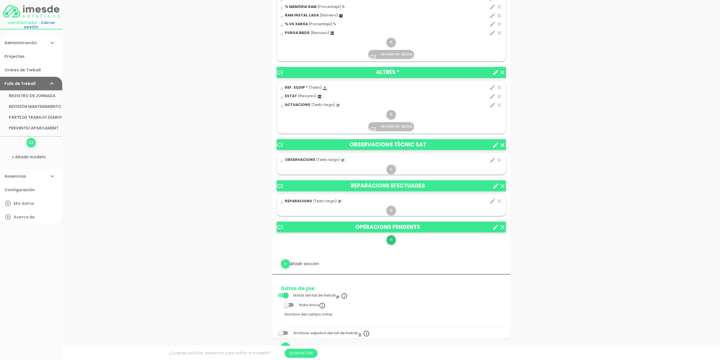
click at [390, 237] on icon "add" at bounding box center [391, 239] width 5 height 9
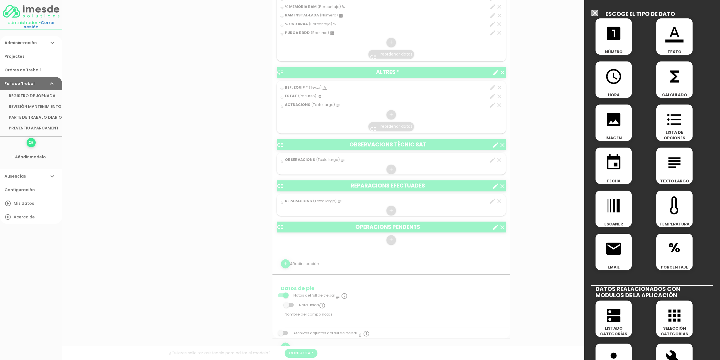
click at [675, 164] on icon "subject" at bounding box center [675, 162] width 18 height 18
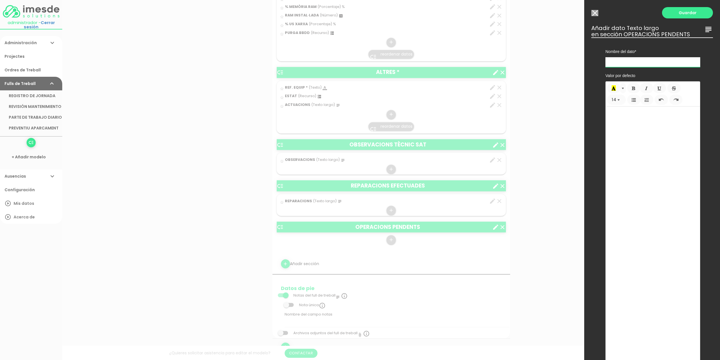
click at [625, 60] on input "text" at bounding box center [653, 62] width 95 height 10
type input "PENDENTS"
click at [684, 12] on link "Guardar" at bounding box center [687, 12] width 51 height 11
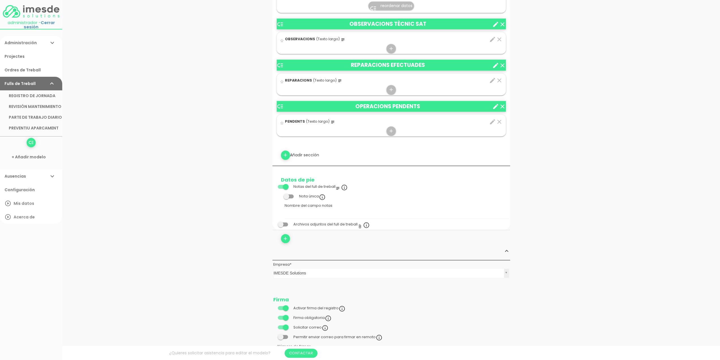
scroll to position [1047, 0]
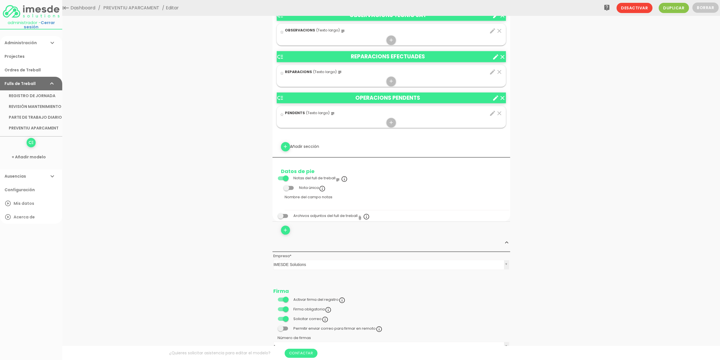
click at [283, 176] on span at bounding box center [283, 178] width 10 height 4
click at [273, 176] on input "checkbox" at bounding box center [273, 176] width 0 height 0
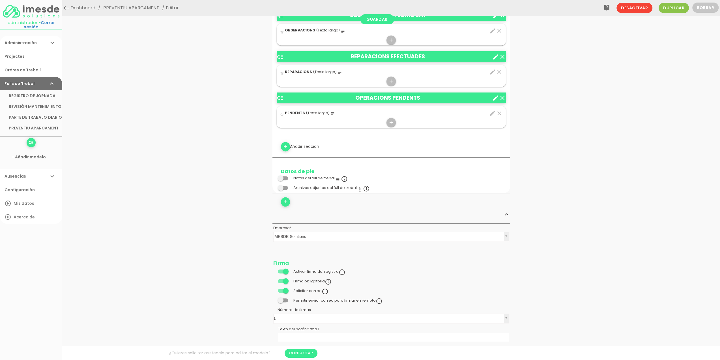
click at [284, 176] on span at bounding box center [283, 178] width 10 height 4
click at [273, 176] on input "checkbox" at bounding box center [273, 176] width 0 height 0
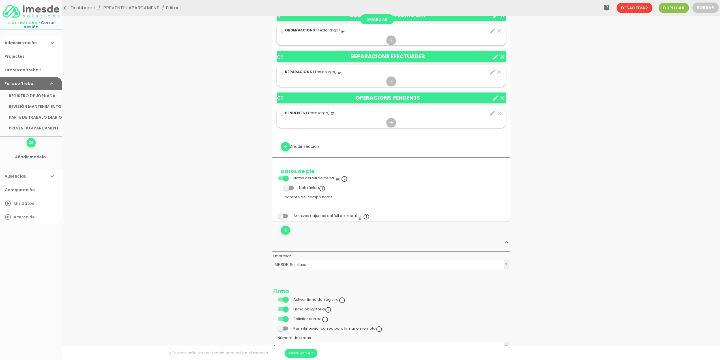
click at [280, 176] on span at bounding box center [283, 178] width 10 height 4
click at [273, 176] on input "checkbox" at bounding box center [273, 176] width 0 height 0
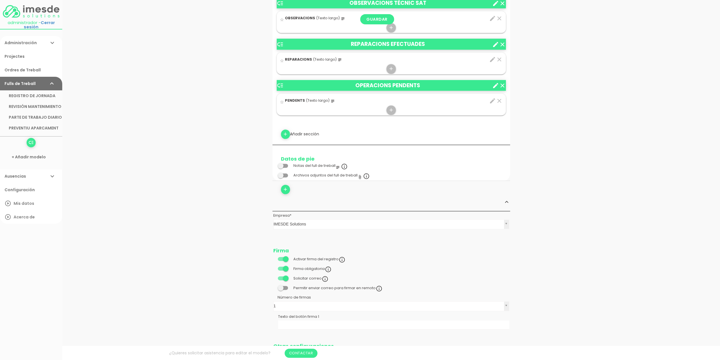
scroll to position [1104, 0]
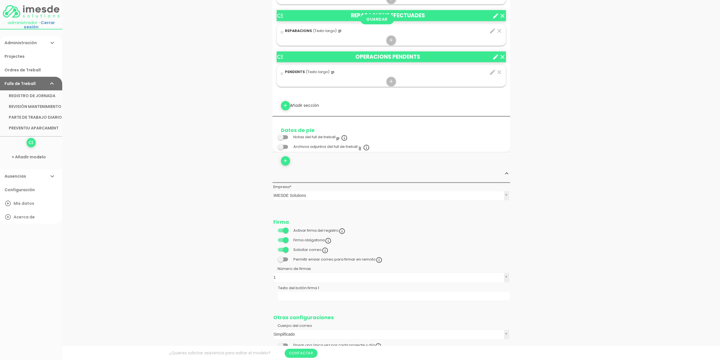
click at [281, 238] on span at bounding box center [283, 240] width 10 height 4
click at [273, 239] on input "checkbox" at bounding box center [273, 239] width 0 height 0
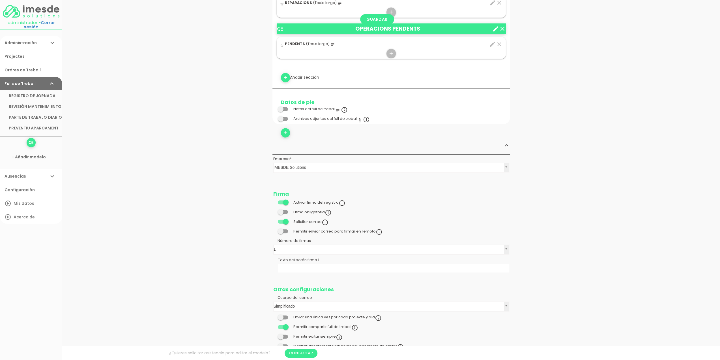
scroll to position [1132, 0]
click at [300, 266] on input "Texto del botón firma 1" at bounding box center [393, 268] width 231 height 9
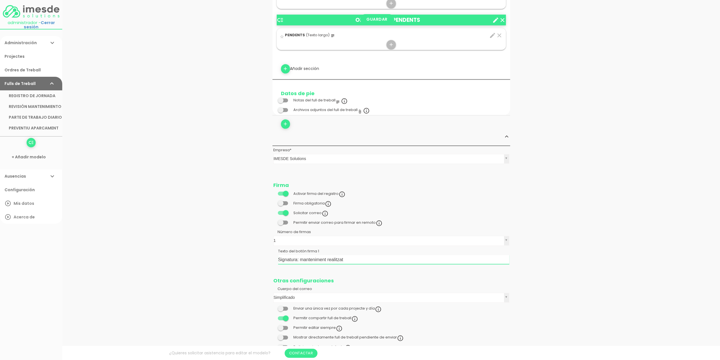
scroll to position [1180, 0]
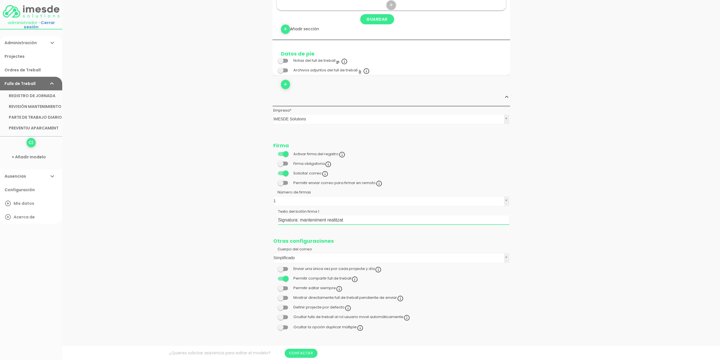
type input "Signatura: manteniment realitzat"
click at [286, 286] on span at bounding box center [283, 288] width 10 height 4
click at [273, 286] on input "checkbox" at bounding box center [273, 286] width 0 height 0
click at [280, 286] on span at bounding box center [283, 288] width 10 height 4
click at [273, 286] on input "checkbox" at bounding box center [273, 286] width 0 height 0
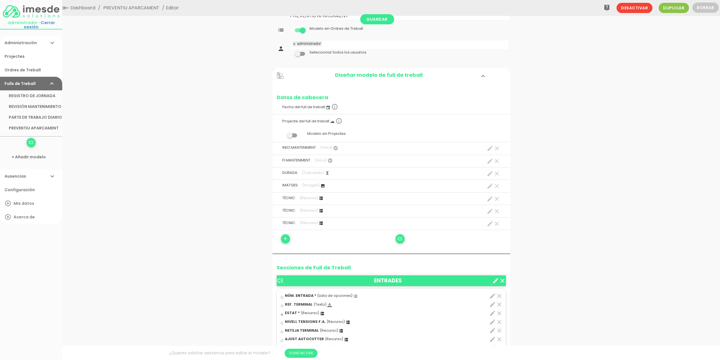
scroll to position [0, 0]
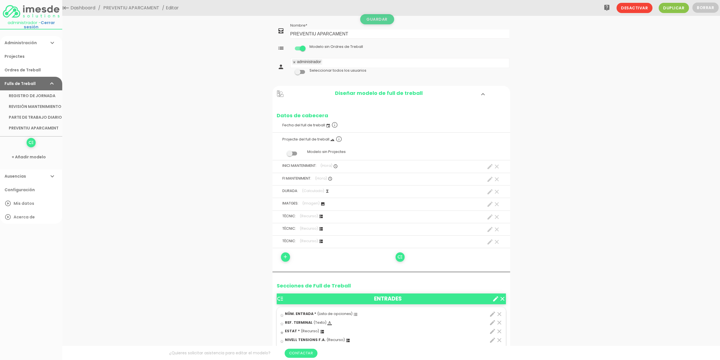
click at [378, 18] on link "Guardar" at bounding box center [377, 19] width 34 height 10
click at [50, 125] on link "PREVENTIU APARCAMENT" at bounding box center [31, 128] width 62 height 11
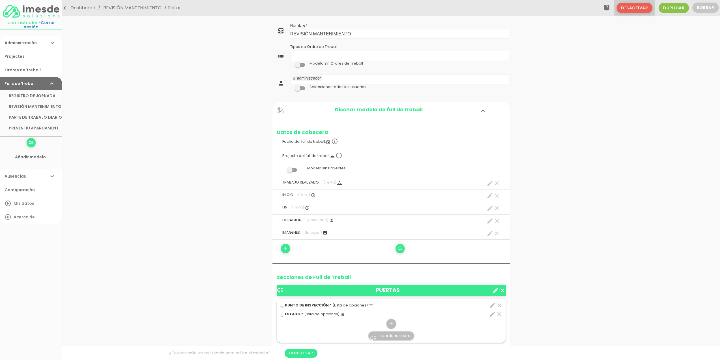
click at [632, 8] on span "Desactivar" at bounding box center [635, 8] width 36 height 10
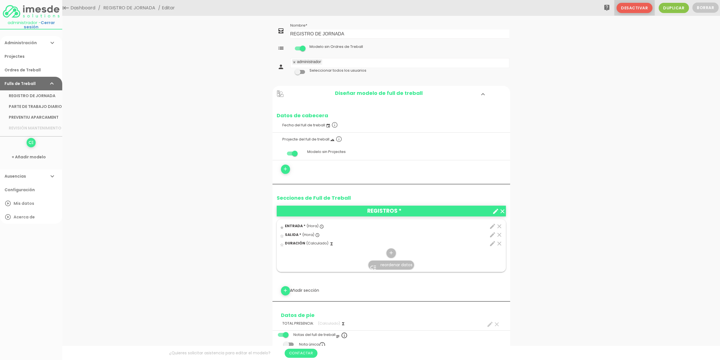
click at [633, 10] on span "Desactivar" at bounding box center [635, 8] width 36 height 10
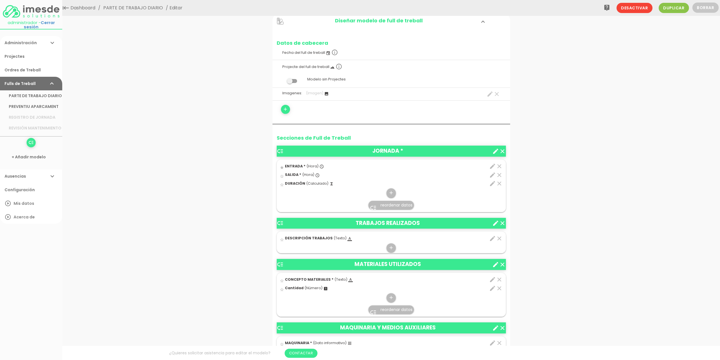
scroll to position [57, 0]
click at [497, 94] on icon "clear" at bounding box center [497, 94] width 7 height 7
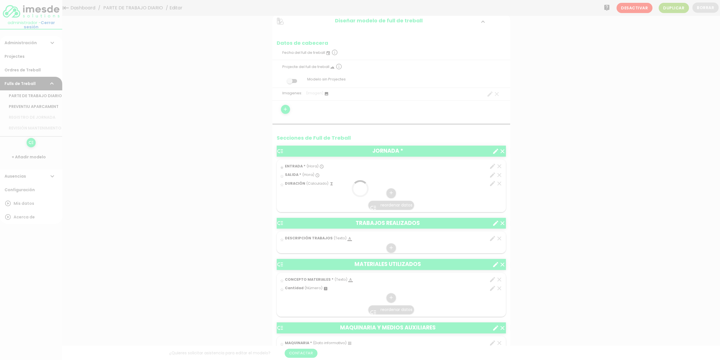
scroll to position [0, 0]
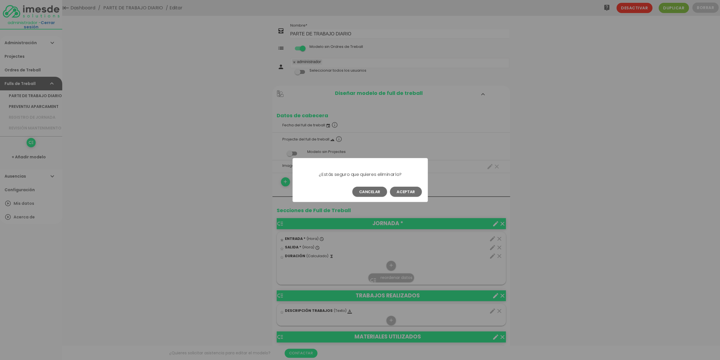
click at [408, 188] on button "Aceptar" at bounding box center [406, 192] width 32 height 10
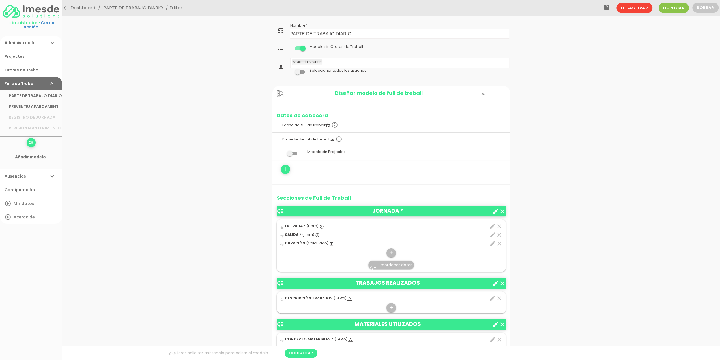
click at [295, 153] on span at bounding box center [292, 153] width 10 height 4
click at [283, 152] on input "checkbox" at bounding box center [283, 152] width 0 height 0
click at [378, 21] on link "Guardar" at bounding box center [377, 19] width 34 height 10
click at [302, 71] on span at bounding box center [300, 72] width 10 height 4
click at [290, 70] on input "checkbox" at bounding box center [290, 70] width 0 height 0
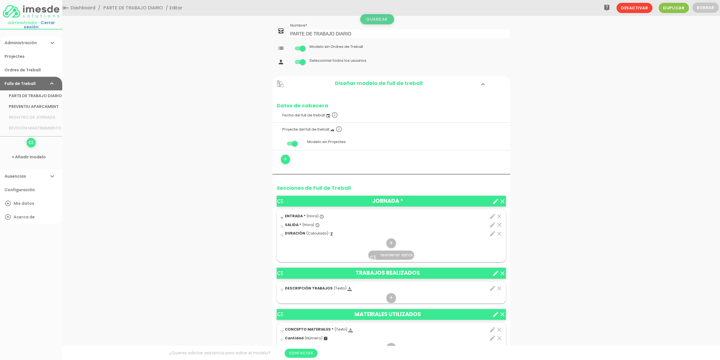
click at [383, 18] on link "Guardar" at bounding box center [377, 19] width 34 height 10
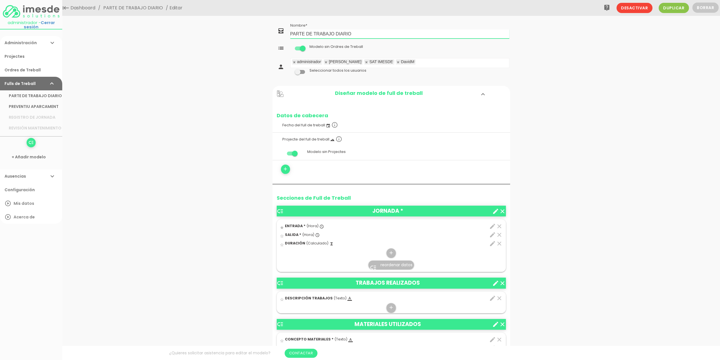
click at [355, 33] on input "PARTE DE TRABAJO DIARIO" at bounding box center [399, 33] width 219 height 9
drag, startPoint x: 359, startPoint y: 32, endPoint x: 271, endPoint y: 37, distance: 87.6
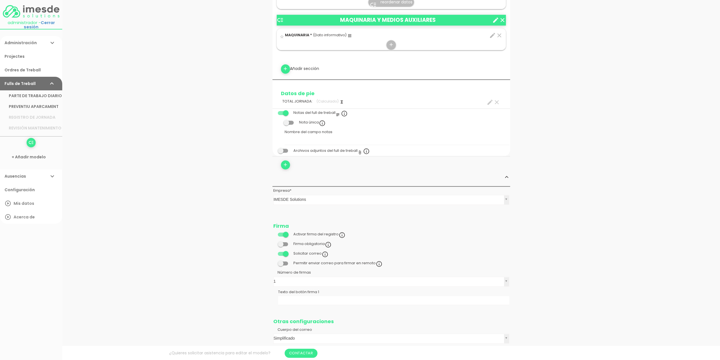
scroll to position [368, 0]
click at [282, 232] on span at bounding box center [283, 234] width 10 height 4
click at [273, 232] on input "checkbox" at bounding box center [273, 232] width 0 height 0
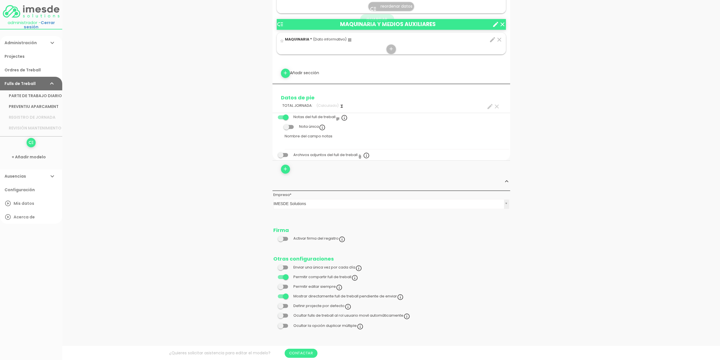
scroll to position [347, 0]
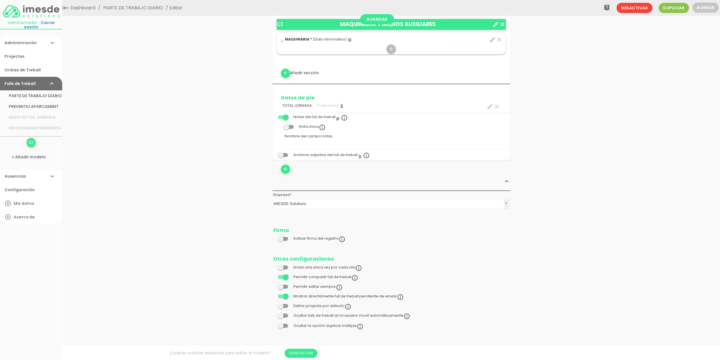
click at [282, 276] on span at bounding box center [283, 277] width 10 height 4
click at [273, 275] on input "checkbox" at bounding box center [273, 275] width 0 height 0
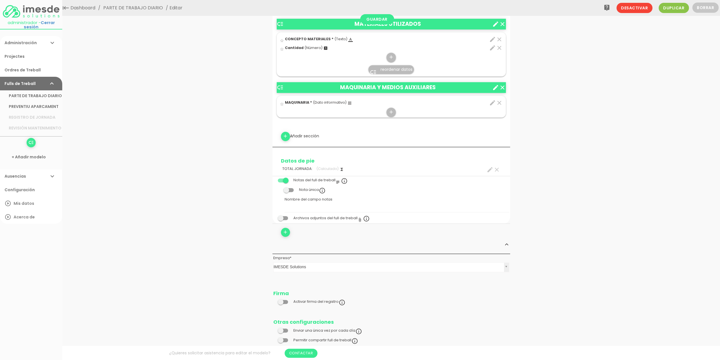
scroll to position [262, 0]
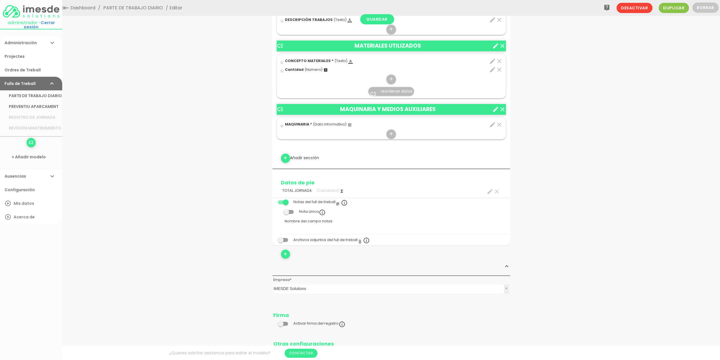
click at [280, 200] on span at bounding box center [283, 202] width 10 height 4
click at [273, 200] on input "checkbox" at bounding box center [273, 200] width 0 height 0
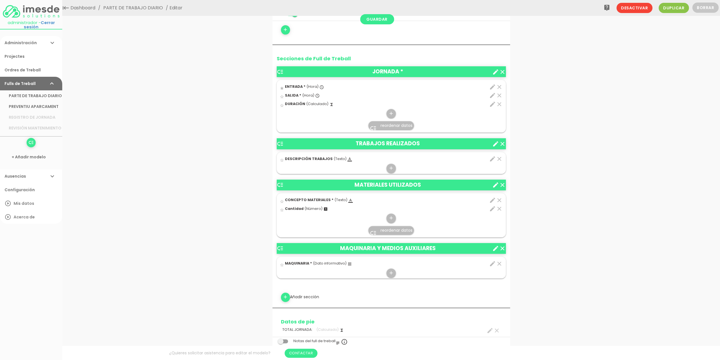
scroll to position [121, 0]
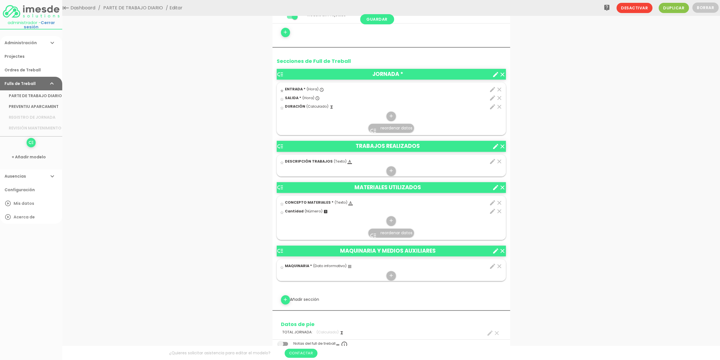
click at [503, 249] on icon "clear" at bounding box center [502, 250] width 7 height 7
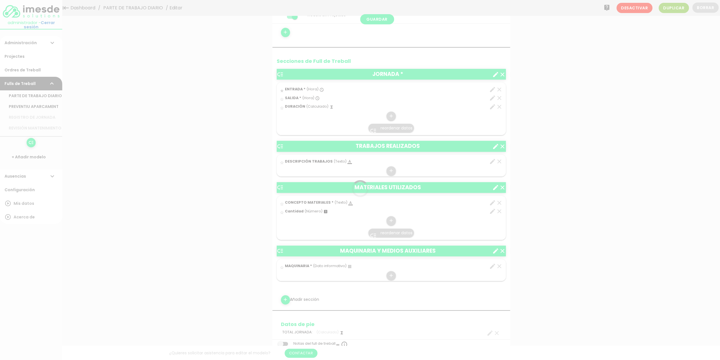
scroll to position [0, 0]
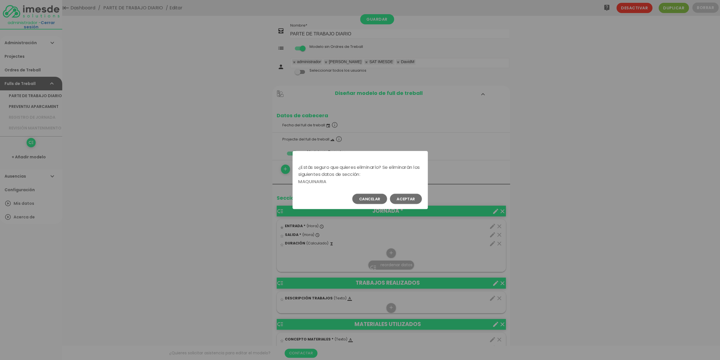
click at [409, 198] on button "Aceptar" at bounding box center [406, 199] width 32 height 10
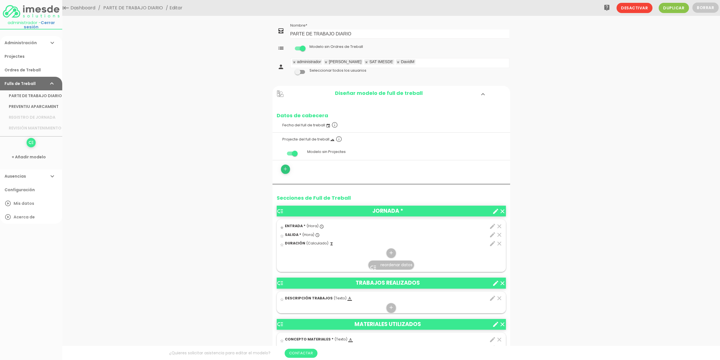
click at [286, 168] on icon "add" at bounding box center [285, 168] width 5 height 9
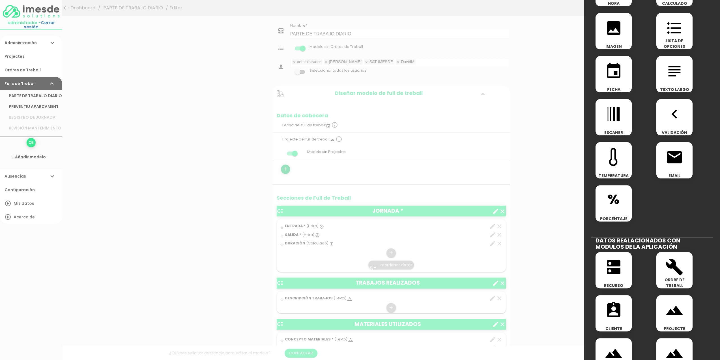
scroll to position [113, 0]
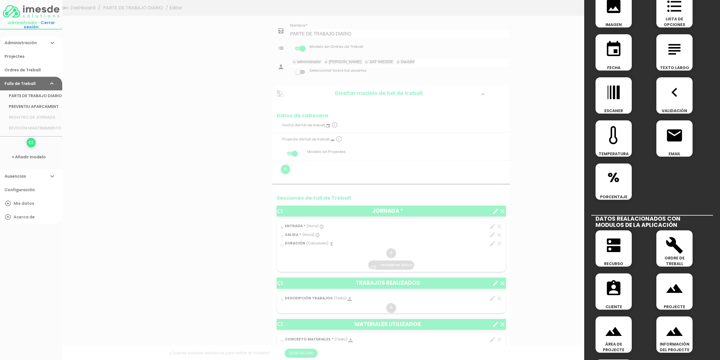
click at [560, 115] on div at bounding box center [360, 135] width 720 height 450
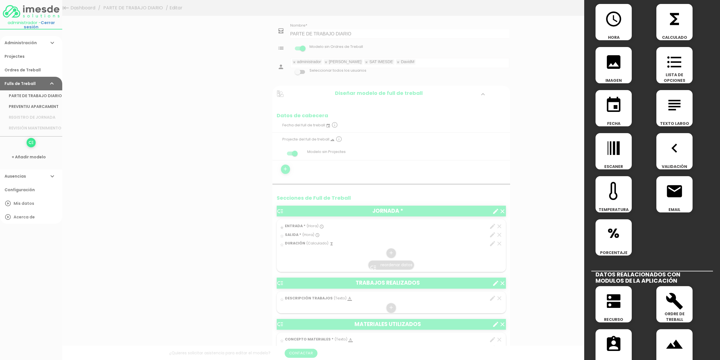
scroll to position [0, 0]
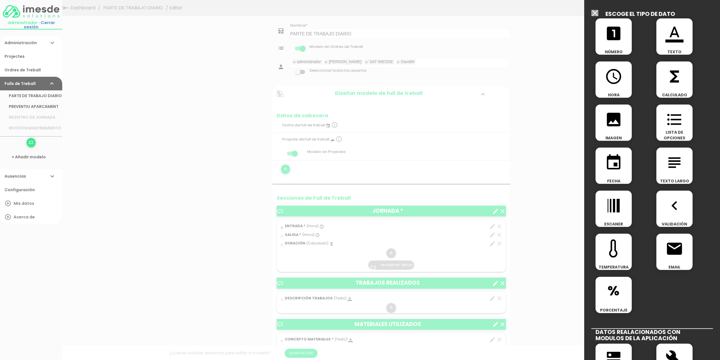
click at [594, 12] on input "Modelo sin Ordres de Treball" at bounding box center [595, 13] width 7 height 6
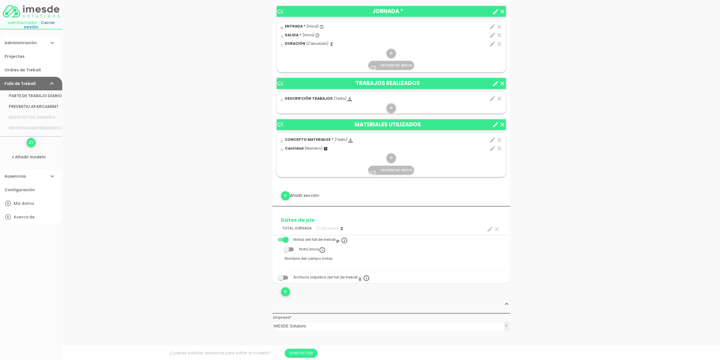
scroll to position [198, 0]
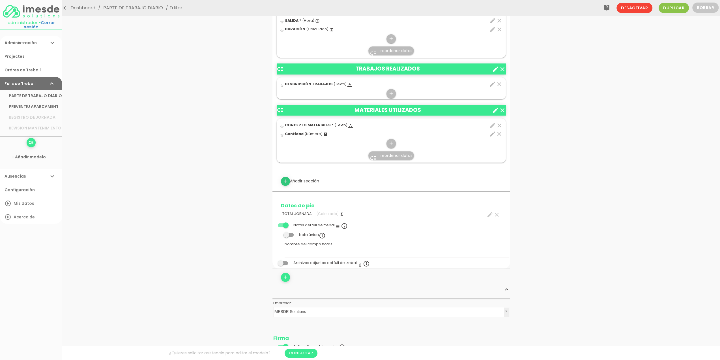
click at [286, 180] on icon "add" at bounding box center [285, 181] width 5 height 9
select select
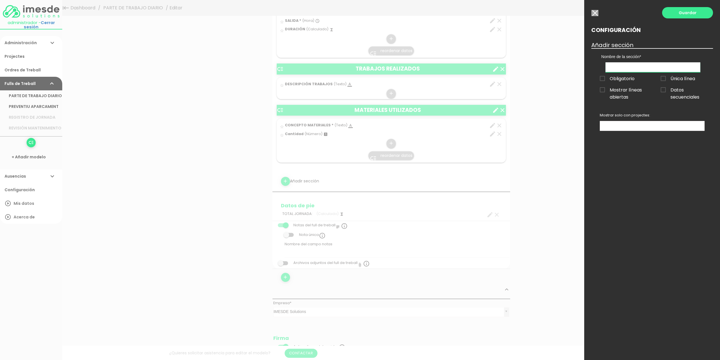
click at [622, 67] on input "text" at bounding box center [653, 67] width 95 height 10
type input "TÈCNIC"
click at [602, 78] on span "Obligatorio" at bounding box center [617, 78] width 35 height 7
click at [0, 0] on input "Obligatorio" at bounding box center [0, 0] width 0 height 0
click at [695, 12] on link "Guardar" at bounding box center [687, 12] width 51 height 11
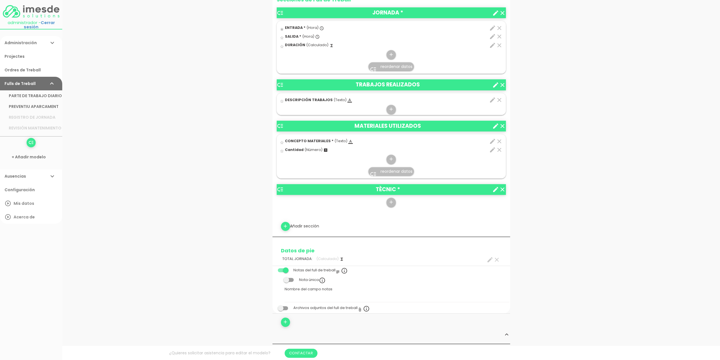
drag, startPoint x: 322, startPoint y: 190, endPoint x: 335, endPoint y: 174, distance: 19.8
click at [324, 169] on div "low_priority JORNADA * clear create star ENTRADA * (Hora) access_time clear edi…" at bounding box center [391, 107] width 229 height 200
click at [281, 189] on icon "low_priority" at bounding box center [280, 189] width 7 height 7
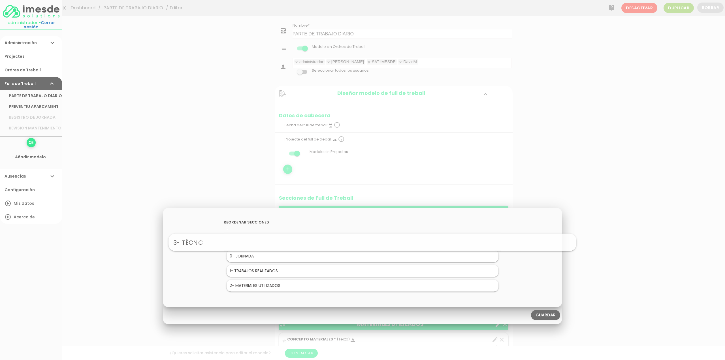
drag, startPoint x: 263, startPoint y: 287, endPoint x: 273, endPoint y: 243, distance: 45.0
click at [549, 315] on link "Guardar" at bounding box center [545, 315] width 29 height 10
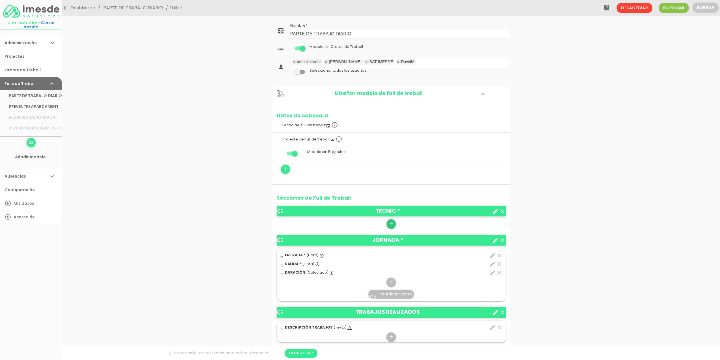
click at [390, 223] on icon "add" at bounding box center [391, 223] width 5 height 9
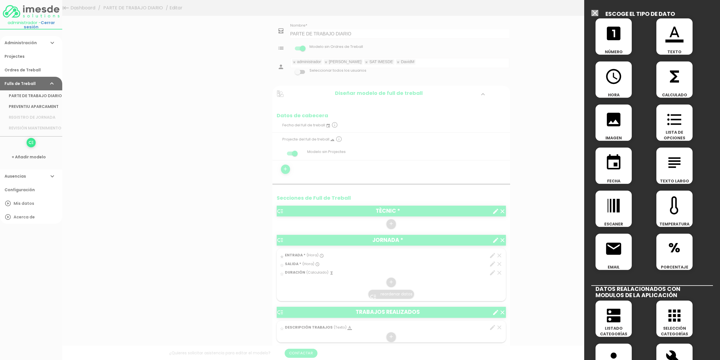
click at [616, 317] on icon "dns" at bounding box center [614, 315] width 18 height 18
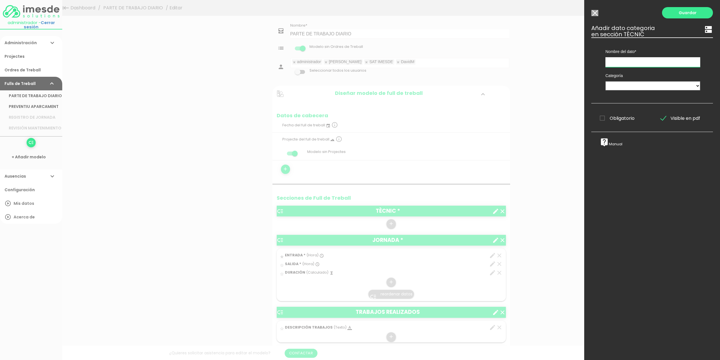
click at [630, 61] on input "text" at bounding box center [653, 62] width 95 height 10
click at [596, 14] on input "Modelo sin Ordres de Treball" at bounding box center [595, 13] width 7 height 6
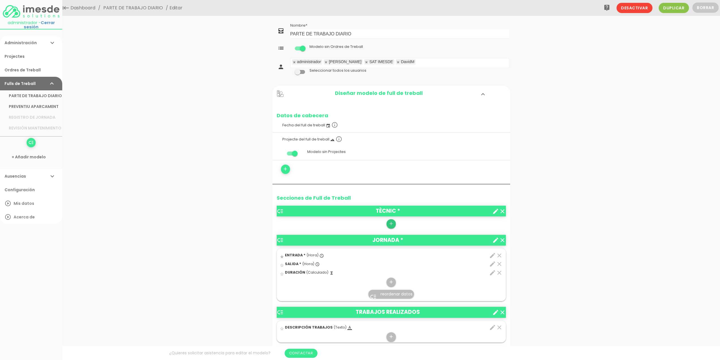
click at [391, 224] on icon "add" at bounding box center [391, 223] width 5 height 9
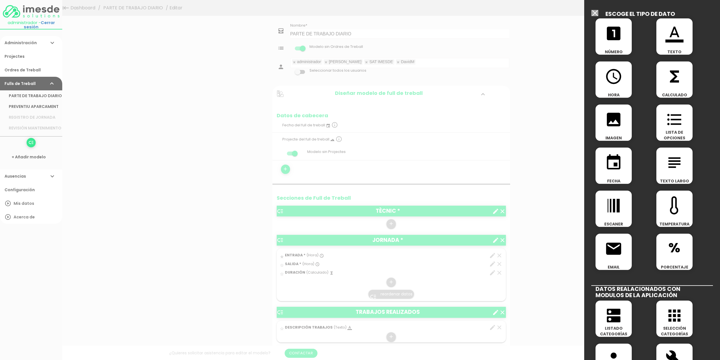
click at [612, 322] on icon "dns" at bounding box center [614, 315] width 18 height 18
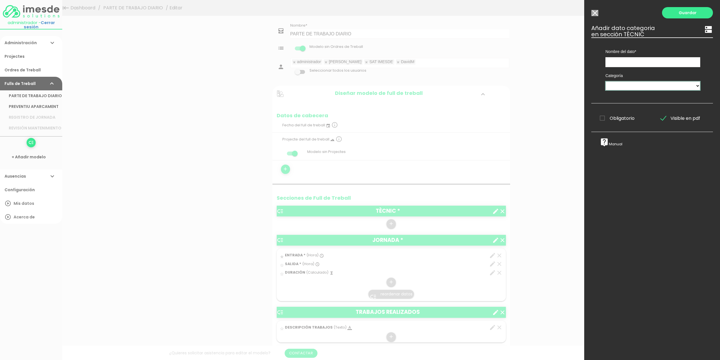
click at [634, 85] on select "TÈCNICS S.A.T. ESTAT-GEN ACTUACIÓ ESTAT-DET" at bounding box center [653, 85] width 95 height 9
select select "725"
click at [606, 81] on select "TÈCNICS S.A.T. ESTAT-GEN ACTUACIÓ ESTAT-DET" at bounding box center [653, 85] width 95 height 9
click at [620, 62] on input "text" at bounding box center [653, 62] width 95 height 10
click at [614, 62] on input "text" at bounding box center [653, 62] width 95 height 10
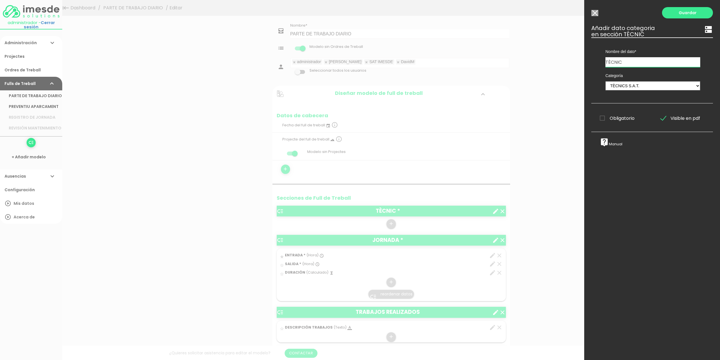
type input "TÈCNIC"
click at [602, 118] on span "Obligatorio" at bounding box center [617, 118] width 35 height 7
click at [0, 0] on input "Obligatorio" at bounding box center [0, 0] width 0 height 0
click at [678, 11] on link "Guardar" at bounding box center [687, 12] width 51 height 11
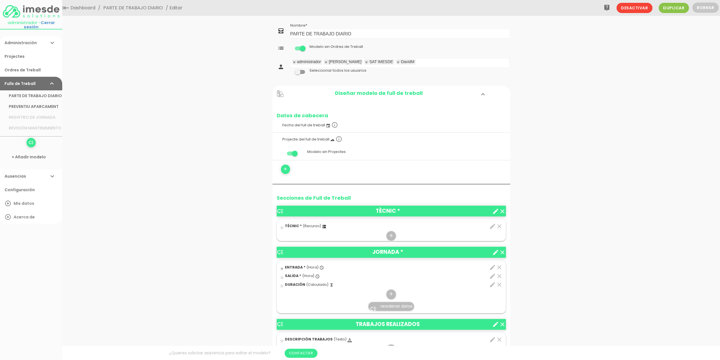
click at [503, 210] on icon "clear" at bounding box center [502, 211] width 7 height 7
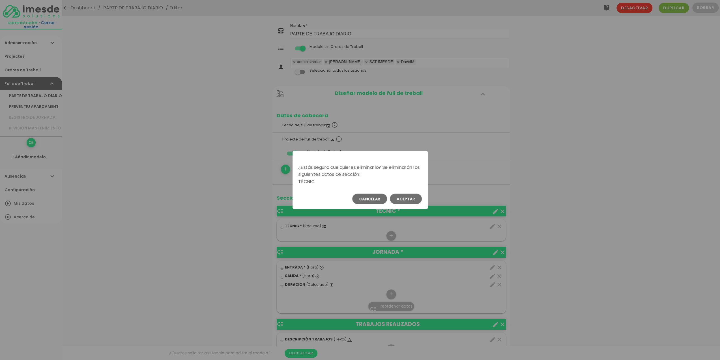
click at [408, 199] on button "Aceptar" at bounding box center [406, 199] width 32 height 10
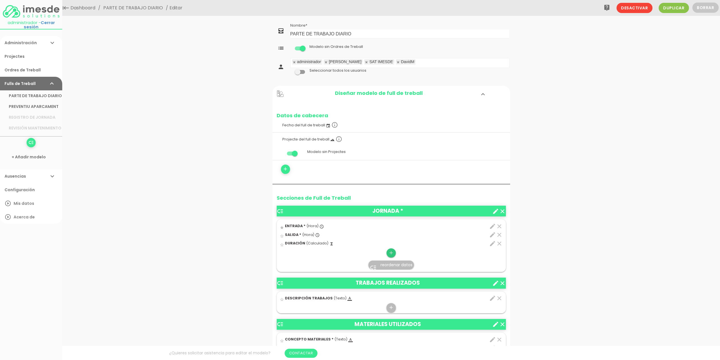
click at [391, 251] on icon "add" at bounding box center [391, 252] width 5 height 9
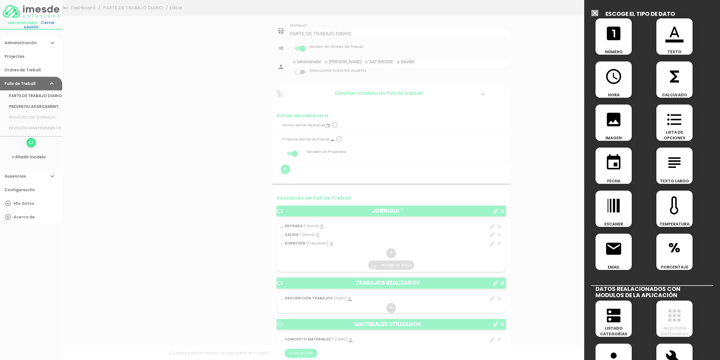
click at [609, 314] on icon "dns" at bounding box center [614, 315] width 18 height 18
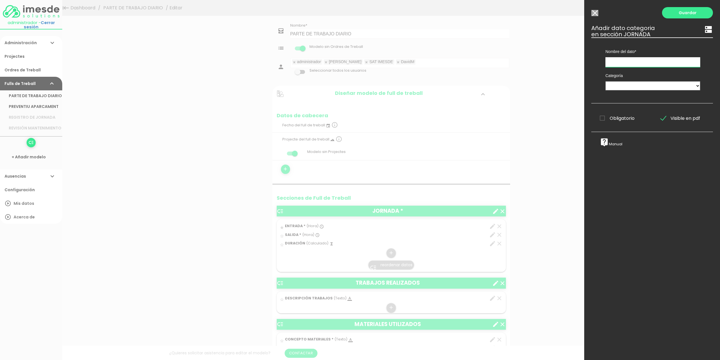
click at [623, 62] on input "text" at bounding box center [653, 62] width 95 height 10
type input "TÈCNIC"
click at [635, 85] on select "TÈCNICS S.A.T. ESTAT-GEN ACTUACIÓ ESTAT-DET" at bounding box center [653, 85] width 95 height 9
select select "725"
click at [606, 81] on select "TÈCNICS S.A.T. ESTAT-GEN ACTUACIÓ ESTAT-DET" at bounding box center [653, 85] width 95 height 9
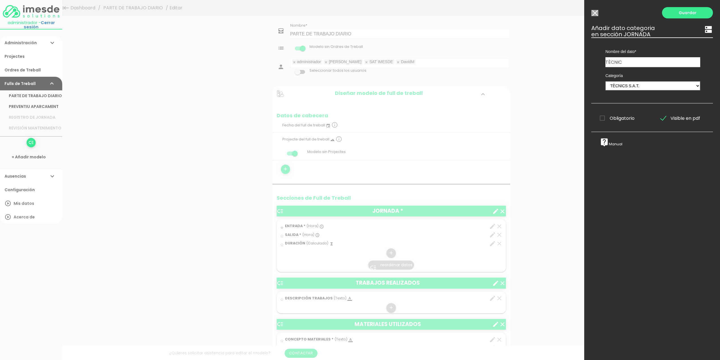
drag, startPoint x: 602, startPoint y: 118, endPoint x: 609, endPoint y: 115, distance: 7.5
click at [602, 118] on span "Obligatorio" at bounding box center [617, 118] width 35 height 7
click at [0, 0] on input "Obligatorio" at bounding box center [0, 0] width 0 height 0
click at [682, 13] on link "Guardar" at bounding box center [687, 12] width 51 height 11
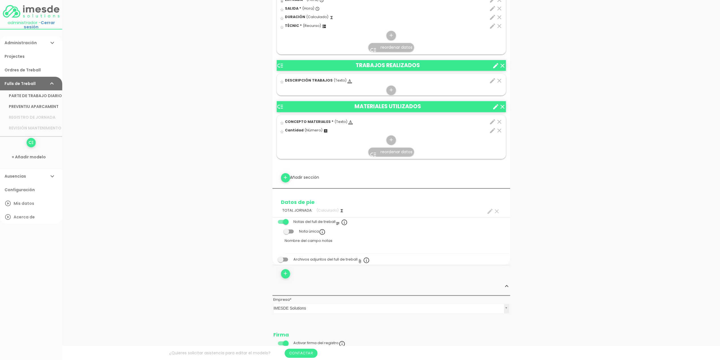
scroll to position [226, 0]
click at [282, 219] on span at bounding box center [283, 221] width 10 height 4
click at [273, 220] on input "checkbox" at bounding box center [273, 220] width 0 height 0
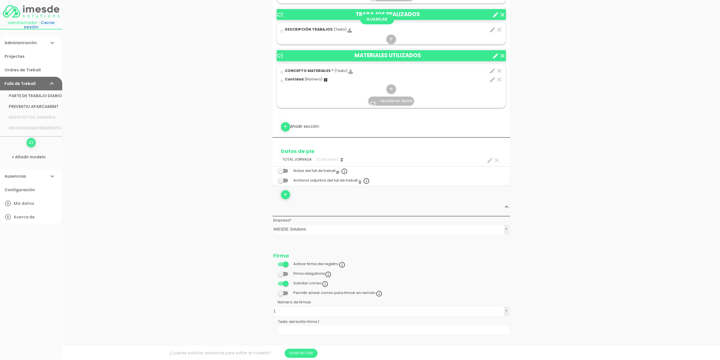
scroll to position [283, 0]
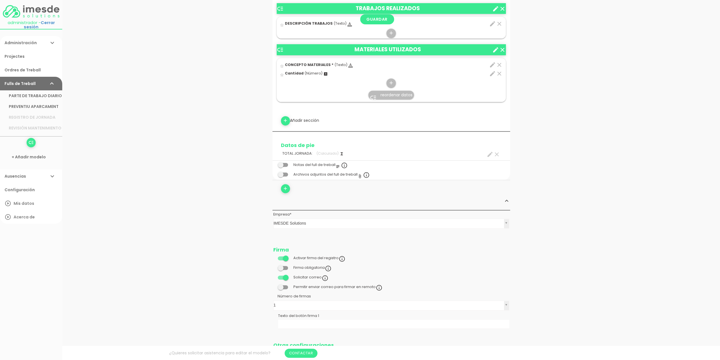
click at [280, 256] on span at bounding box center [283, 258] width 10 height 4
click at [273, 256] on input "checkbox" at bounding box center [273, 256] width 0 height 0
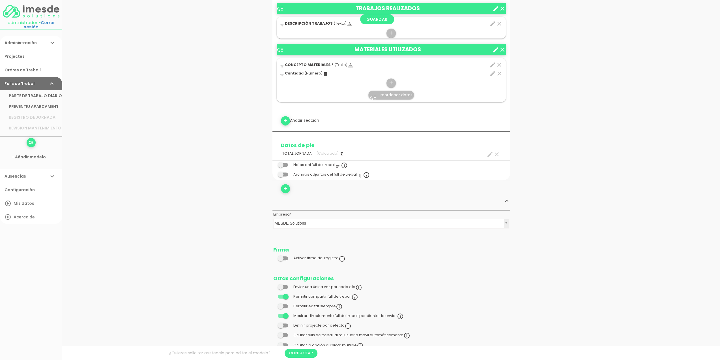
click at [283, 295] on span at bounding box center [283, 296] width 10 height 4
click at [273, 295] on input "checkbox" at bounding box center [273, 295] width 0 height 0
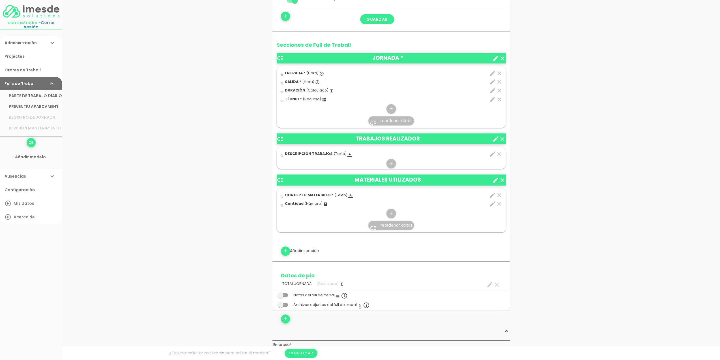
scroll to position [170, 0]
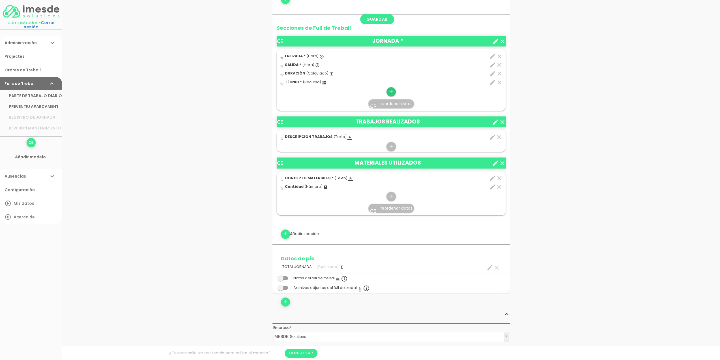
click at [391, 91] on icon "add" at bounding box center [391, 91] width 5 height 9
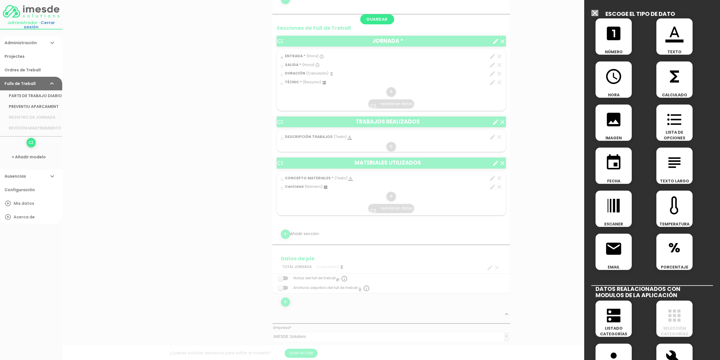
click at [674, 172] on div "subject TEXTO LARGO" at bounding box center [675, 165] width 36 height 36
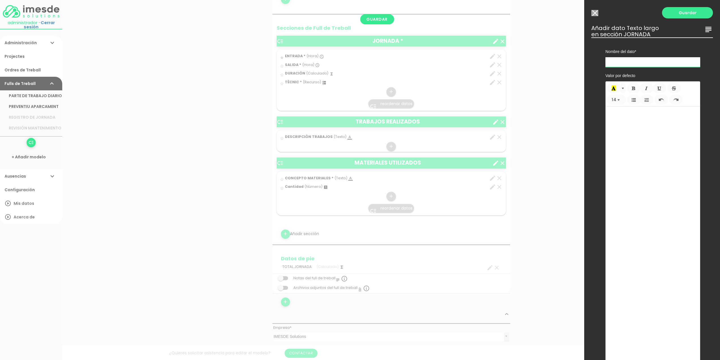
click at [636, 64] on input "text" at bounding box center [653, 62] width 95 height 10
drag, startPoint x: 655, startPoint y: 62, endPoint x: 580, endPoint y: 67, distance: 74.6
click at [510, 67] on form "Guardar all_inbox Nombre PARTE DE TRABAJO DIARIO list Tipos de Ordre de Treball…" at bounding box center [392, 164] width 238 height 625
type input "TREBALLS REALITZATS"
click at [678, 14] on link "Guardar" at bounding box center [687, 12] width 51 height 11
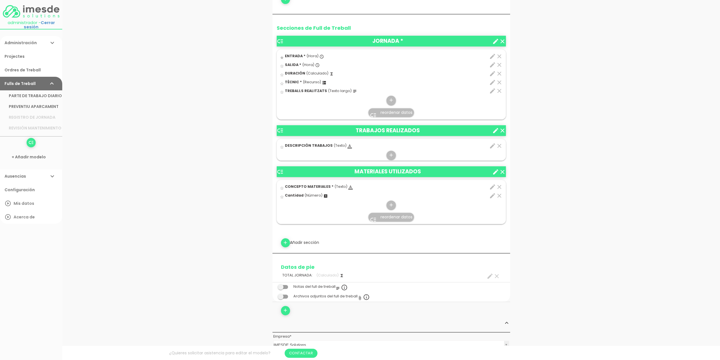
click at [502, 130] on icon "clear" at bounding box center [502, 130] width 7 height 7
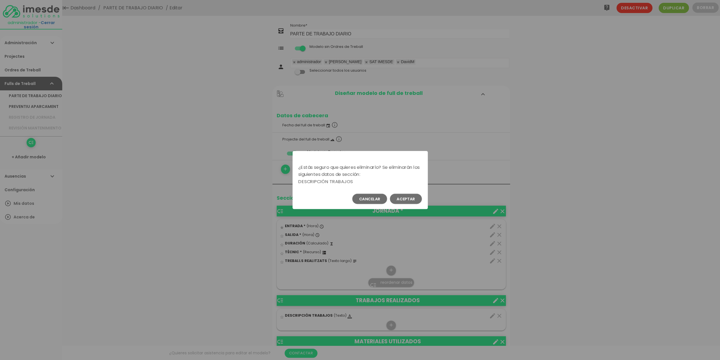
click at [406, 198] on button "Aceptar" at bounding box center [406, 199] width 32 height 10
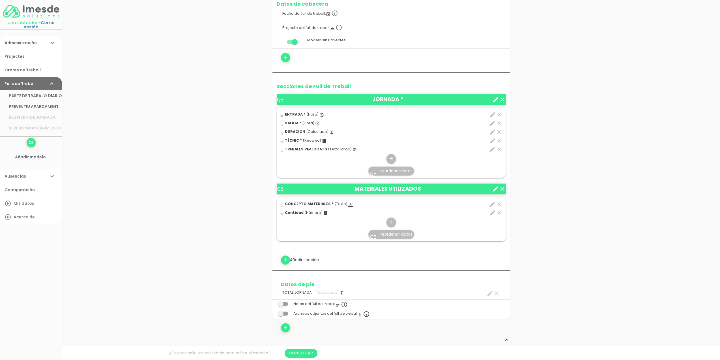
scroll to position [113, 0]
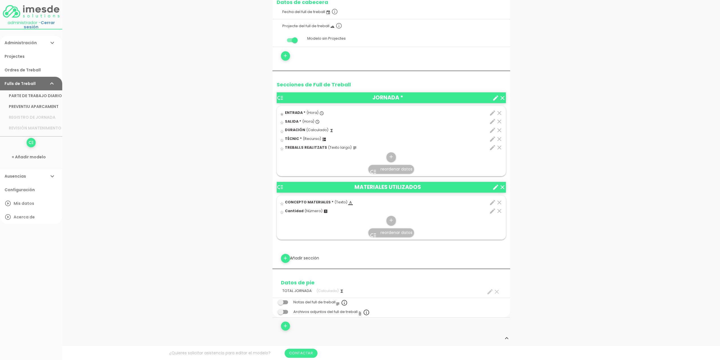
click at [503, 186] on icon "clear" at bounding box center [502, 187] width 7 height 7
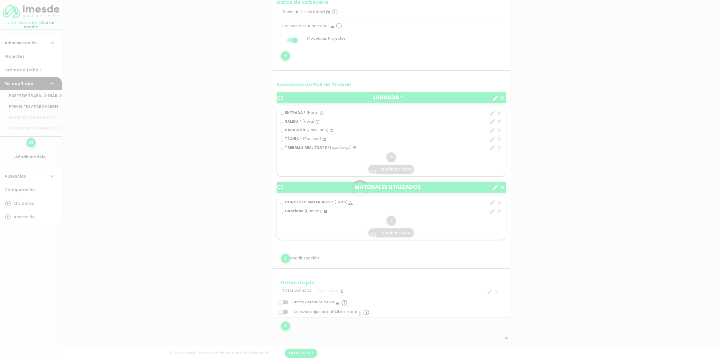
scroll to position [0, 0]
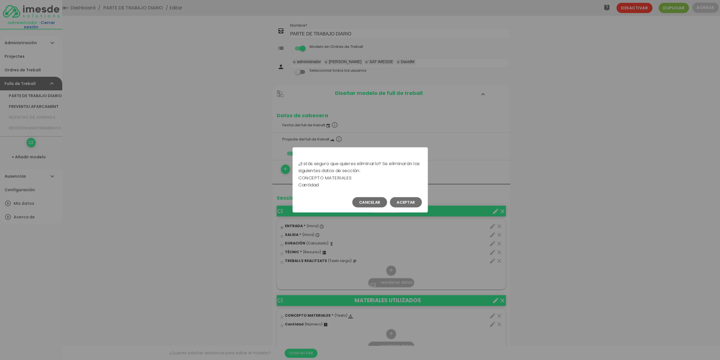
click at [409, 202] on button "Aceptar" at bounding box center [406, 202] width 32 height 10
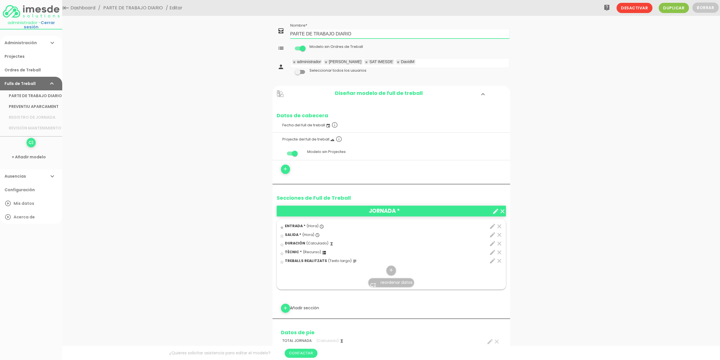
drag, startPoint x: 359, startPoint y: 33, endPoint x: 267, endPoint y: 29, distance: 92.4
click at [267, 29] on div "menu keyboard_tab Dashboard PARTE DE TRABAJO DIARIO Editar" at bounding box center [391, 284] width 658 height 568
type input "FULL TREBALL DIARI"
click at [383, 19] on link "Guardar" at bounding box center [377, 19] width 34 height 10
click at [23, 96] on link "FULL TREBALL DIARI" at bounding box center [31, 95] width 62 height 11
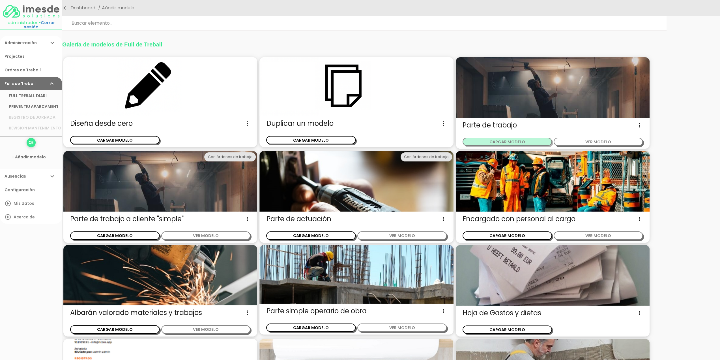
click at [521, 141] on button "CARGAR MODELO" at bounding box center [507, 142] width 89 height 8
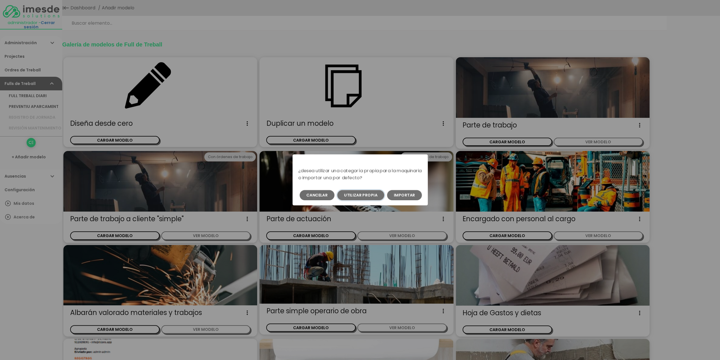
click at [367, 194] on button "Utilizar propia" at bounding box center [360, 195] width 47 height 10
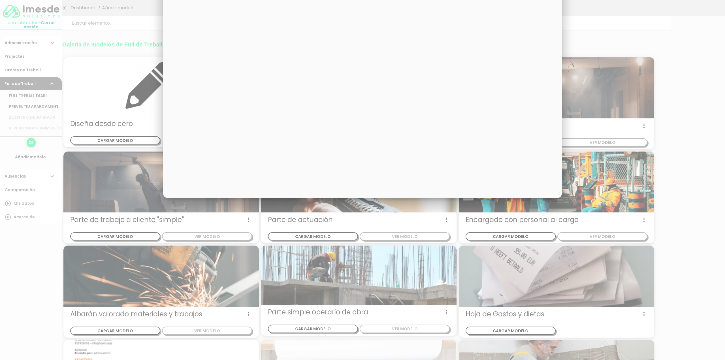
click at [306, 87] on div "× TÈCNICS S.A.T. ESTAT-GEN ACTUACIÓ ESTAT-DET" at bounding box center [362, 72] width 399 height 252
click at [473, 96] on div "× TÈCNICS S.A.T. ESTAT-GEN ACTUACIÓ ESTAT-DET" at bounding box center [362, 72] width 399 height 252
click at [472, 27] on div "× TÈCNICS S.A.T. ESTAT-GEN ACTUACIÓ ESTAT-DET" at bounding box center [362, 72] width 399 height 252
drag, startPoint x: 425, startPoint y: 11, endPoint x: 397, endPoint y: 2, distance: 28.7
click at [415, 7] on div "× TÈCNICS S.A.T. ESTAT-GEN ACTUACIÓ ESTAT-DET" at bounding box center [362, 72] width 399 height 252
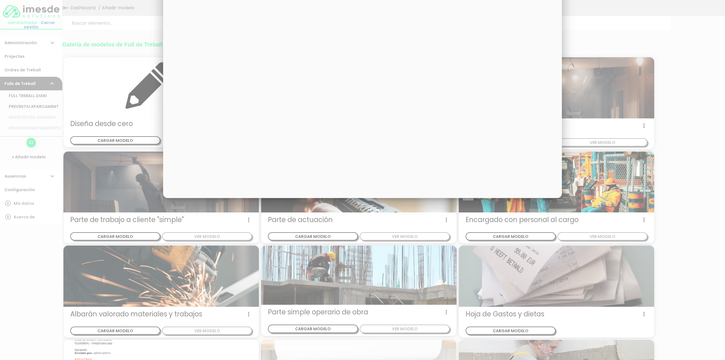
drag, startPoint x: 397, startPoint y: 2, endPoint x: 316, endPoint y: 5, distance: 81.6
click at [373, 1] on div "× TÈCNICS S.A.T. ESTAT-GEN ACTUACIÓ ESTAT-DET" at bounding box center [362, 72] width 399 height 252
drag, startPoint x: 316, startPoint y: 5, endPoint x: 283, endPoint y: 11, distance: 34.0
click at [291, 10] on div "× TÈCNICS S.A.T. ESTAT-GEN ACTUACIÓ ESTAT-DET" at bounding box center [362, 72] width 399 height 252
drag, startPoint x: 254, startPoint y: 19, endPoint x: 240, endPoint y: 38, distance: 23.8
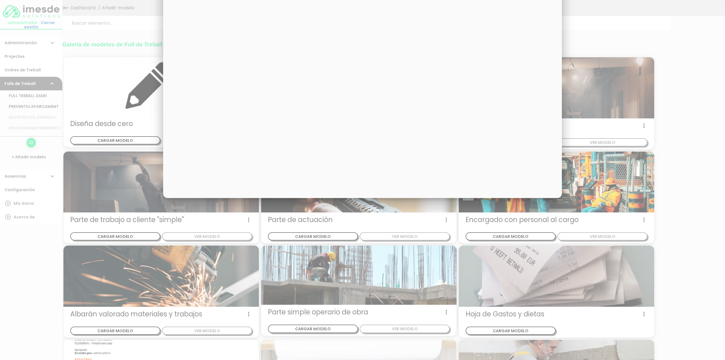
click at [241, 29] on div "× TÈCNICS S.A.T. ESTAT-GEN ACTUACIÓ ESTAT-DET" at bounding box center [362, 72] width 399 height 252
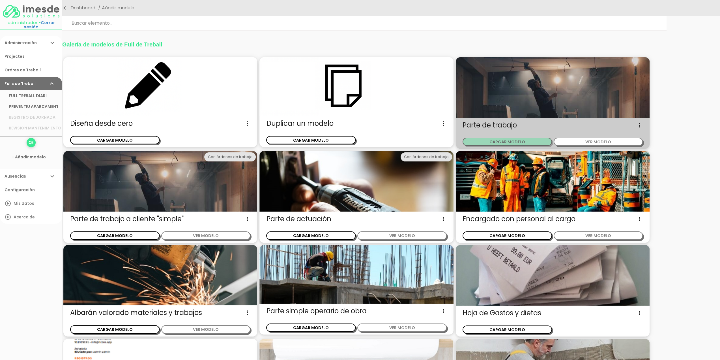
click at [524, 141] on button "CARGAR MODELO" at bounding box center [507, 142] width 89 height 8
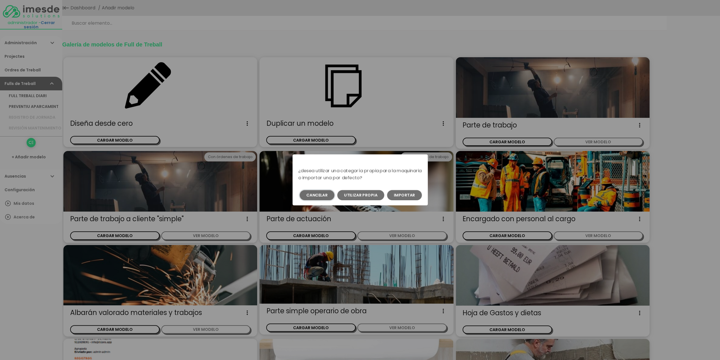
click at [319, 194] on button "Cancelar" at bounding box center [317, 195] width 35 height 10
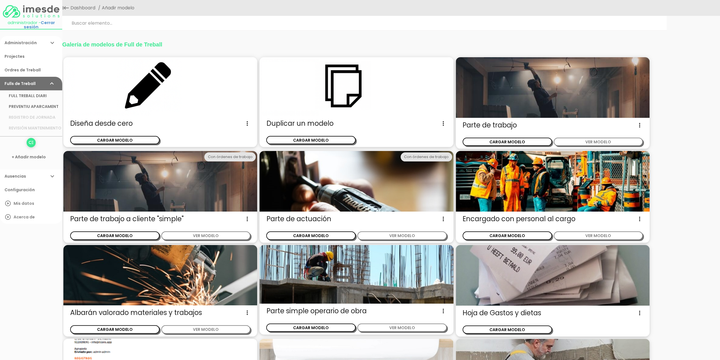
click at [24, 42] on link "Administración expand_more" at bounding box center [31, 43] width 62 height 14
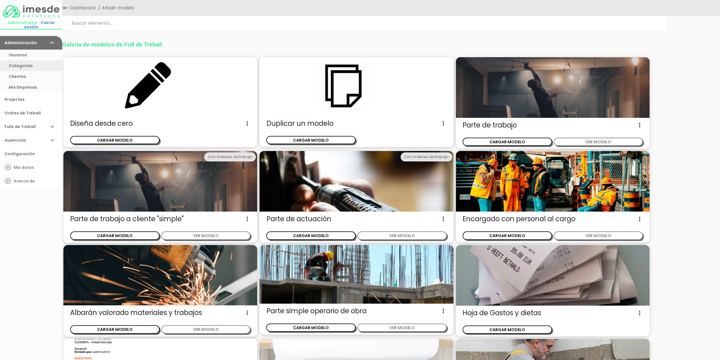
click at [19, 62] on link "Categorías" at bounding box center [31, 65] width 62 height 11
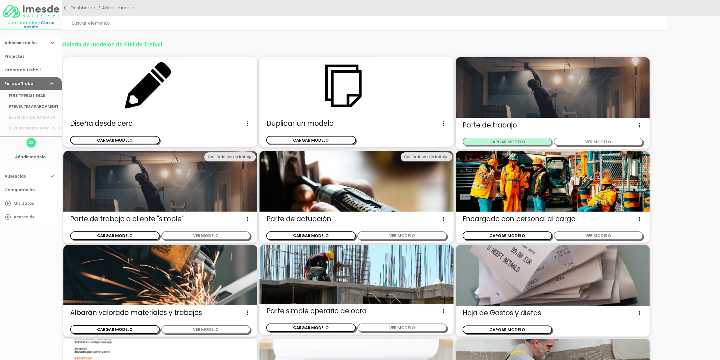
click at [514, 141] on button "CARGAR MODELO" at bounding box center [507, 142] width 89 height 8
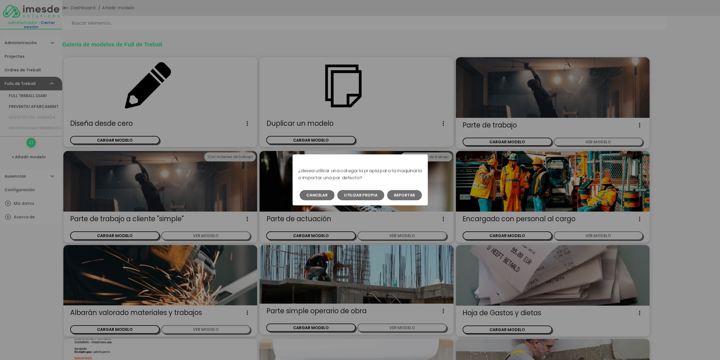
click at [407, 193] on button "Importar" at bounding box center [404, 195] width 35 height 10
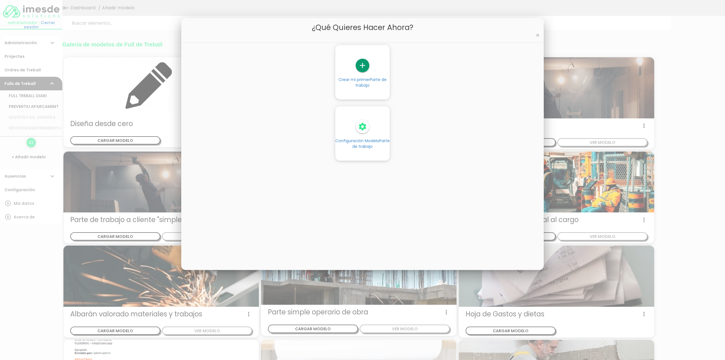
click at [362, 127] on icon "settings" at bounding box center [363, 127] width 14 height 14
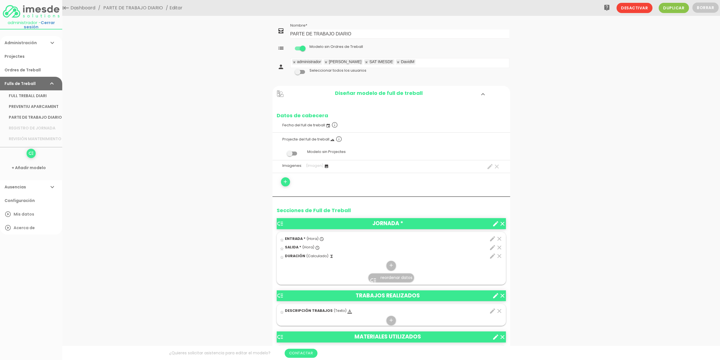
click at [303, 71] on span at bounding box center [300, 72] width 10 height 4
click at [290, 70] on input "checkbox" at bounding box center [290, 70] width 0 height 0
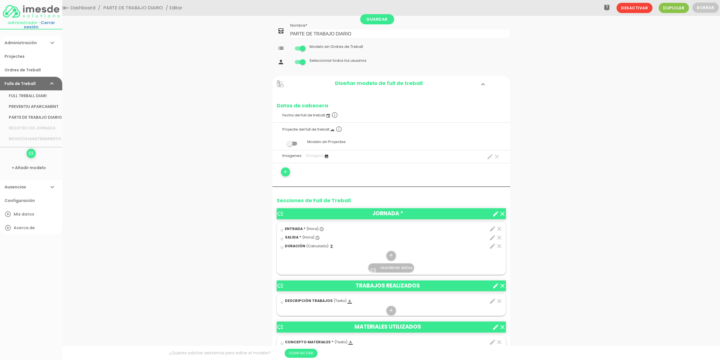
click at [311, 116] on label "Fecha del full de treball: event info_outline" at bounding box center [391, 114] width 229 height 12
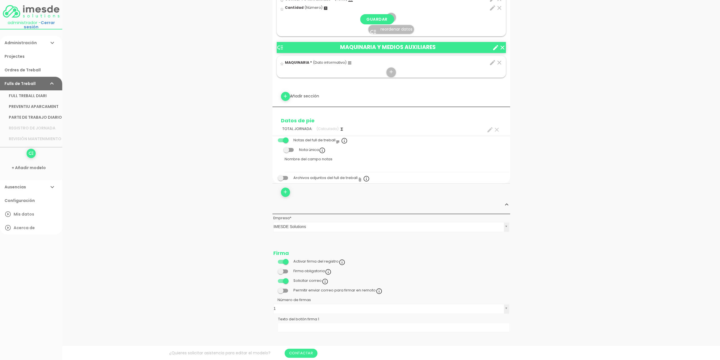
scroll to position [368, 0]
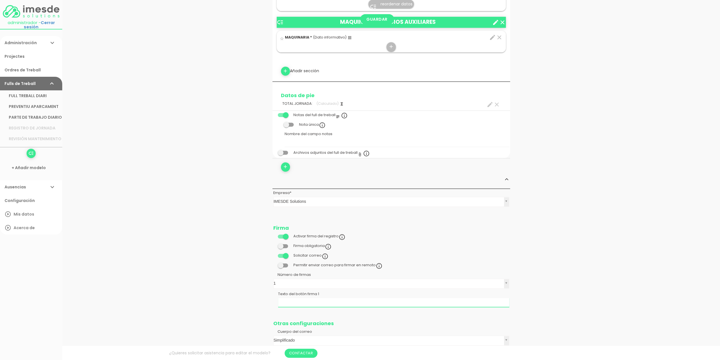
click at [296, 300] on input "Texto del botón firma 1" at bounding box center [393, 302] width 231 height 9
type input "s"
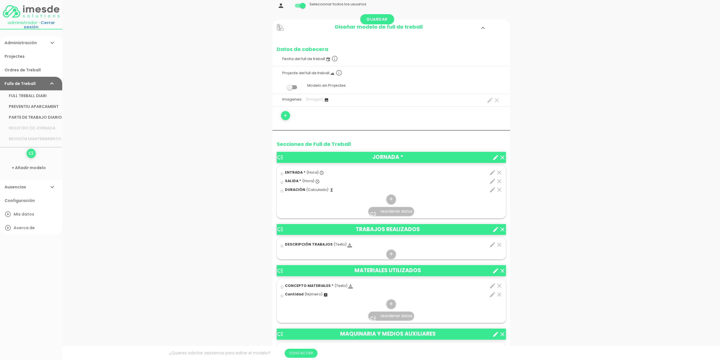
scroll to position [57, 0]
type input "Signatura: Conformitat Treballs"
click at [491, 180] on icon "edit" at bounding box center [492, 180] width 7 height 7
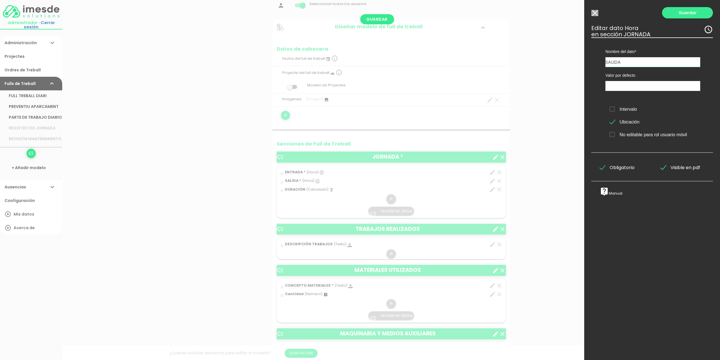
drag, startPoint x: 629, startPoint y: 59, endPoint x: 585, endPoint y: 61, distance: 43.9
click at [585, 61] on div "Guardar ESCOGE EL TIPO DE DATO looks_one NÚMERO format_color_text TEXTO access_…" at bounding box center [653, 180] width 136 height 360
type input "S"
type input "FI INTERVENCIÓ"
click at [685, 12] on link "Guardar" at bounding box center [687, 12] width 51 height 11
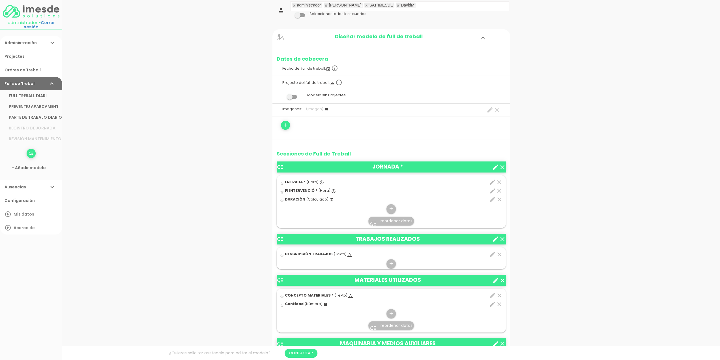
click at [492, 180] on icon "edit" at bounding box center [492, 182] width 7 height 7
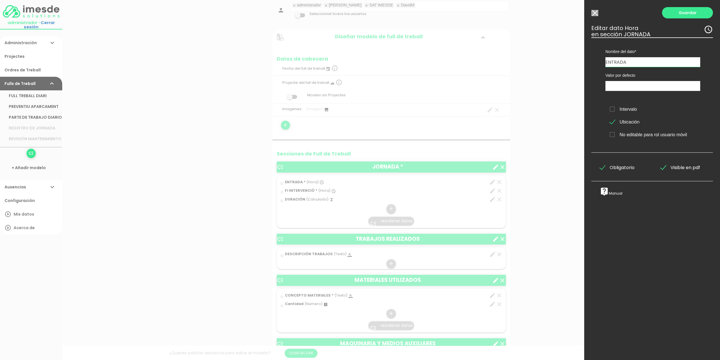
drag, startPoint x: 591, startPoint y: 65, endPoint x: 568, endPoint y: 66, distance: 22.7
click at [510, 66] on form "Guardar all_inbox Nombre PARTE DE TRABAJO DIARIO list Tipos de Ordre de Treball…" at bounding box center [392, 357] width 238 height 784
drag, startPoint x: 648, startPoint y: 62, endPoint x: 615, endPoint y: 64, distance: 32.7
click at [615, 64] on input "INICI INTERVENCIÓ" at bounding box center [653, 62] width 95 height 10
type input "INICI"
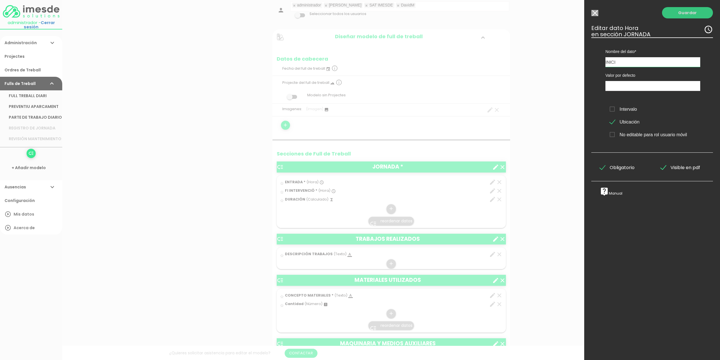
click at [684, 11] on link "Guardar" at bounding box center [687, 12] width 51 height 11
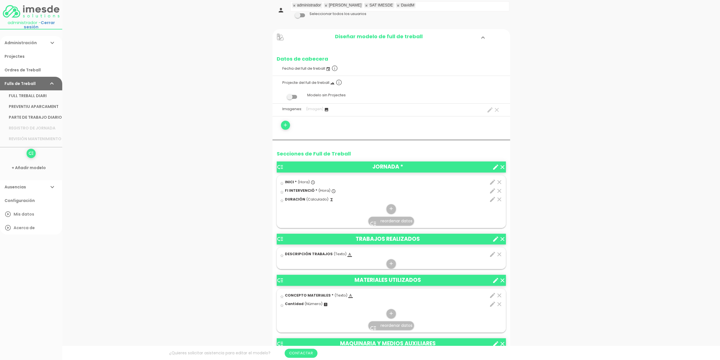
click at [296, 189] on span "FI INTERVENCIÓ *" at bounding box center [301, 190] width 33 height 5
click at [0, 0] on input "star_border" at bounding box center [0, 0] width 0 height 0
click at [493, 189] on icon "edit" at bounding box center [492, 190] width 7 height 7
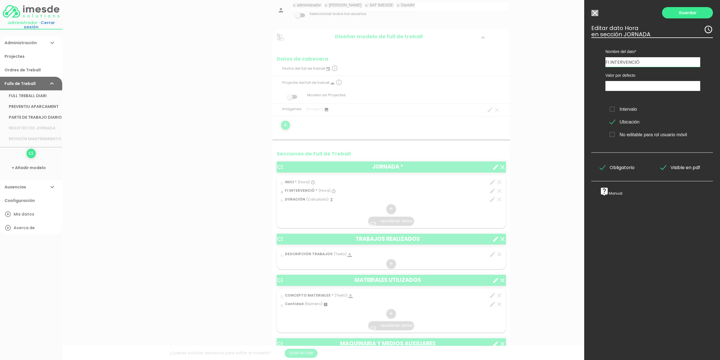
drag, startPoint x: 642, startPoint y: 61, endPoint x: 611, endPoint y: 63, distance: 31.5
click at [611, 63] on input "FI INTERVENCIÓ" at bounding box center [653, 62] width 95 height 10
click at [680, 11] on link "Guardar" at bounding box center [687, 12] width 51 height 11
click at [684, 13] on link "Guardar" at bounding box center [687, 12] width 51 height 11
click at [619, 58] on input "FI" at bounding box center [653, 62] width 95 height 10
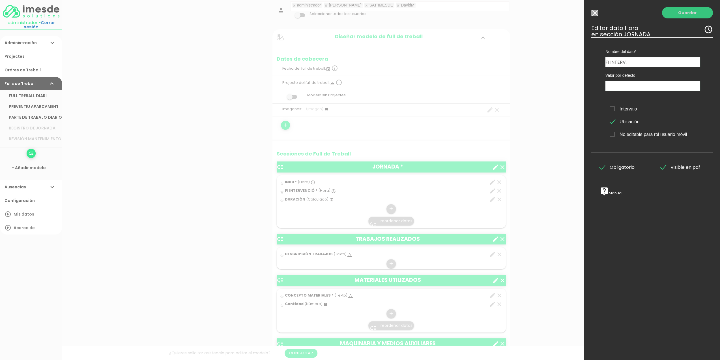
type input "FI INTERV."
click at [681, 13] on link "Guardar" at bounding box center [687, 12] width 51 height 11
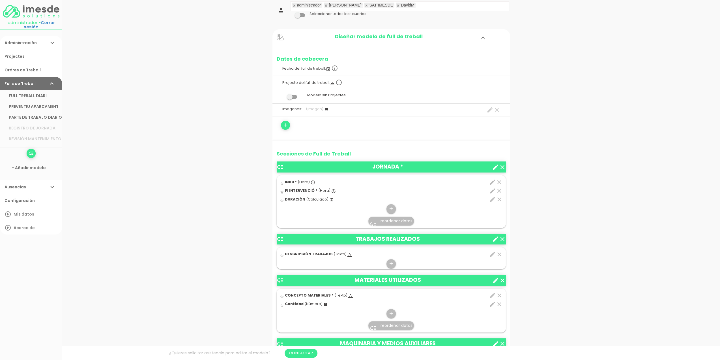
click at [492, 179] on icon "edit" at bounding box center [492, 182] width 7 height 7
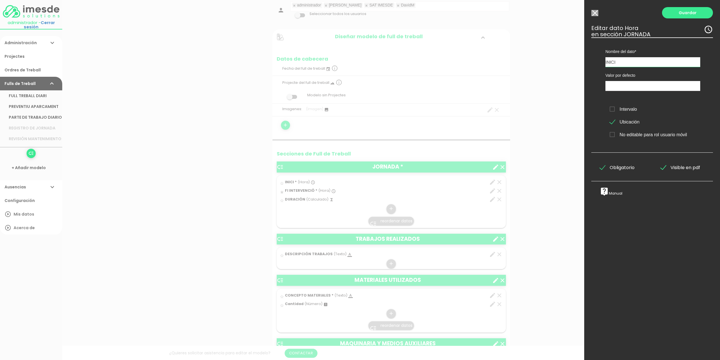
click at [626, 63] on input "INICI" at bounding box center [653, 62] width 95 height 10
type input "INICI INTERV."
click at [681, 14] on link "Guardar" at bounding box center [687, 12] width 51 height 11
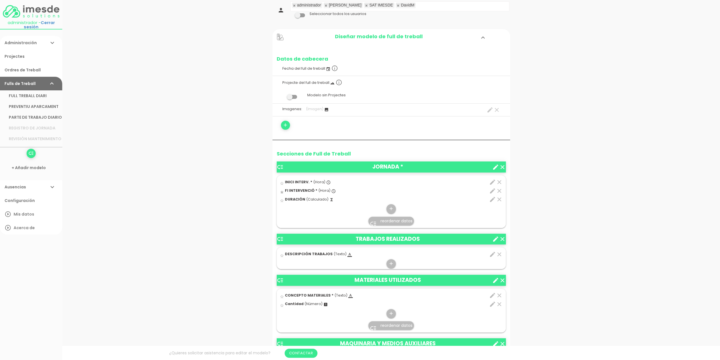
click at [493, 189] on icon "edit" at bounding box center [492, 190] width 7 height 7
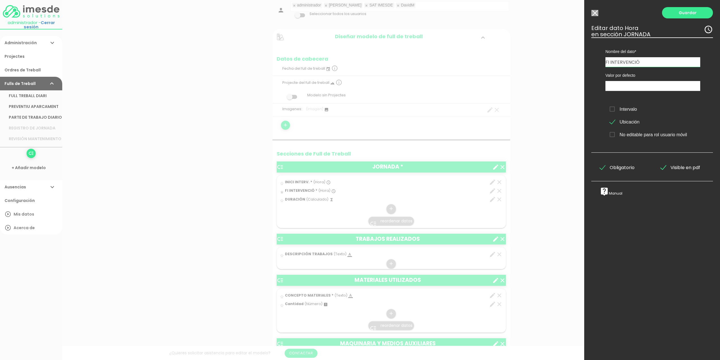
drag, startPoint x: 643, startPoint y: 61, endPoint x: 637, endPoint y: 68, distance: 9.5
click at [626, 64] on input "FI INTERVENCIÓ" at bounding box center [653, 62] width 95 height 10
type input "FI INTERV."
click at [685, 12] on link "Guardar" at bounding box center [687, 12] width 51 height 11
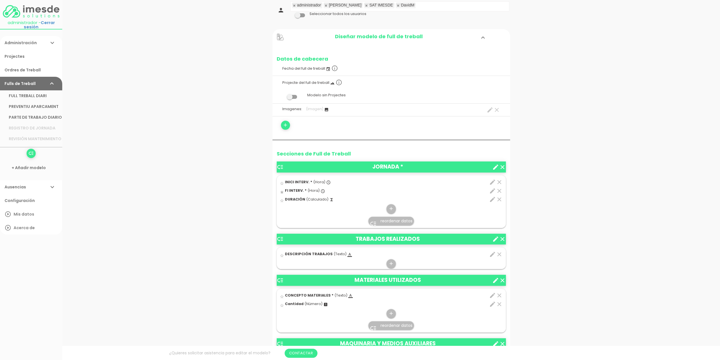
click at [493, 197] on icon "edit" at bounding box center [492, 199] width 7 height 7
select select "1"
select select "1514_pos2"
select select "-"
select select "1514_pos1"
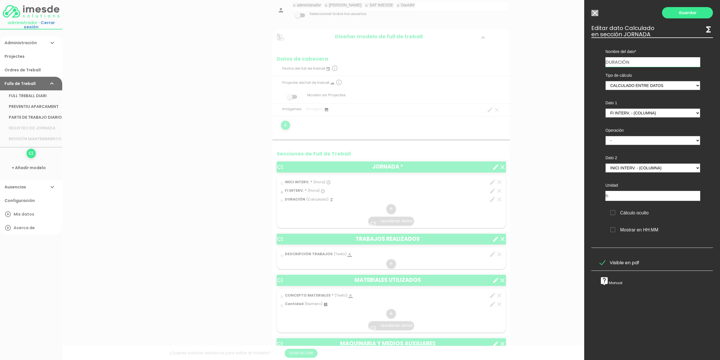
drag, startPoint x: 633, startPoint y: 61, endPoint x: 619, endPoint y: 63, distance: 14.7
click at [619, 63] on input "DURACIÓN" at bounding box center [653, 62] width 95 height 10
type input "DURADA"
click at [685, 11] on link "Guardar" at bounding box center [687, 12] width 51 height 11
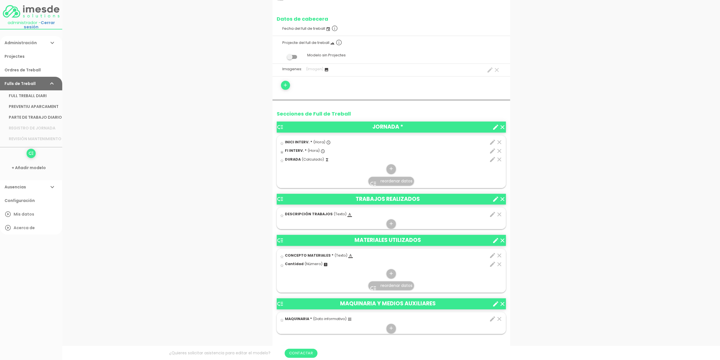
scroll to position [113, 0]
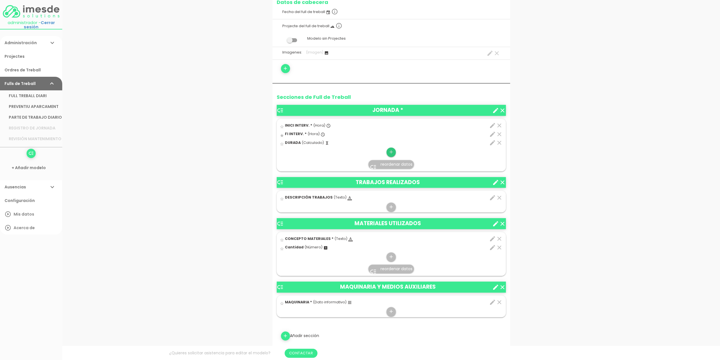
click at [393, 151] on icon "add" at bounding box center [391, 151] width 5 height 9
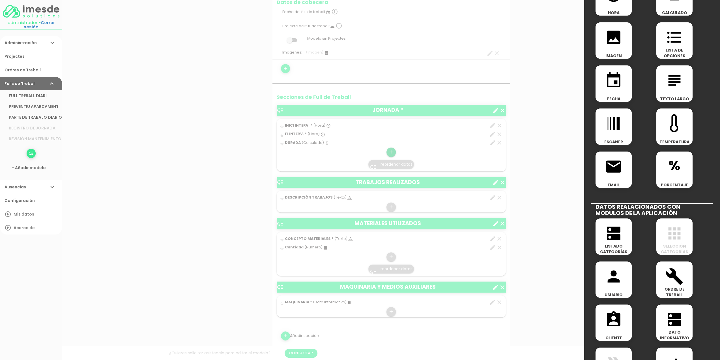
scroll to position [85, 0]
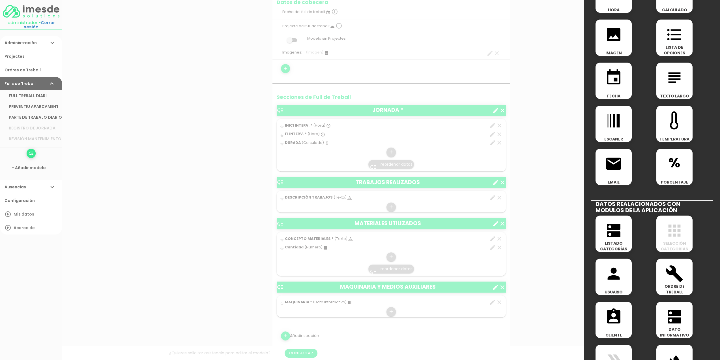
click at [614, 230] on icon "dns" at bounding box center [614, 230] width 18 height 18
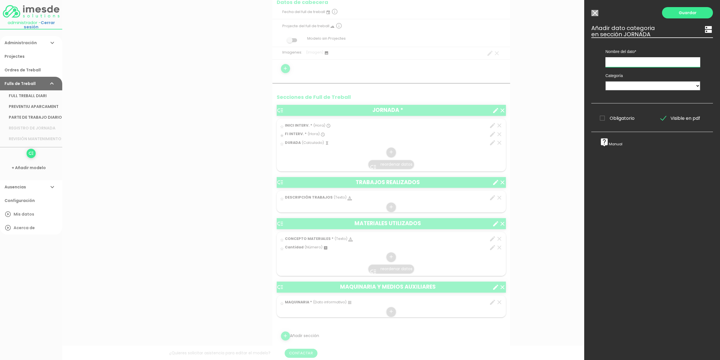
click at [617, 60] on input "text" at bounding box center [653, 62] width 95 height 10
type input "TÈCNIC 1"
click at [626, 85] on select "TÈCNICS S.A.T. ESTAT-GEN ACTUACIÓ ESTAT-DET MAQUINARIA MAQUINARIA" at bounding box center [653, 85] width 95 height 9
select select "725"
click at [606, 81] on select "TÈCNICS S.A.T. ESTAT-GEN ACTUACIÓ ESTAT-DET MAQUINARIA MAQUINARIA" at bounding box center [653, 85] width 95 height 9
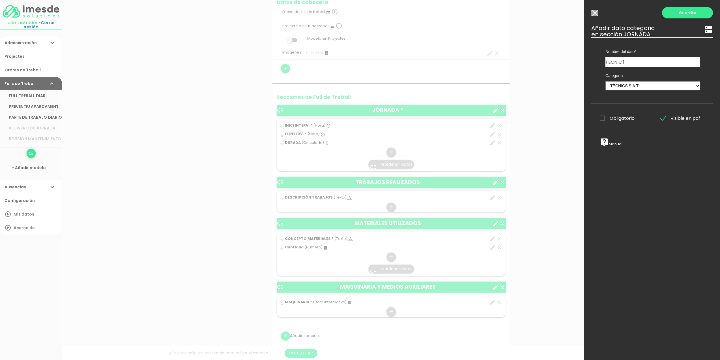
click at [605, 116] on span "Obligatorio" at bounding box center [617, 118] width 35 height 7
click at [0, 0] on input "Obligatorio" at bounding box center [0, 0] width 0 height 0
click at [685, 12] on link "Guardar" at bounding box center [687, 12] width 51 height 11
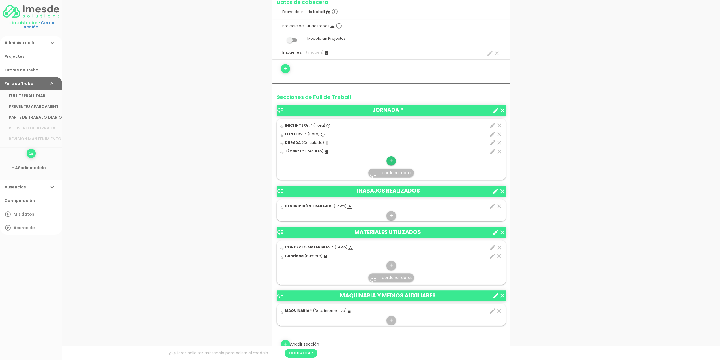
click at [389, 159] on icon "add" at bounding box center [391, 160] width 5 height 9
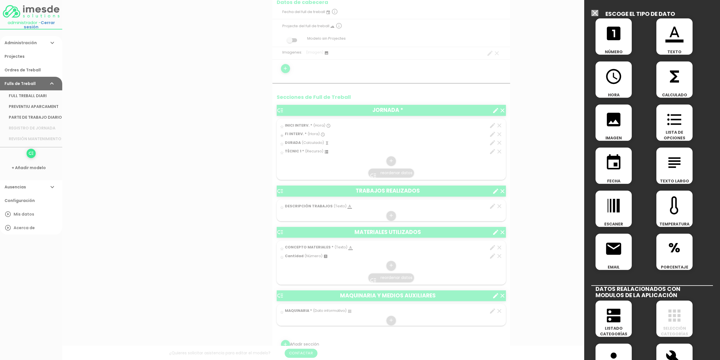
click at [612, 313] on icon "dns" at bounding box center [614, 315] width 18 height 18
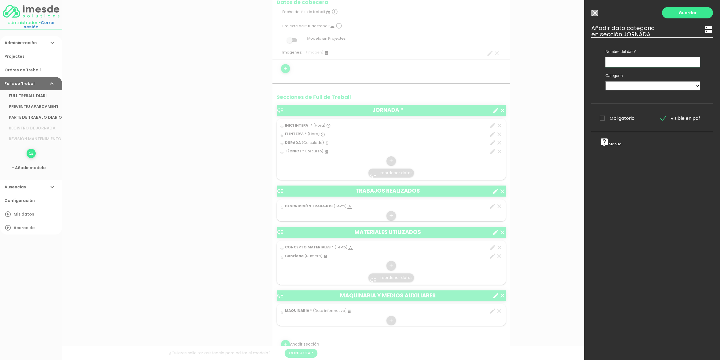
click at [623, 61] on input "text" at bounding box center [653, 62] width 95 height 10
type input "TÈCNIC 2"
click at [633, 84] on select "TÈCNICS S.A.T. ESTAT-GEN ACTUACIÓ ESTAT-DET MAQUINARIA MAQUINARIA" at bounding box center [653, 85] width 95 height 9
select select "725"
click at [606, 81] on select "TÈCNICS S.A.T. ESTAT-GEN ACTUACIÓ ESTAT-DET MAQUINARIA MAQUINARIA" at bounding box center [653, 85] width 95 height 9
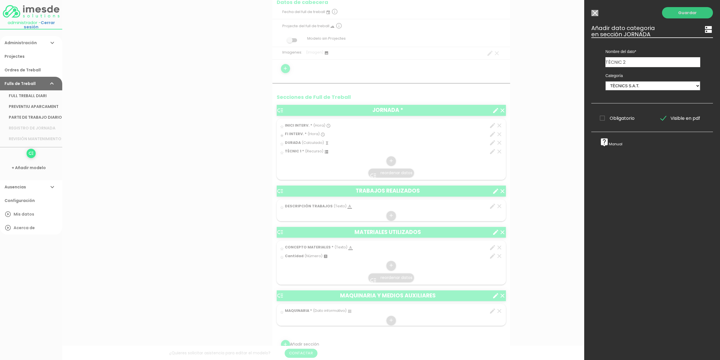
click at [683, 14] on link "Guardar" at bounding box center [687, 12] width 51 height 11
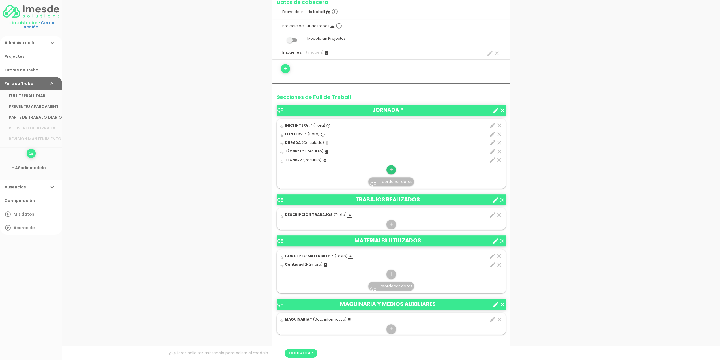
click at [390, 168] on icon "add" at bounding box center [391, 169] width 5 height 9
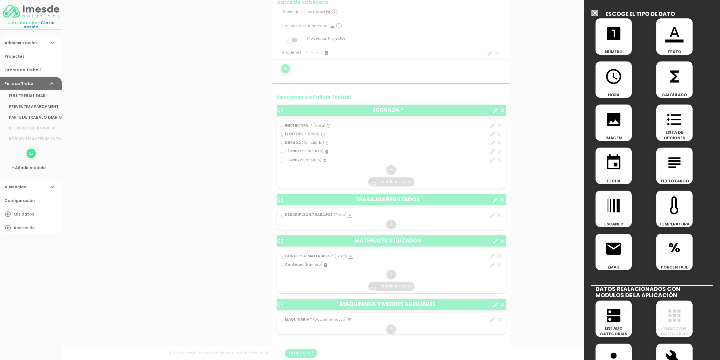
click at [608, 313] on icon "dns" at bounding box center [614, 315] width 18 height 18
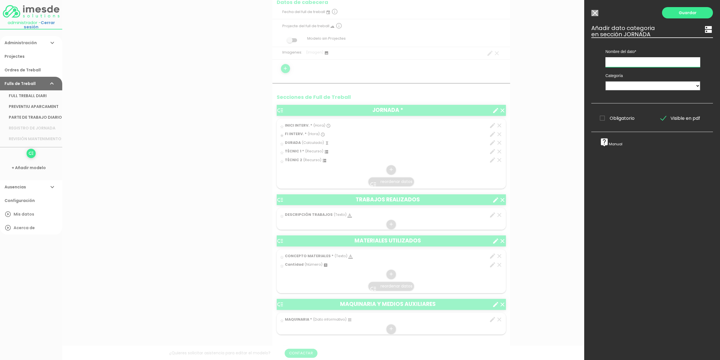
click at [633, 62] on input "text" at bounding box center [653, 62] width 95 height 10
type input "TÈCNIC 3"
click at [616, 84] on select "TÈCNICS S.A.T. ESTAT-GEN ACTUACIÓ ESTAT-DET MAQUINARIA MAQUINARIA" at bounding box center [653, 85] width 95 height 9
select select "725"
click at [606, 81] on select "TÈCNICS S.A.T. ESTAT-GEN ACTUACIÓ ESTAT-DET MAQUINARIA MAQUINARIA" at bounding box center [653, 85] width 95 height 9
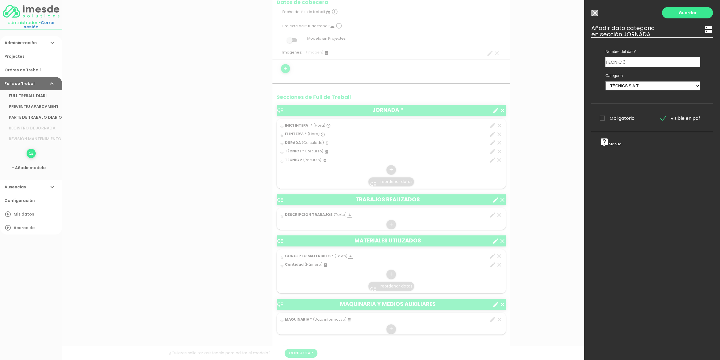
click at [681, 15] on link "Guardar" at bounding box center [687, 12] width 51 height 11
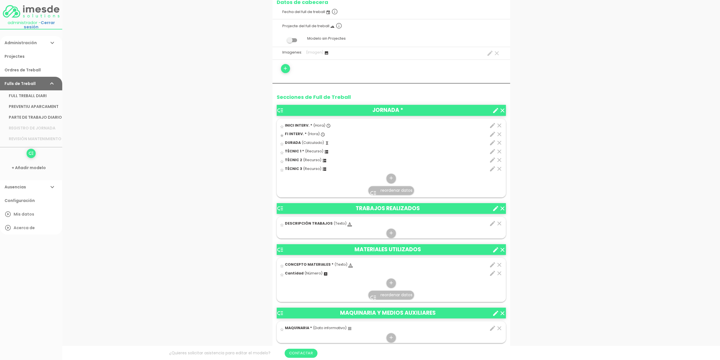
click at [491, 223] on icon "edit" at bounding box center [492, 223] width 7 height 7
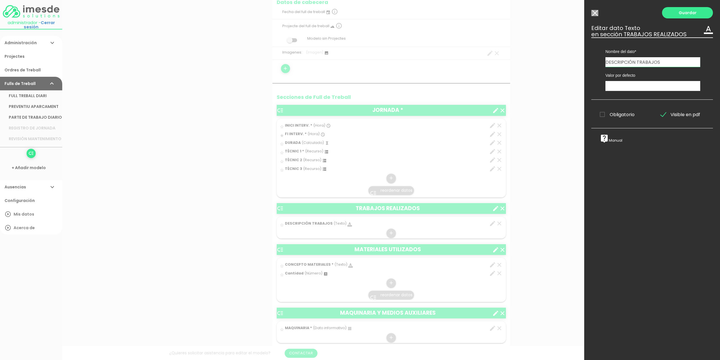
click at [636, 61] on input "DESCRIPCIÓN TRABAJOS" at bounding box center [653, 62] width 95 height 10
type input "DESCRIPCIÓ TREBALLS"
click at [602, 115] on span "Obligatorio" at bounding box center [617, 114] width 35 height 7
click at [0, 0] on input "Obligatorio" at bounding box center [0, 0] width 0 height 0
click at [684, 12] on link "Guardar" at bounding box center [687, 12] width 51 height 11
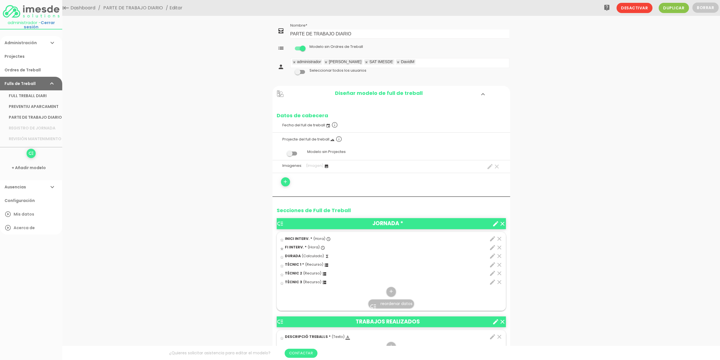
click at [294, 154] on span at bounding box center [292, 153] width 10 height 4
click at [283, 152] on input "checkbox" at bounding box center [283, 152] width 0 height 0
click at [378, 20] on link "Guardar" at bounding box center [377, 19] width 34 height 10
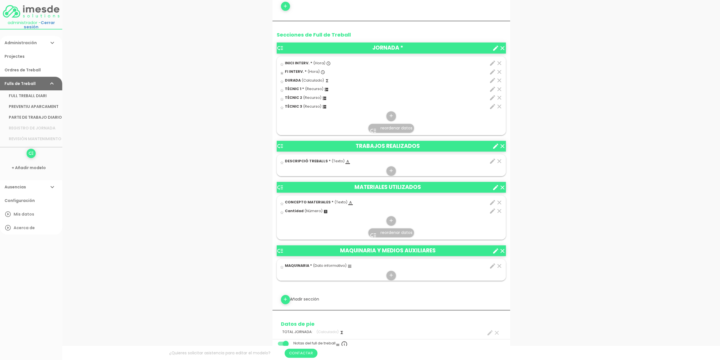
scroll to position [198, 0]
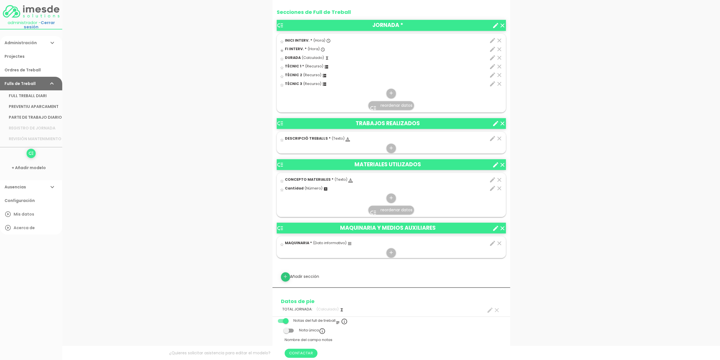
click at [288, 275] on icon "add" at bounding box center [285, 276] width 5 height 9
select select
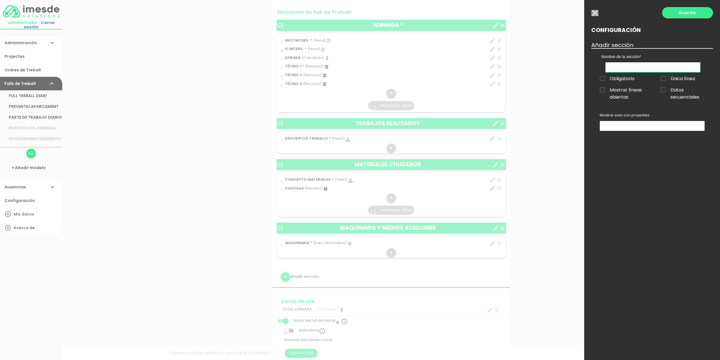
click at [624, 68] on input "text" at bounding box center [653, 67] width 95 height 10
type input "CLIENT"
click at [602, 80] on span "Obligatorio" at bounding box center [617, 78] width 35 height 7
click at [0, 0] on input "Obligatorio" at bounding box center [0, 0] width 0 height 0
drag, startPoint x: 663, startPoint y: 79, endPoint x: 682, endPoint y: 66, distance: 23.2
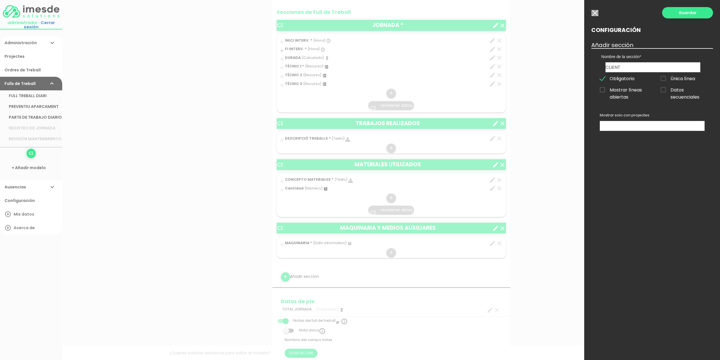
click at [664, 79] on span "Única línea" at bounding box center [678, 78] width 35 height 7
click at [0, 0] on input "Única línea" at bounding box center [0, 0] width 0 height 0
click at [686, 13] on link "Guardar" at bounding box center [687, 12] width 51 height 11
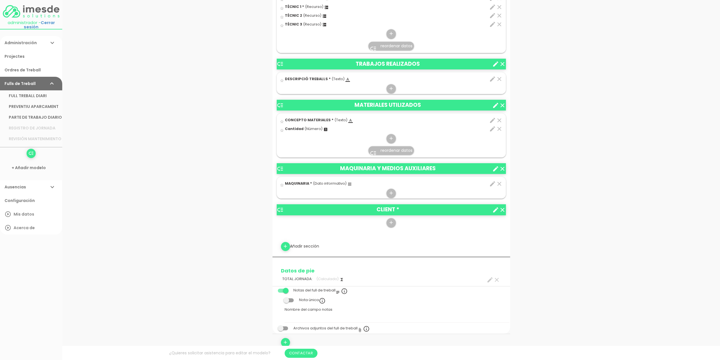
scroll to position [283, 0]
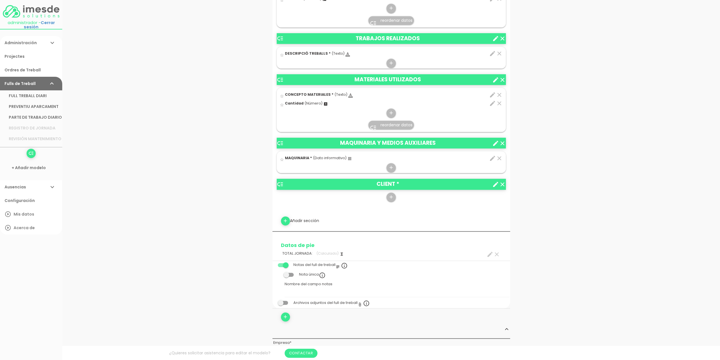
click at [279, 182] on icon "low_priority" at bounding box center [280, 184] width 7 height 7
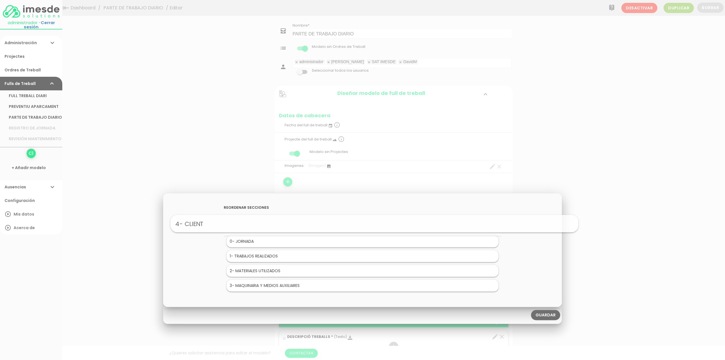
drag, startPoint x: 247, startPoint y: 287, endPoint x: 258, endPoint y: 224, distance: 63.7
click at [546, 316] on link "Guardar" at bounding box center [545, 315] width 29 height 10
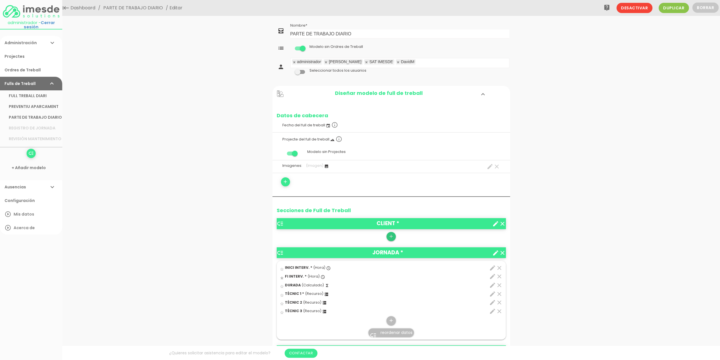
click at [391, 236] on icon "add" at bounding box center [391, 236] width 5 height 9
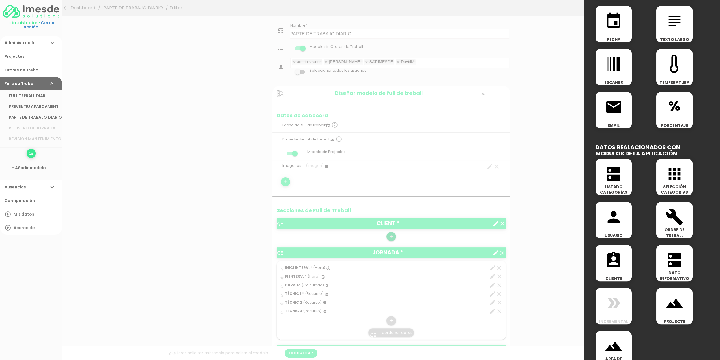
scroll to position [153, 0]
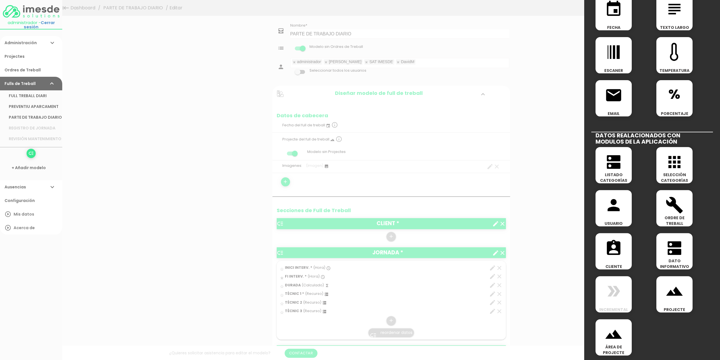
click at [612, 246] on icon "assignment_ind" at bounding box center [614, 248] width 18 height 18
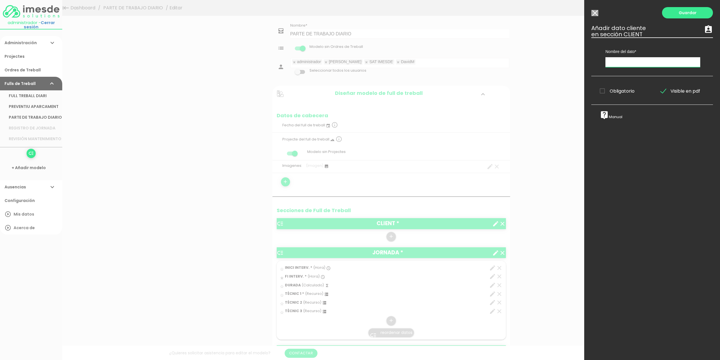
click at [620, 62] on input "text" at bounding box center [653, 62] width 95 height 10
type input "CLIENT"
click at [602, 90] on span "Obligatorio" at bounding box center [617, 90] width 35 height 7
click at [0, 0] on input "Obligatorio" at bounding box center [0, 0] width 0 height 0
click at [684, 13] on link "Guardar" at bounding box center [687, 12] width 51 height 11
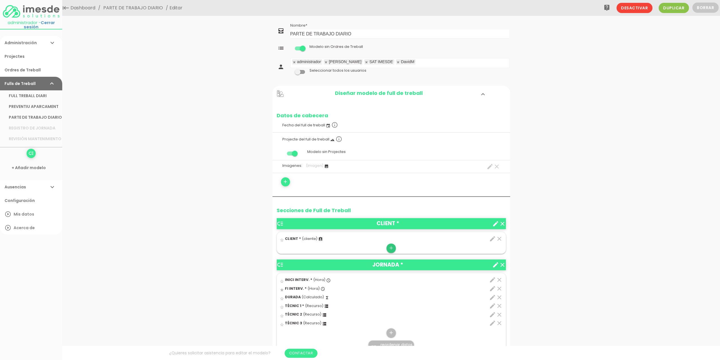
click at [392, 247] on icon "add" at bounding box center [391, 247] width 5 height 9
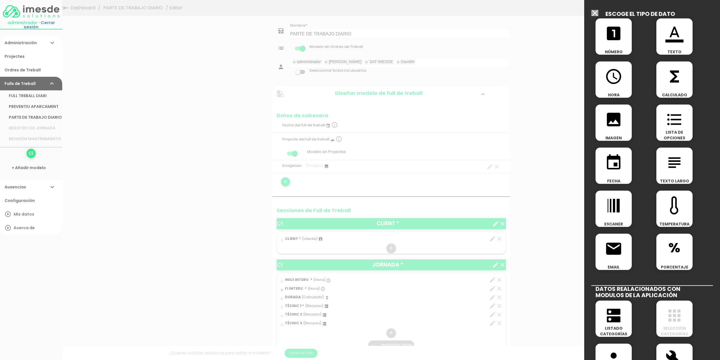
click at [672, 35] on icon "format_color_text" at bounding box center [675, 33] width 18 height 18
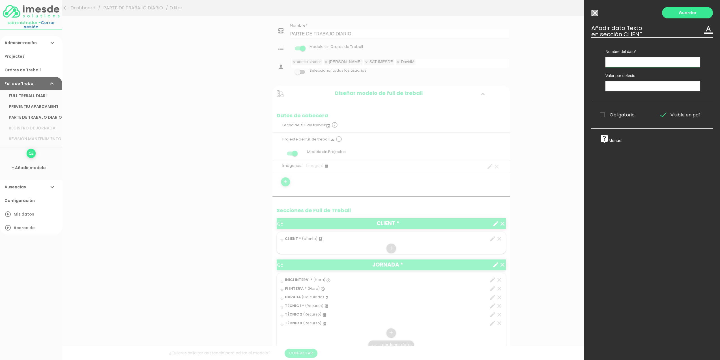
click at [631, 63] on input "text" at bounding box center [653, 62] width 95 height 10
type input "INSTAL·LACIÓ"
click at [602, 115] on span "Obligatorio" at bounding box center [617, 114] width 35 height 7
click at [0, 0] on input "Obligatorio" at bounding box center [0, 0] width 0 height 0
click at [686, 12] on link "Guardar" at bounding box center [687, 12] width 51 height 11
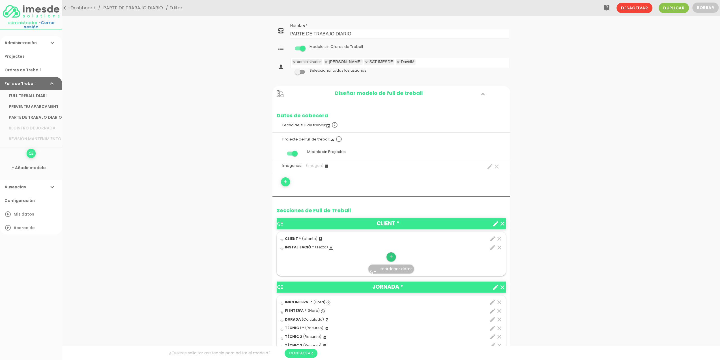
click at [392, 256] on icon "add" at bounding box center [391, 256] width 5 height 9
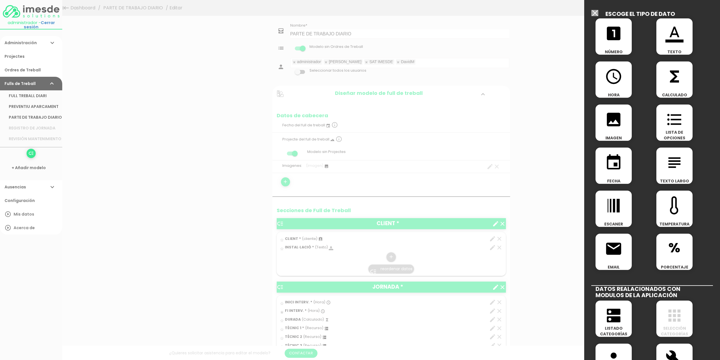
click at [669, 119] on icon "format_list_bulleted" at bounding box center [675, 119] width 18 height 18
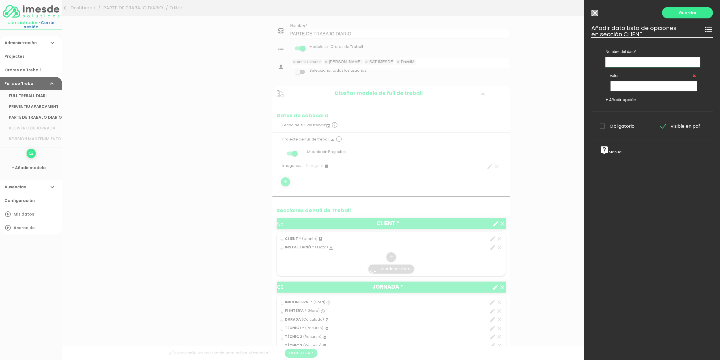
click at [631, 63] on input "text" at bounding box center [653, 62] width 95 height 10
type input "CONT. MANTENIMENT"
click at [643, 89] on input "text" at bounding box center [654, 86] width 86 height 10
type input "SI"
click at [626, 101] on link "+ Añadir opción" at bounding box center [621, 100] width 31 height 6
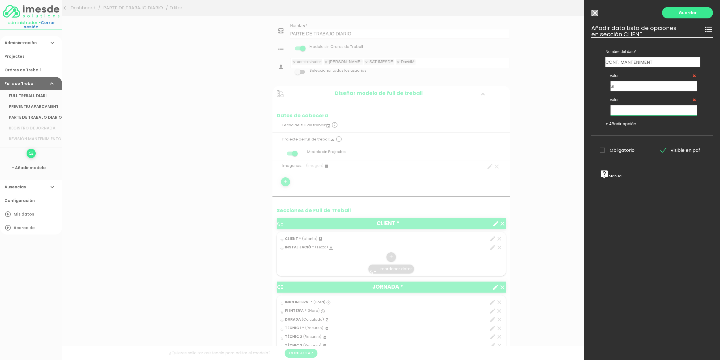
click at [623, 109] on input "text" at bounding box center [654, 110] width 86 height 10
type input "NO"
click at [602, 149] on span "Obligatorio" at bounding box center [617, 150] width 35 height 7
click at [0, 0] on input "Obligatorio" at bounding box center [0, 0] width 0 height 0
click at [678, 12] on link "Guardar" at bounding box center [687, 12] width 51 height 11
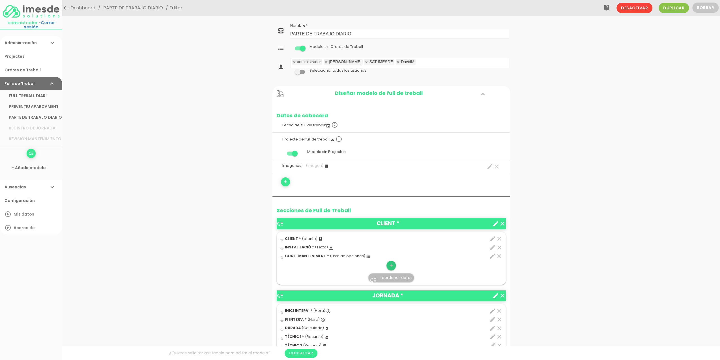
click at [392, 264] on icon "add" at bounding box center [391, 265] width 5 height 9
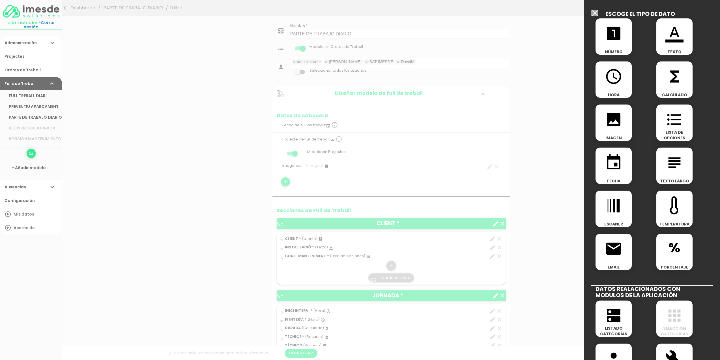
click at [671, 120] on icon "format_list_bulleted" at bounding box center [675, 119] width 18 height 18
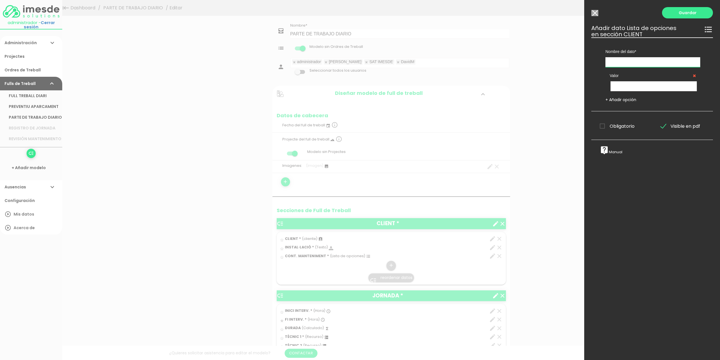
click at [632, 63] on input "text" at bounding box center [653, 62] width 95 height 10
type input "TIPUS INTERVENCIÓ"
click at [640, 86] on input "text" at bounding box center [654, 86] width 86 height 10
type input "CORRECTIU"
click at [623, 100] on link "+ Añadir opción" at bounding box center [621, 100] width 31 height 6
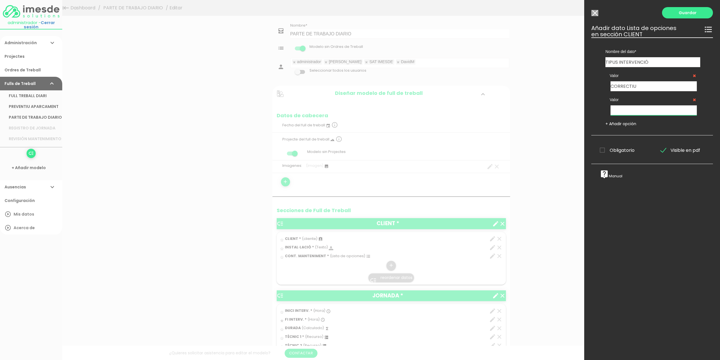
click at [627, 110] on input "text" at bounding box center [654, 110] width 86 height 10
type input "SINISTRE"
click at [624, 124] on link "+ Añadir opción" at bounding box center [621, 124] width 31 height 6
click at [624, 133] on input "text" at bounding box center [654, 134] width 86 height 10
drag, startPoint x: 643, startPoint y: 134, endPoint x: 605, endPoint y: 136, distance: 37.4
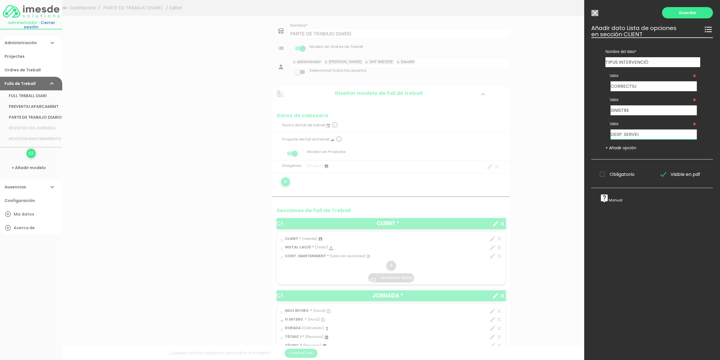
click at [605, 136] on div "Valor DESP. SERVEI" at bounding box center [653, 127] width 103 height 24
type input "ALTRE"
drag, startPoint x: 602, startPoint y: 172, endPoint x: 613, endPoint y: 164, distance: 14.2
click at [602, 172] on span "Obligatorio" at bounding box center [617, 174] width 35 height 7
click at [0, 0] on input "Obligatorio" at bounding box center [0, 0] width 0 height 0
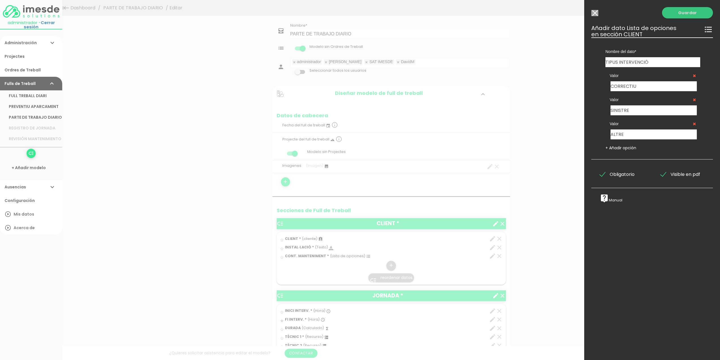
click at [683, 14] on link "Guardar" at bounding box center [687, 12] width 51 height 11
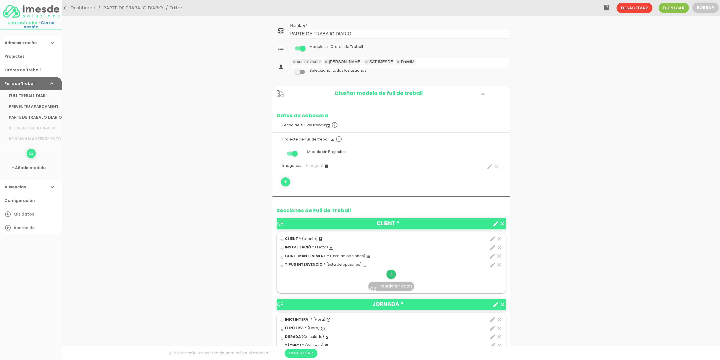
click at [392, 273] on icon "add" at bounding box center [391, 273] width 5 height 9
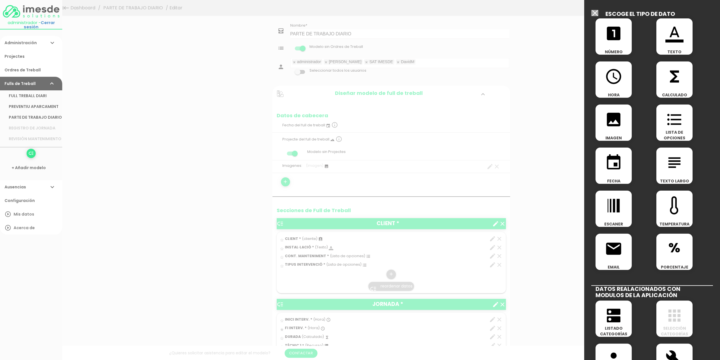
click at [677, 37] on icon "format_color_text" at bounding box center [675, 33] width 18 height 18
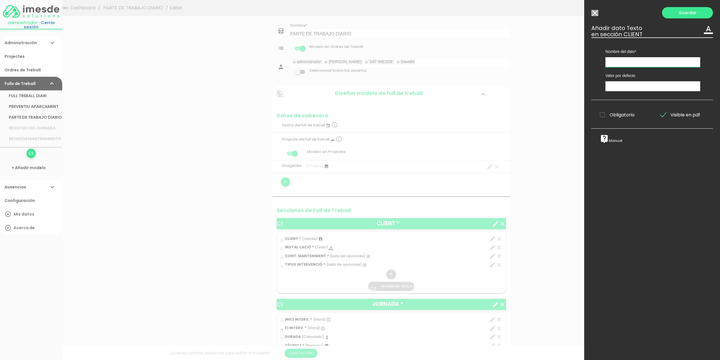
click at [630, 62] on input "text" at bounding box center [653, 62] width 95 height 10
type input "ALTRE:"
click at [682, 12] on link "Guardar" at bounding box center [687, 12] width 51 height 11
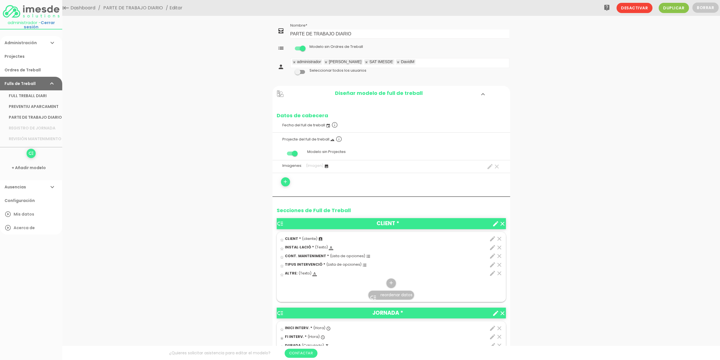
click at [309, 264] on span "TIPUS INTERVENCIÓ *" at bounding box center [305, 264] width 40 height 5
click at [0, 0] on input "star_border" at bounding box center [0, 0] width 0 height 0
click at [492, 264] on icon "edit" at bounding box center [492, 264] width 7 height 7
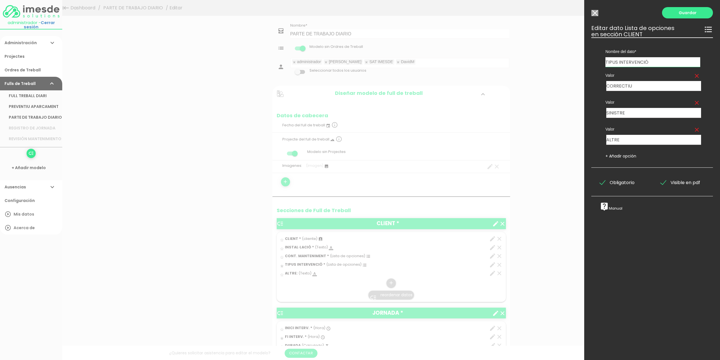
click at [626, 155] on link "+ Añadir opción" at bounding box center [621, 156] width 31 height 6
drag, startPoint x: 624, startPoint y: 140, endPoint x: 587, endPoint y: 142, distance: 36.6
click at [587, 142] on div "Guardar ESCOGE EL TIPO DE DATO looks_one NÚMERO format_color_text TEXTO access_…" at bounding box center [653, 180] width 136 height 360
type input "SUBMINISTRAMENT"
click at [616, 164] on input "text" at bounding box center [628, 167] width 43 height 10
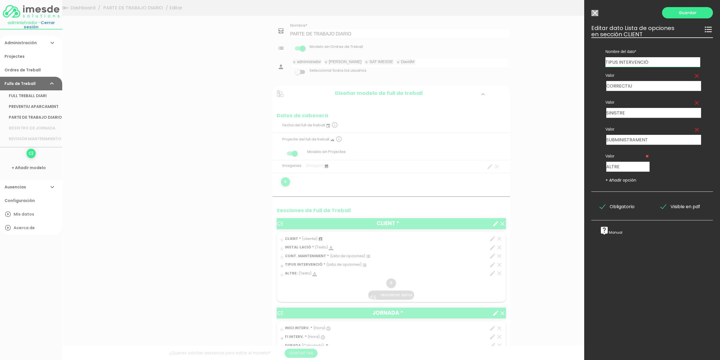
drag, startPoint x: 686, startPoint y: 13, endPoint x: 691, endPoint y: 148, distance: 134.6
click at [691, 148] on div "Guardar ESCOGE EL TIPO DE DATO looks_one NÚMERO format_color_text TEXTO access_…" at bounding box center [653, 180] width 136 height 360
drag, startPoint x: 626, startPoint y: 166, endPoint x: 601, endPoint y: 166, distance: 24.9
click at [602, 166] on div "Valor ALTRE" at bounding box center [628, 159] width 52 height 24
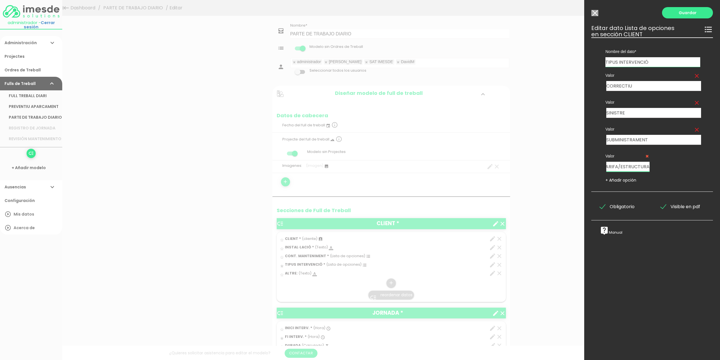
type input "CANVI TARIFA/ESTRUCTURA"
click at [632, 179] on link "+ Añadir opción" at bounding box center [621, 180] width 31 height 6
click at [664, 168] on input "text" at bounding box center [679, 167] width 43 height 10
type input "ALTRE"
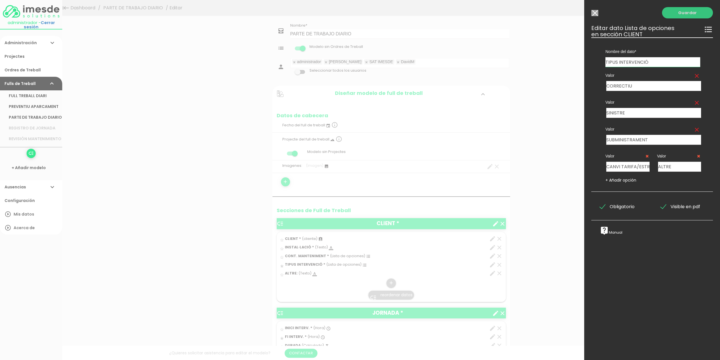
click at [685, 10] on link "Guardar" at bounding box center [687, 12] width 51 height 11
click at [683, 14] on link "Guardar" at bounding box center [687, 12] width 51 height 11
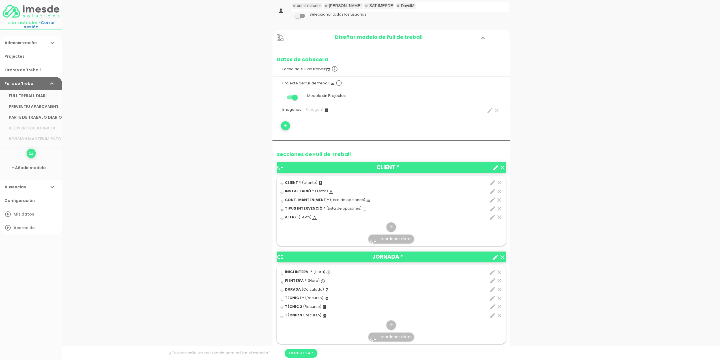
scroll to position [57, 0]
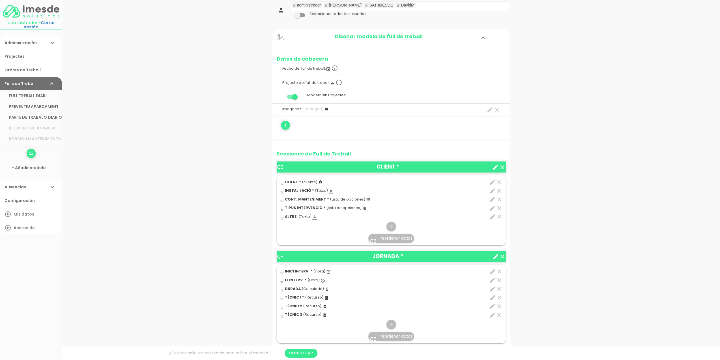
click at [491, 207] on icon "edit" at bounding box center [492, 208] width 7 height 7
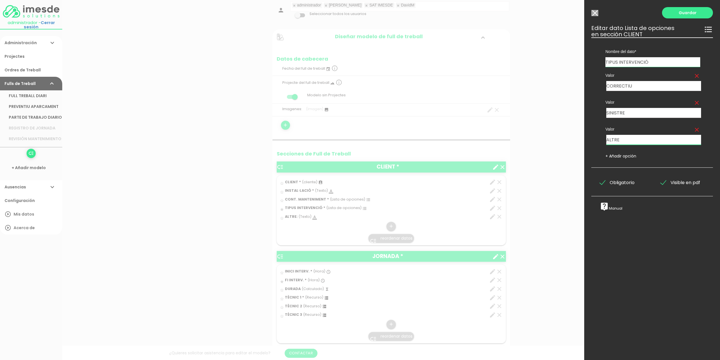
drag, startPoint x: 630, startPoint y: 141, endPoint x: 580, endPoint y: 142, distance: 50.7
type input "SUBMINISTR."
click at [616, 155] on link "+ Añadir opción" at bounding box center [621, 156] width 31 height 6
click at [615, 165] on input "text" at bounding box center [628, 167] width 43 height 10
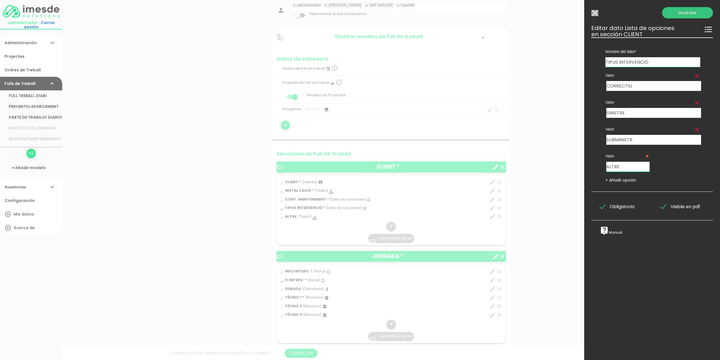
type input "ALTRE"
click at [682, 12] on link "Guardar" at bounding box center [687, 12] width 51 height 11
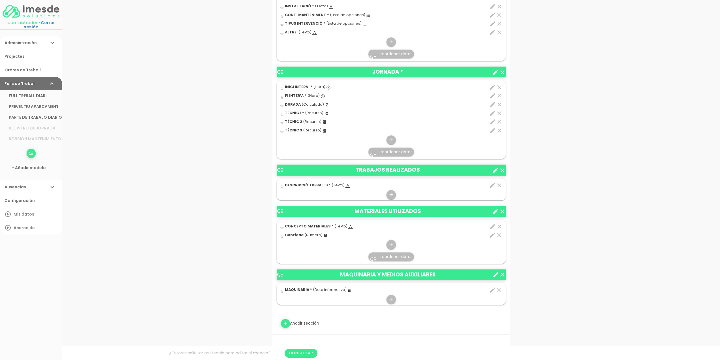
scroll to position [255, 0]
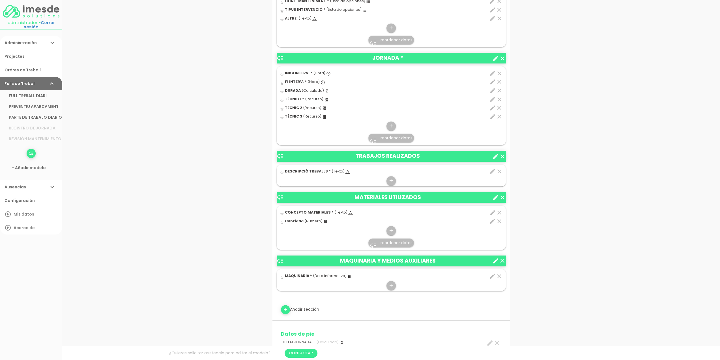
click at [496, 155] on icon "create" at bounding box center [496, 156] width 7 height 7
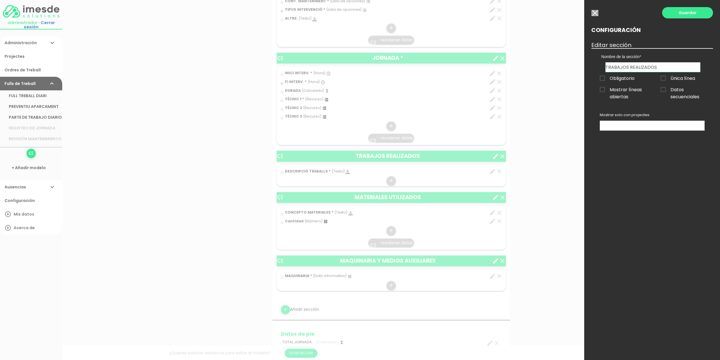
drag, startPoint x: 647, startPoint y: 67, endPoint x: 590, endPoint y: 72, distance: 56.8
click at [590, 72] on div "Guardar Configuración Editar sección Nombre de la sección CLIENT JORNADA TRABAJ…" at bounding box center [653, 180] width 136 height 360
type input "TREBALLS REALITZATS"
click at [692, 12] on link "Guardar" at bounding box center [687, 12] width 51 height 11
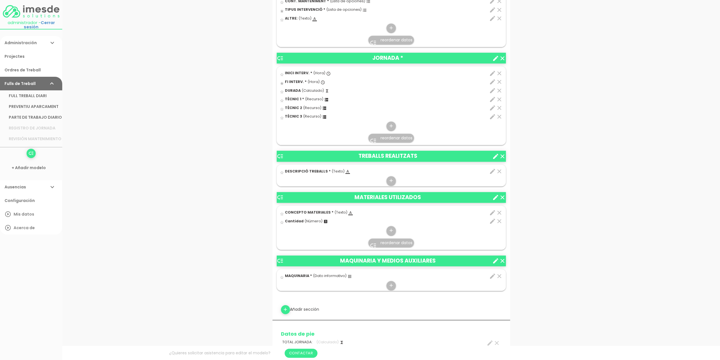
click at [495, 195] on icon "create" at bounding box center [496, 197] width 7 height 7
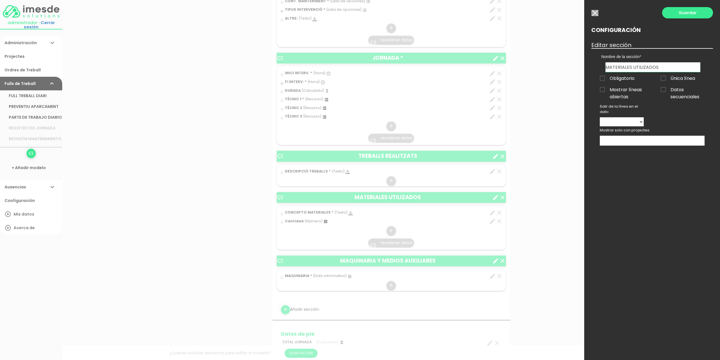
drag, startPoint x: 659, startPoint y: 67, endPoint x: 627, endPoint y: 69, distance: 32.3
click at [627, 69] on input "MATERIALES UTILIZADOS" at bounding box center [653, 67] width 95 height 10
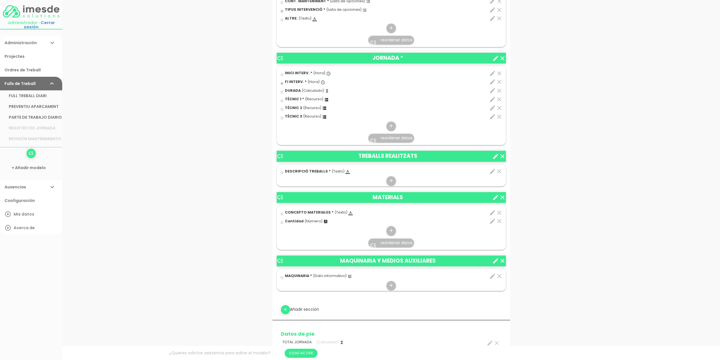
click at [492, 211] on icon "edit" at bounding box center [492, 212] width 7 height 7
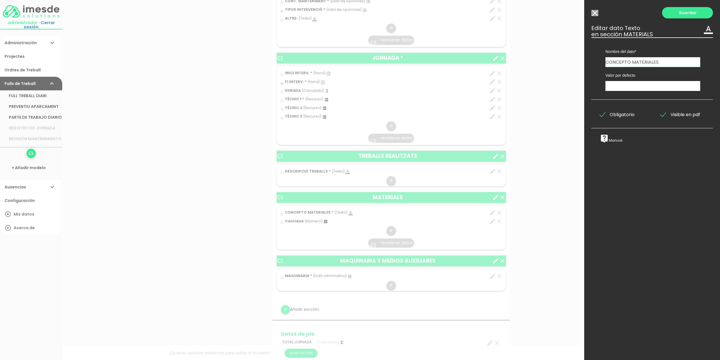
drag, startPoint x: 660, startPoint y: 60, endPoint x: 592, endPoint y: 62, distance: 67.7
click at [592, 62] on div "Nombre del dato INICI INTERV. DESCRIPCIÓ TREBALLS CONCEPTO MATERIALES MAQUINARI…" at bounding box center [653, 68] width 122 height 62
type input "DESCRIPCIÓ"
click at [685, 14] on link "Guardar" at bounding box center [687, 12] width 51 height 11
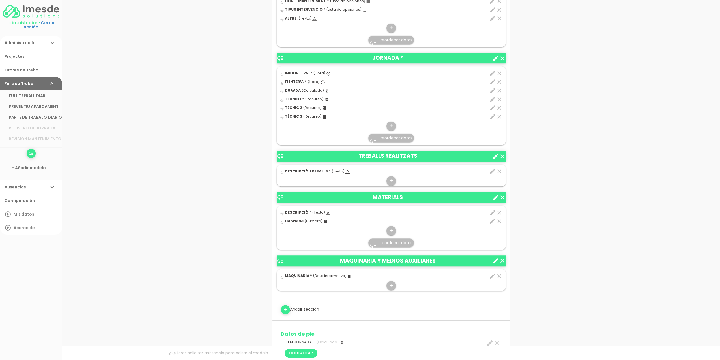
click at [492, 220] on icon "edit" at bounding box center [492, 221] width 7 height 7
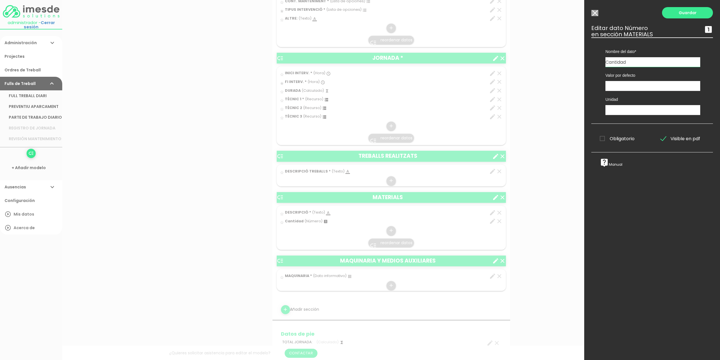
drag, startPoint x: 635, startPoint y: 61, endPoint x: 580, endPoint y: 65, distance: 54.5
click at [510, 65] on form "Guardar all_inbox Nombre PARTE DE TRABAJO DIARIO list Tipos de Ordre de Treball…" at bounding box center [392, 217] width 238 height 900
drag, startPoint x: 630, startPoint y: 61, endPoint x: 590, endPoint y: 61, distance: 39.3
click at [590, 61] on div "Guardar ESCOGE EL TIPO DE DATO looks_one NÚMERO format_color_text TEXTO access_…" at bounding box center [653, 180] width 136 height 360
drag, startPoint x: 638, startPoint y: 61, endPoint x: 596, endPoint y: 60, distance: 42.2
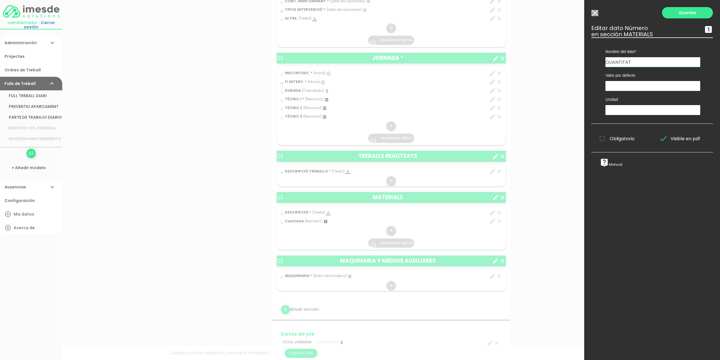
click at [596, 60] on div "Nombre del dato INICI INTERV. DESCRIPCIÓ TREBALLS DESCRIPCIÓ MAQUINARIA CLIENT …" at bounding box center [653, 80] width 122 height 86
type input "UNITATS"
click at [604, 138] on span "Obligatorio" at bounding box center [617, 138] width 35 height 7
click at [0, 0] on input "Obligatorio" at bounding box center [0, 0] width 0 height 0
click at [682, 13] on link "Guardar" at bounding box center [687, 12] width 51 height 11
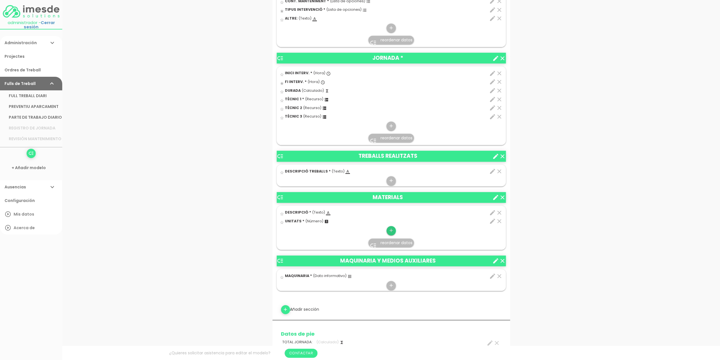
click at [392, 228] on icon "add" at bounding box center [391, 230] width 5 height 9
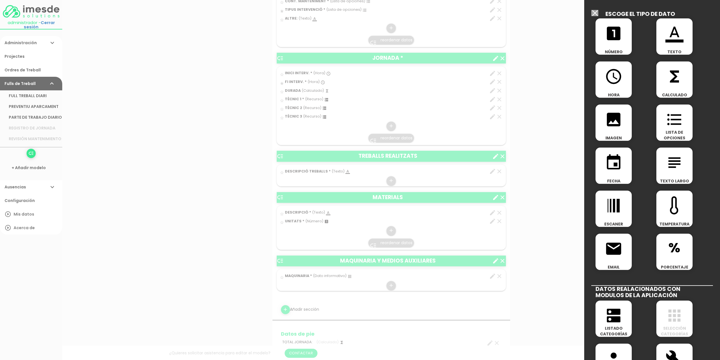
click at [671, 38] on icon "format_color_text" at bounding box center [675, 33] width 18 height 18
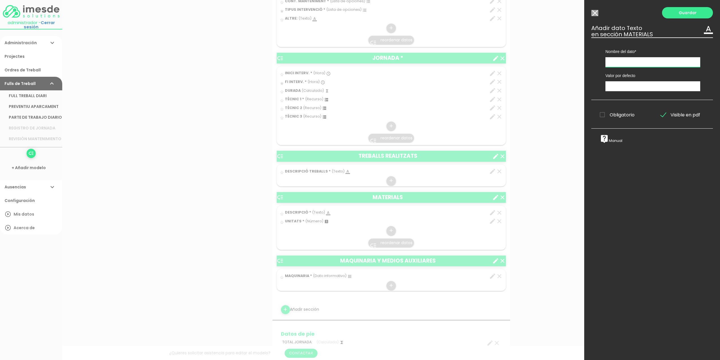
click at [634, 62] on input "text" at bounding box center [653, 62] width 95 height 10
type input "REFERÈNCIA"
click at [685, 14] on link "Guardar" at bounding box center [687, 12] width 51 height 11
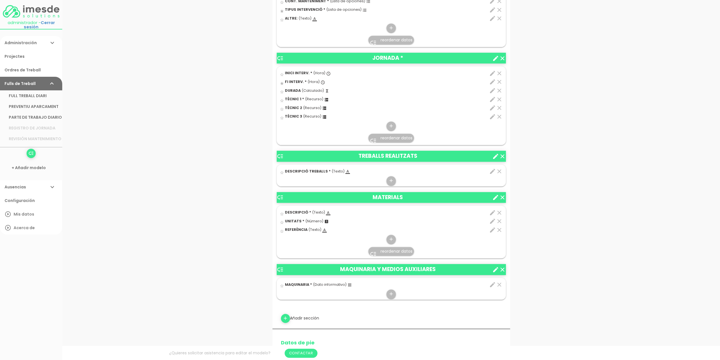
click at [384, 249] on span "reordenar datos" at bounding box center [397, 251] width 32 height 6
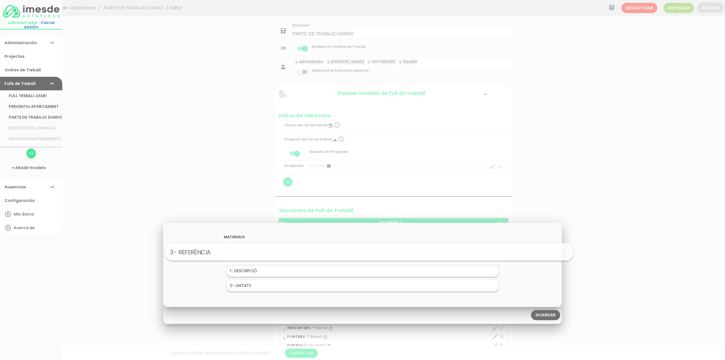
drag, startPoint x: 253, startPoint y: 284, endPoint x: 259, endPoint y: 250, distance: 34.9
click at [546, 314] on link "Guardar" at bounding box center [545, 315] width 29 height 10
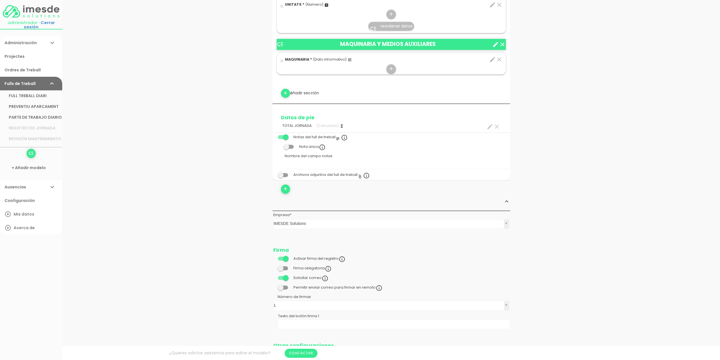
scroll to position [481, 0]
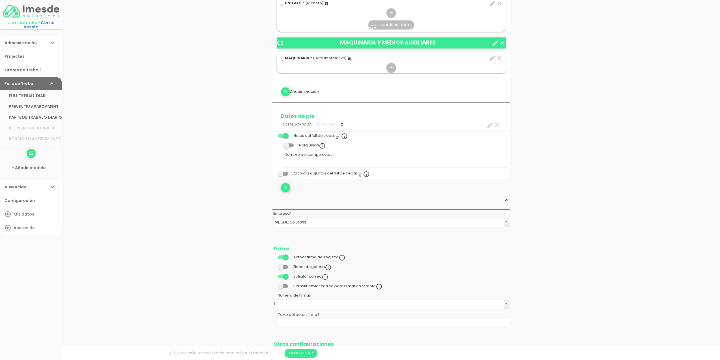
click at [286, 266] on span at bounding box center [283, 267] width 10 height 4
click at [273, 265] on input "checkbox" at bounding box center [273, 265] width 0 height 0
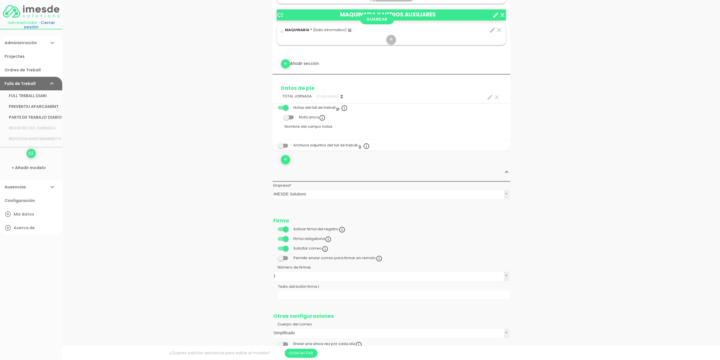
scroll to position [510, 0]
click at [310, 292] on input "Texto del botón firma 1" at bounding box center [393, 294] width 231 height 9
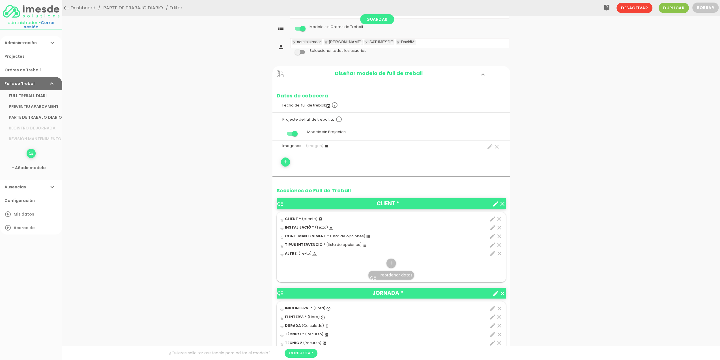
scroll to position [0, 0]
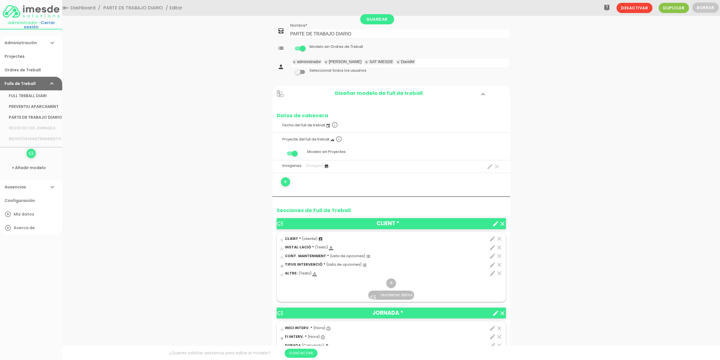
type input "Signatura: Conformitat Treballs"
drag, startPoint x: 359, startPoint y: 32, endPoint x: 257, endPoint y: 30, distance: 101.9
type input "f"
type input "FULL DE TREBALL"
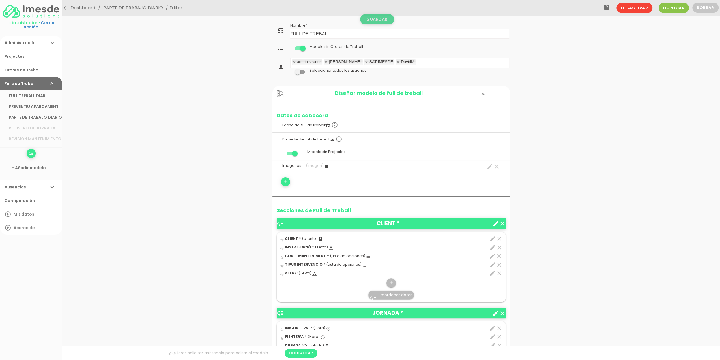
click at [378, 19] on link "Guardar" at bounding box center [377, 19] width 34 height 10
click at [31, 153] on icon "low_priority" at bounding box center [30, 153] width 5 height 9
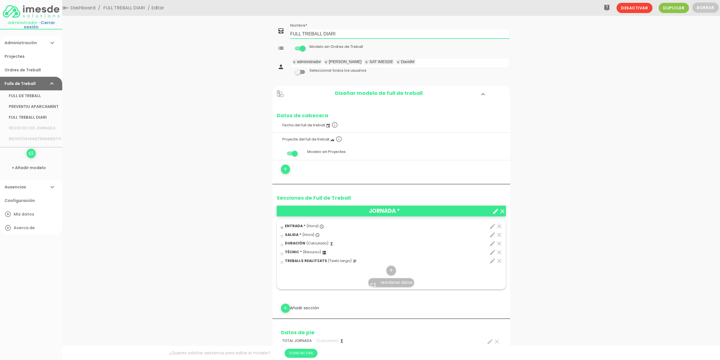
drag, startPoint x: 304, startPoint y: 33, endPoint x: 317, endPoint y: 32, distance: 13.0
click at [317, 32] on input "FULL TREBALL DIARI" at bounding box center [399, 33] width 219 height 9
drag, startPoint x: 302, startPoint y: 32, endPoint x: 321, endPoint y: 33, distance: 19.0
click at [321, 33] on input "FULL TREBALL DIARI" at bounding box center [399, 33] width 219 height 9
drag, startPoint x: 340, startPoint y: 34, endPoint x: 327, endPoint y: 35, distance: 12.5
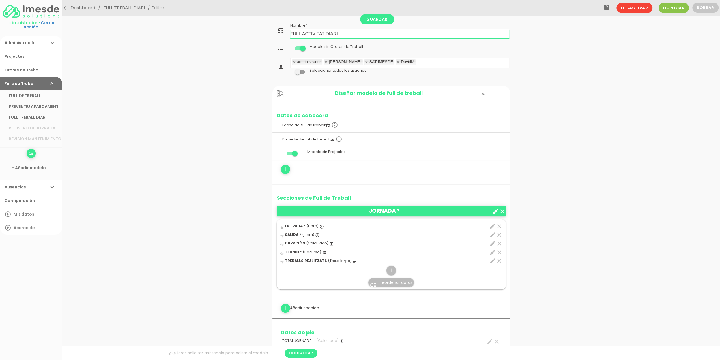
click at [327, 35] on input "FULL ACTIVITAT DIARI" at bounding box center [399, 33] width 219 height 9
click at [302, 34] on input "FULL ACTIVITAT" at bounding box center [399, 33] width 219 height 9
type input "FULL DIARI ACTIVITAT"
click at [378, 19] on link "Guardar" at bounding box center [377, 19] width 34 height 10
click at [41, 10] on img at bounding box center [31, 11] width 57 height 13
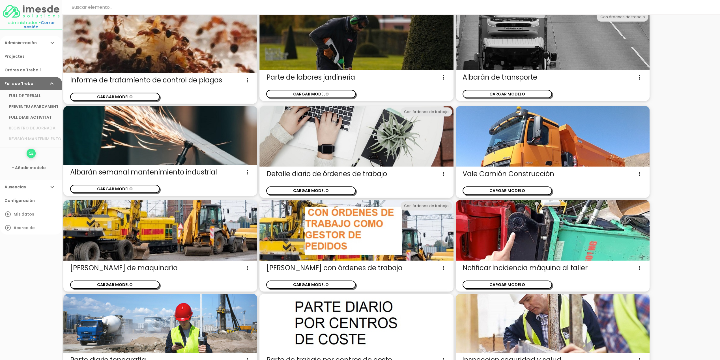
scroll to position [636, 0]
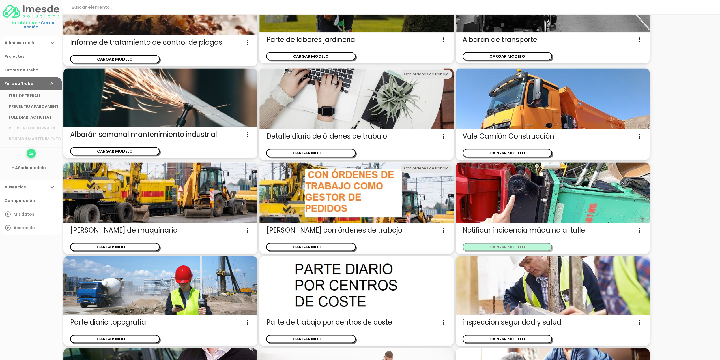
click at [513, 247] on button "CARGAR MODELO" at bounding box center [507, 247] width 89 height 8
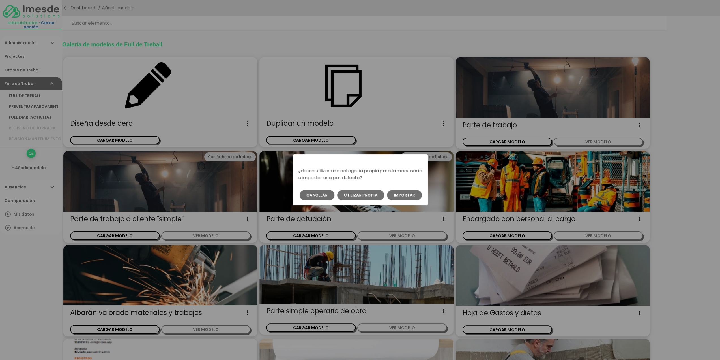
click at [405, 195] on button "Importar" at bounding box center [404, 195] width 35 height 10
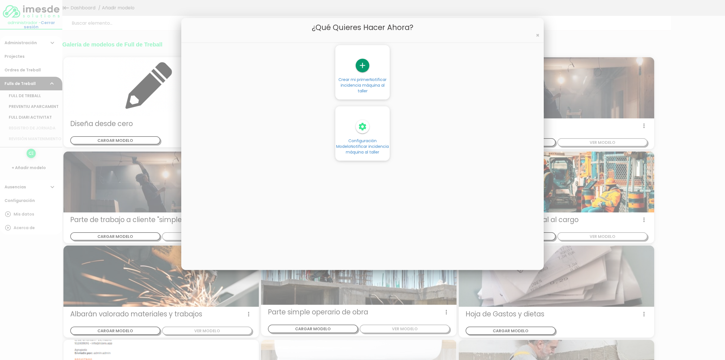
click at [363, 128] on icon "settings" at bounding box center [363, 127] width 14 height 14
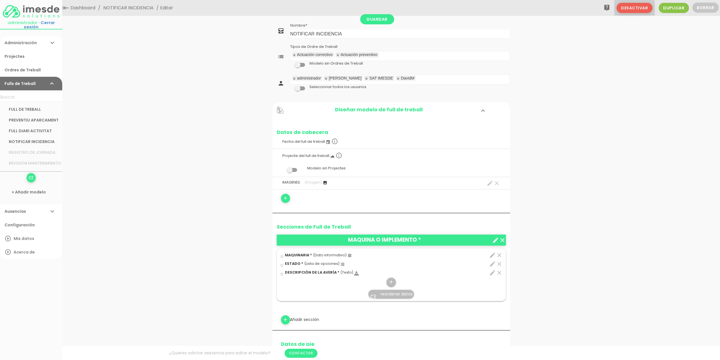
click at [636, 8] on span "Desactivar" at bounding box center [635, 8] width 36 height 10
click at [704, 7] on button "Borrar" at bounding box center [706, 8] width 26 height 10
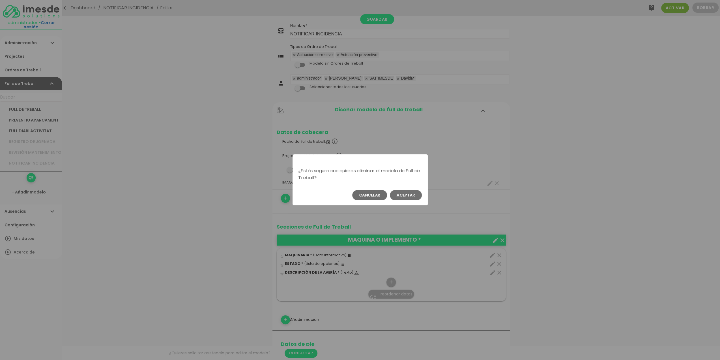
click at [410, 193] on button "Aceptar" at bounding box center [406, 195] width 32 height 10
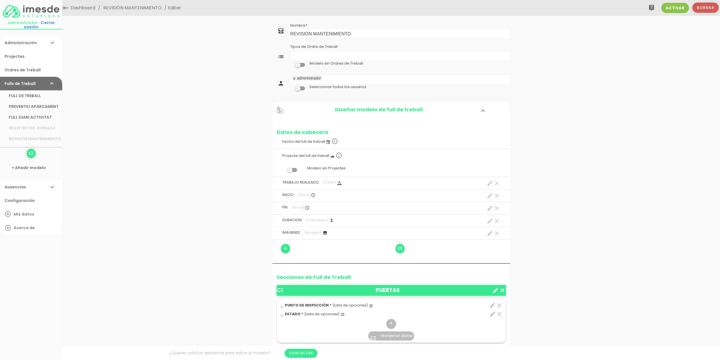
click at [704, 6] on button "Borrar" at bounding box center [706, 8] width 26 height 10
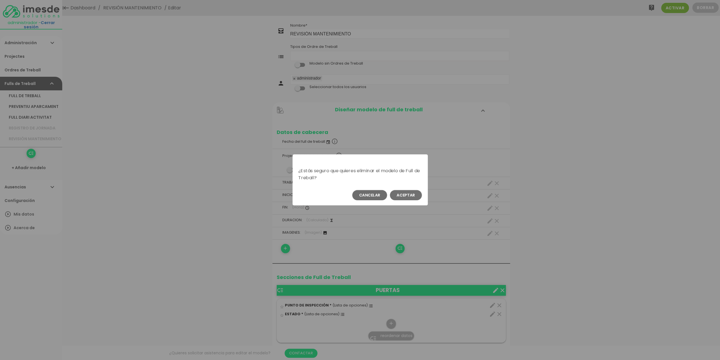
click at [398, 194] on button "Aceptar" at bounding box center [406, 195] width 32 height 10
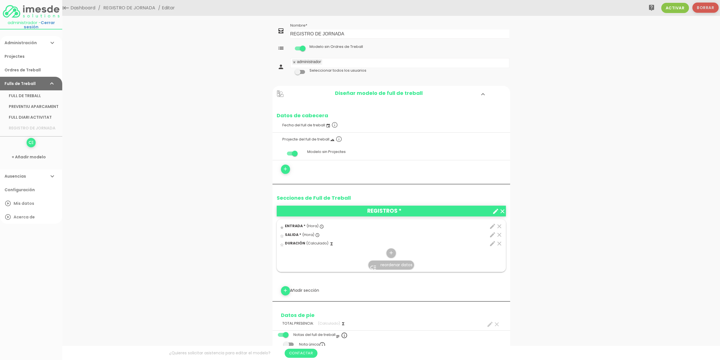
click at [709, 10] on button "Borrar" at bounding box center [706, 8] width 26 height 10
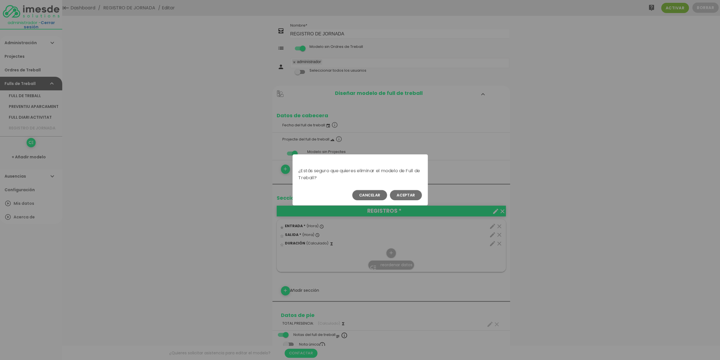
click at [402, 193] on button "Aceptar" at bounding box center [406, 195] width 32 height 10
